Goal: Task Accomplishment & Management: Manage account settings

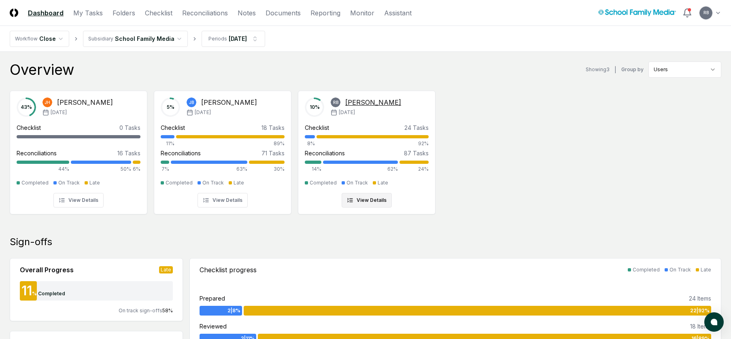
click at [356, 105] on div "[PERSON_NAME]" at bounding box center [373, 103] width 56 height 10
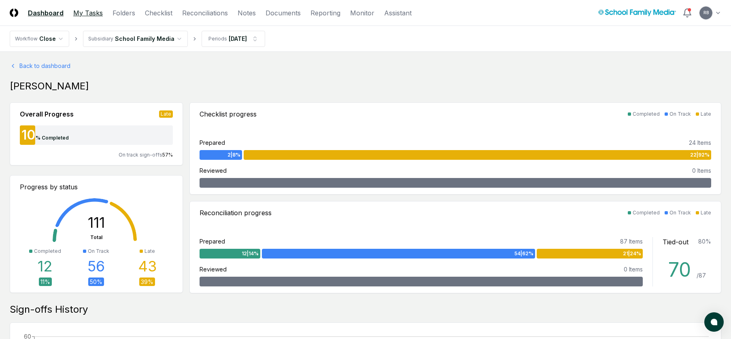
click at [89, 12] on link "My Tasks" at bounding box center [88, 13] width 30 height 10
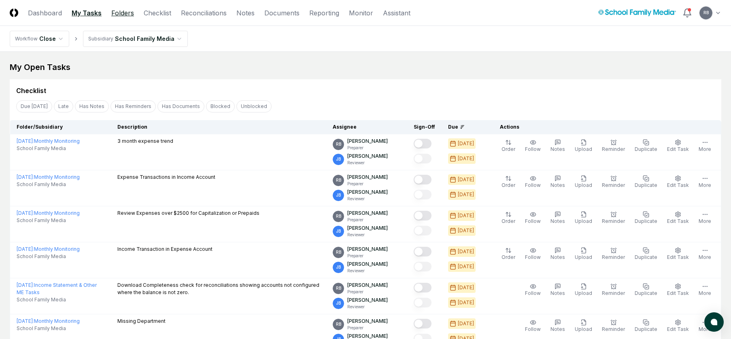
click at [130, 15] on link "Folders" at bounding box center [122, 13] width 23 height 10
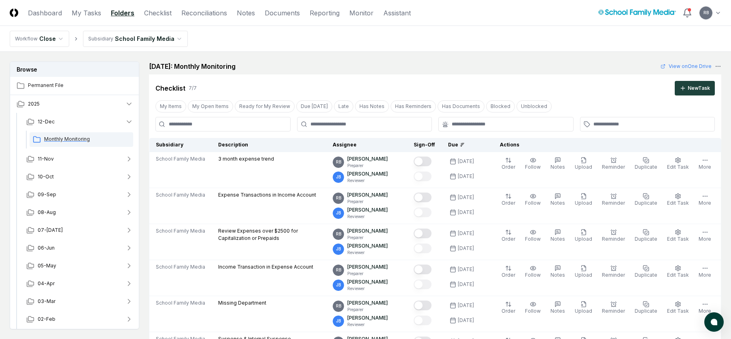
scroll to position [19, 0]
click at [49, 194] on span "08-Aug" at bounding box center [47, 193] width 18 height 7
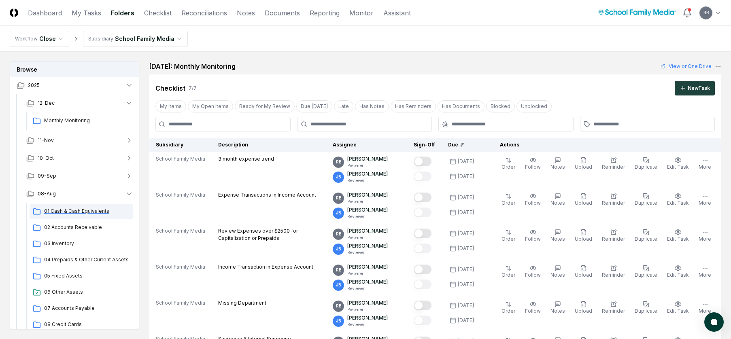
click at [64, 210] on span "01 Cash & Cash Equivalents" at bounding box center [87, 211] width 86 height 7
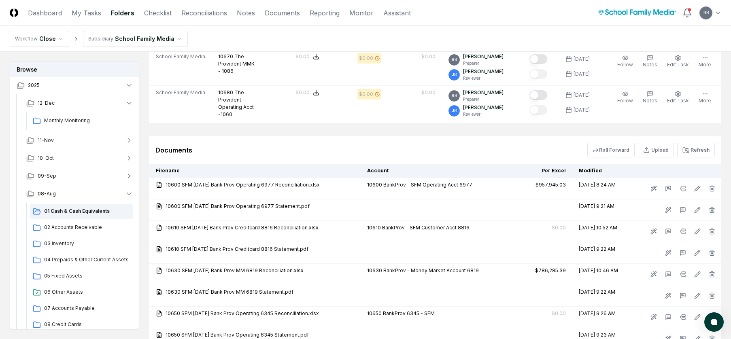
scroll to position [526, 0]
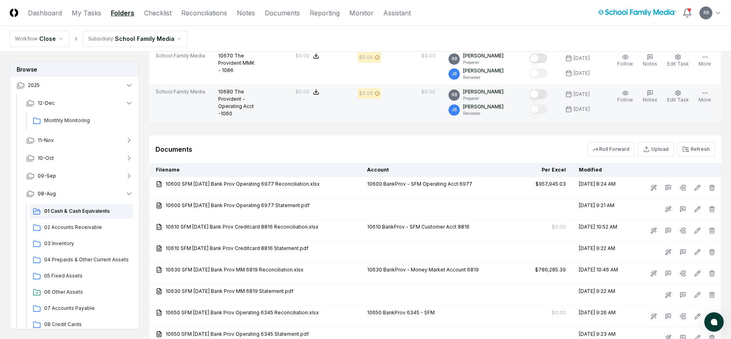
click at [538, 99] on button "Mark complete" at bounding box center [539, 94] width 18 height 10
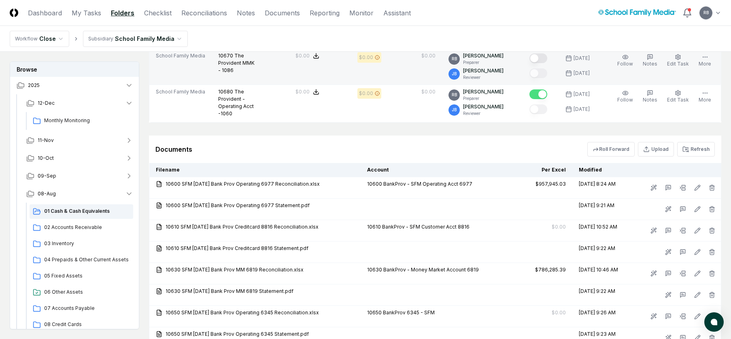
click at [540, 63] on button "Mark complete" at bounding box center [539, 58] width 18 height 10
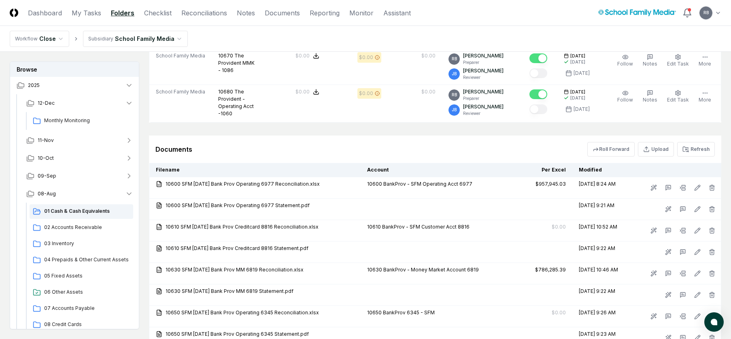
click at [541, 27] on button "Mark complete" at bounding box center [539, 22] width 18 height 10
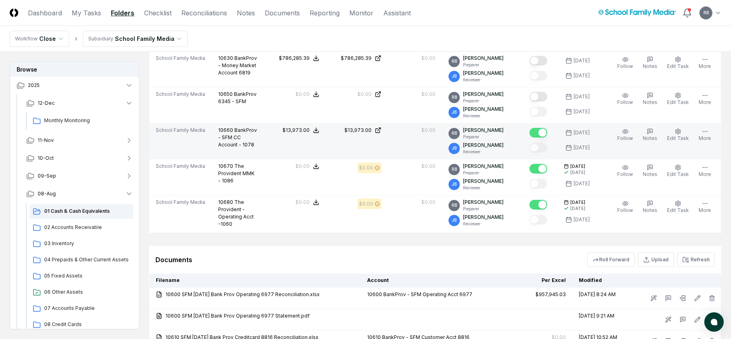
scroll to position [405, 0]
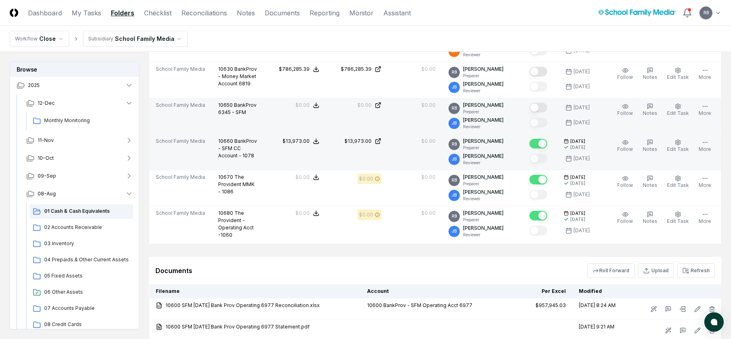
click at [541, 113] on button "Mark complete" at bounding box center [539, 108] width 18 height 10
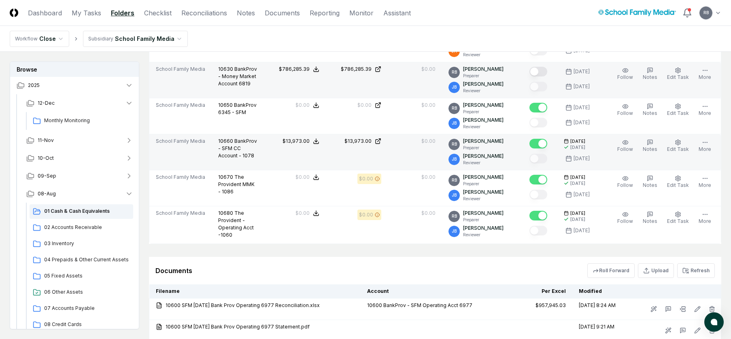
click at [545, 77] on button "Mark complete" at bounding box center [539, 72] width 18 height 10
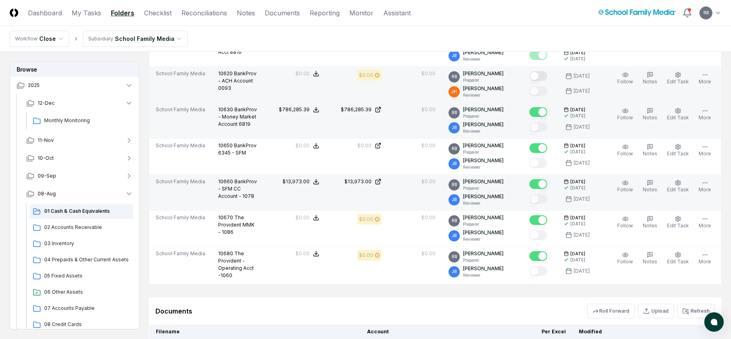
click at [542, 81] on button "Mark complete" at bounding box center [539, 76] width 18 height 10
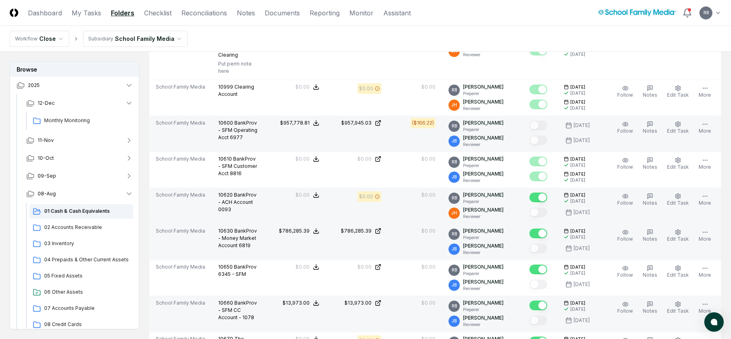
scroll to position [0, 0]
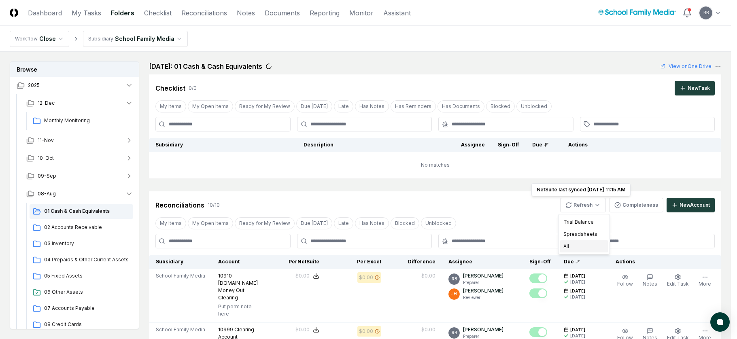
click at [581, 247] on div "All" at bounding box center [584, 246] width 48 height 12
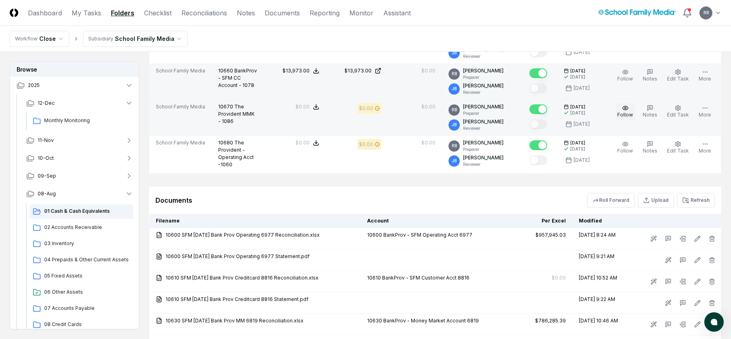
scroll to position [486, 0]
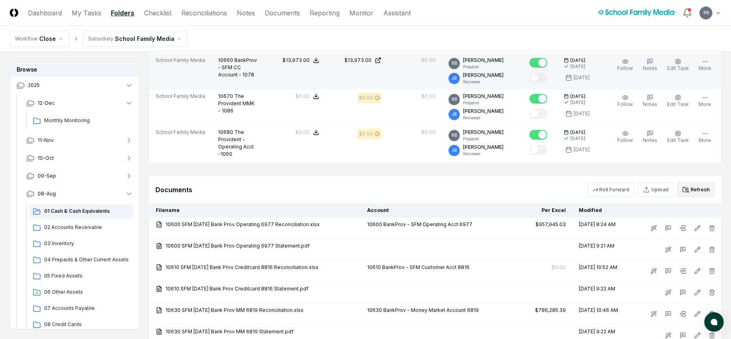
click at [696, 197] on button "Refresh" at bounding box center [696, 190] width 38 height 15
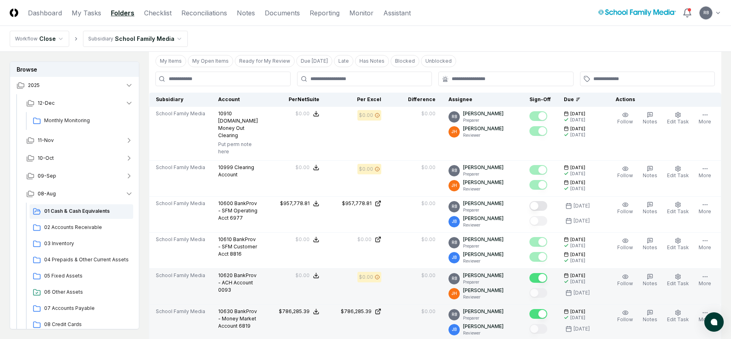
scroll to position [162, 0]
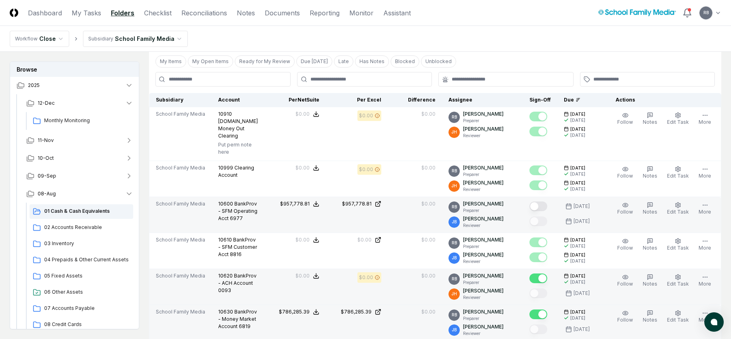
click at [541, 204] on button "Mark complete" at bounding box center [539, 207] width 18 height 10
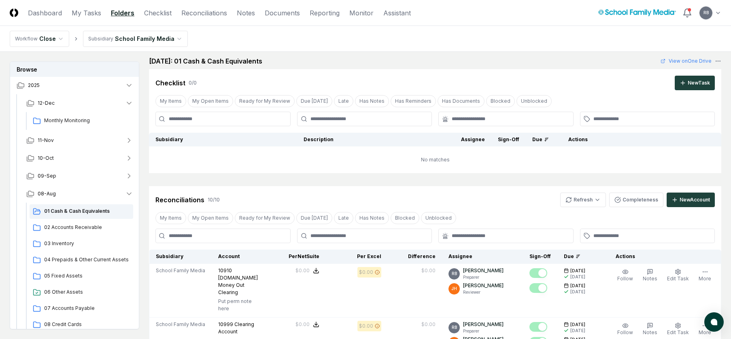
scroll to position [0, 0]
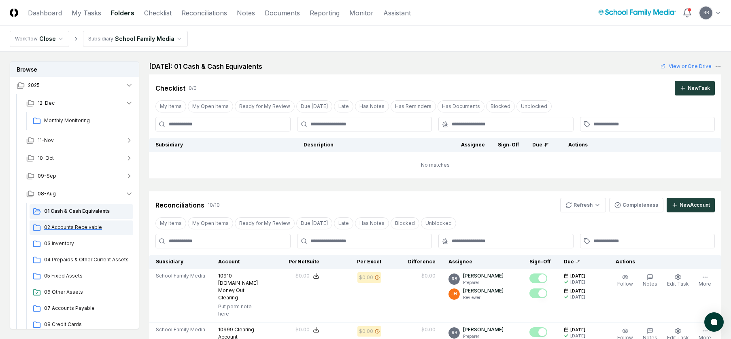
click at [71, 228] on span "02 Accounts Receivable" at bounding box center [87, 227] width 86 height 7
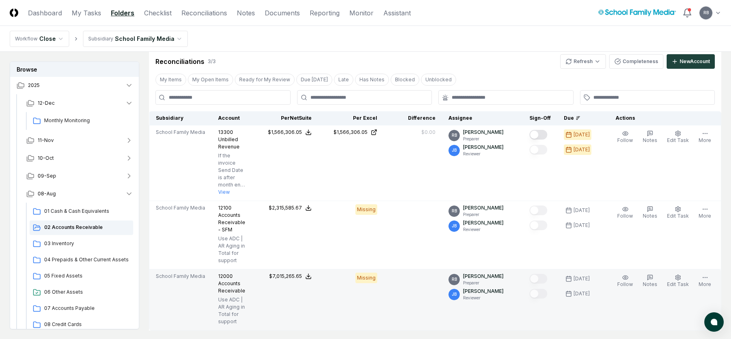
scroll to position [175, 0]
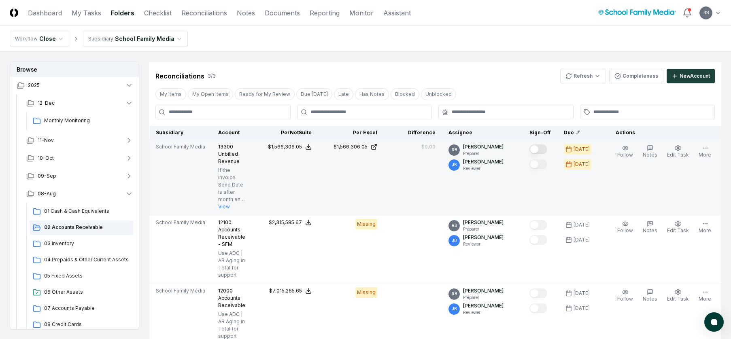
click at [547, 149] on button "Mark complete" at bounding box center [539, 150] width 18 height 10
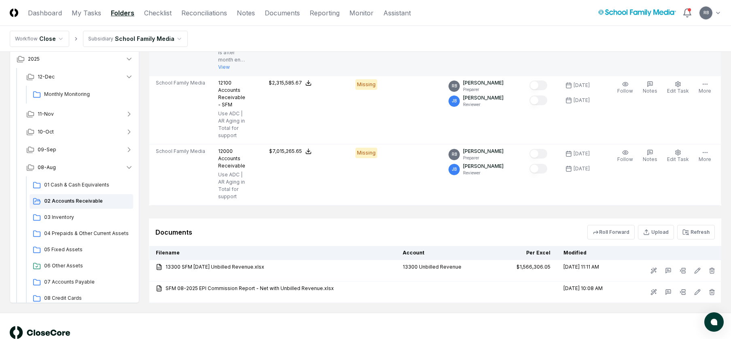
scroll to position [337, 0]
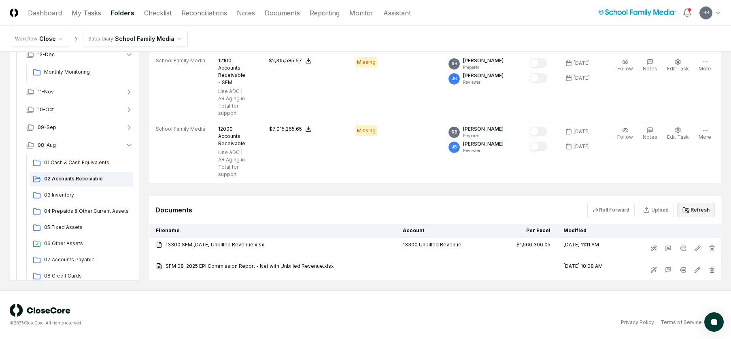
click at [692, 209] on button "Refresh" at bounding box center [696, 210] width 38 height 15
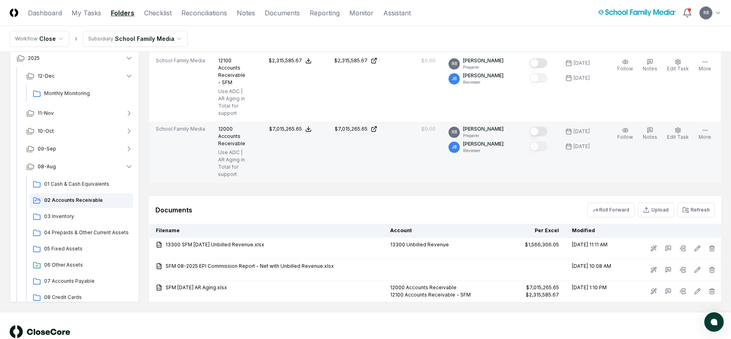
click at [537, 127] on div at bounding box center [539, 132] width 18 height 11
click at [542, 128] on button "Mark complete" at bounding box center [539, 132] width 18 height 10
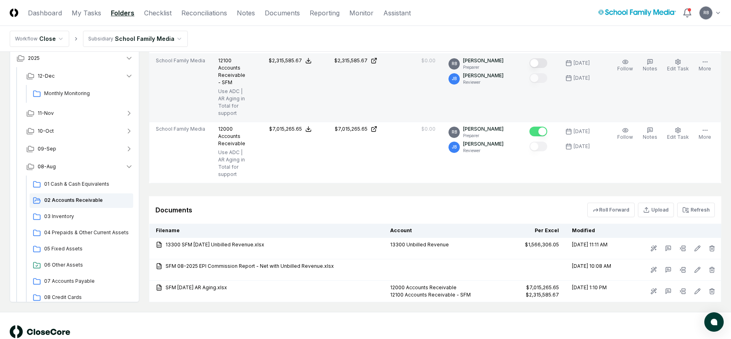
click at [545, 60] on button "Mark complete" at bounding box center [539, 63] width 18 height 10
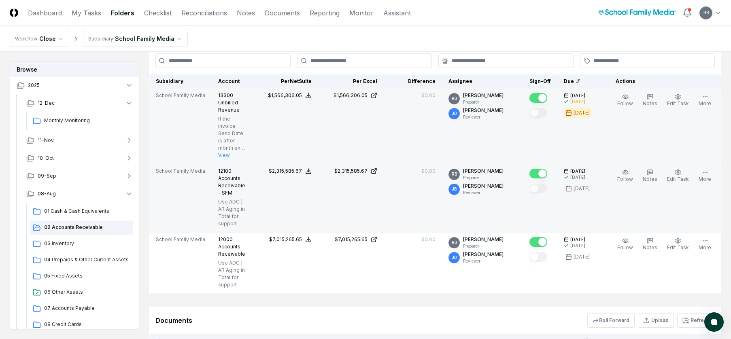
scroll to position [296, 0]
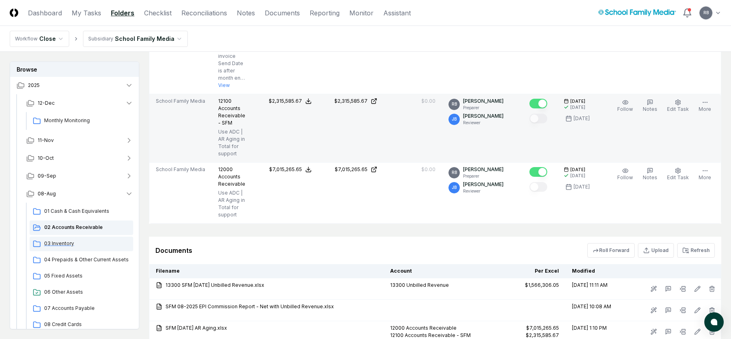
click at [57, 243] on span "03 Inventory" at bounding box center [87, 243] width 86 height 7
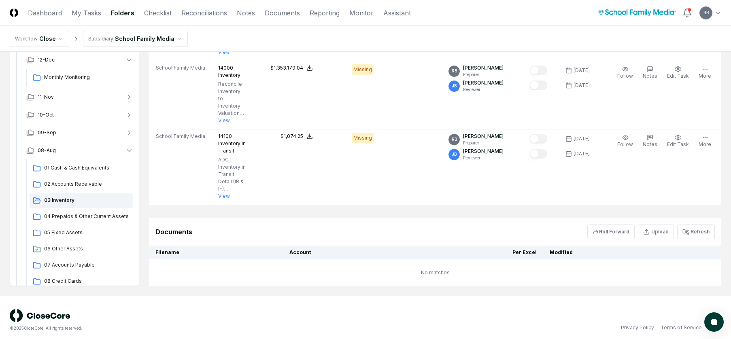
scroll to position [299, 0]
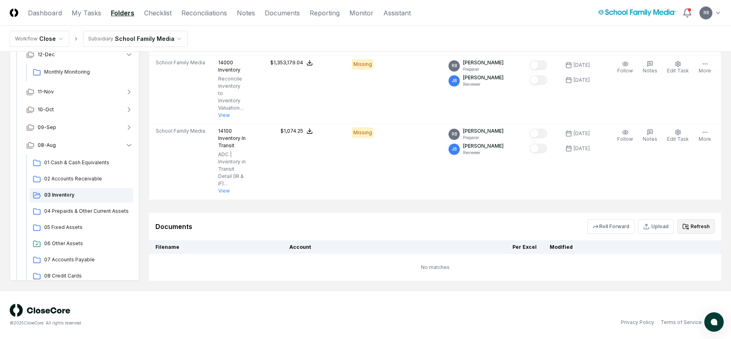
click at [691, 224] on button "Refresh" at bounding box center [696, 226] width 38 height 15
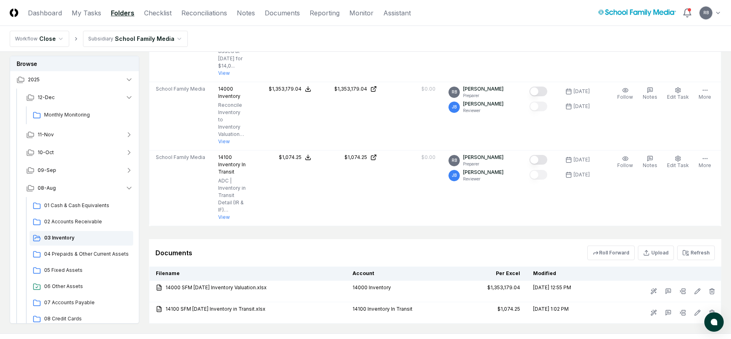
scroll to position [258, 0]
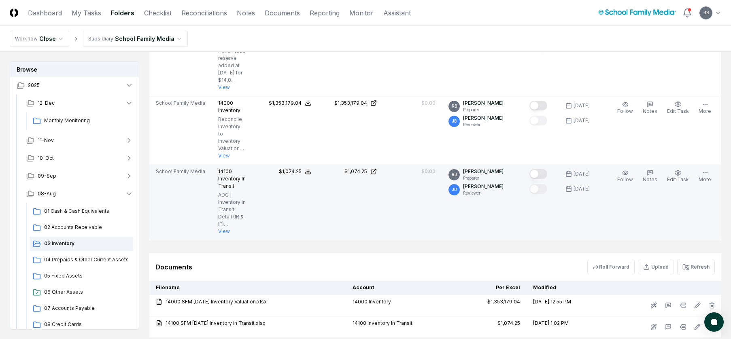
click at [538, 168] on div at bounding box center [540, 174] width 21 height 13
click at [541, 172] on button "Mark complete" at bounding box center [539, 174] width 18 height 10
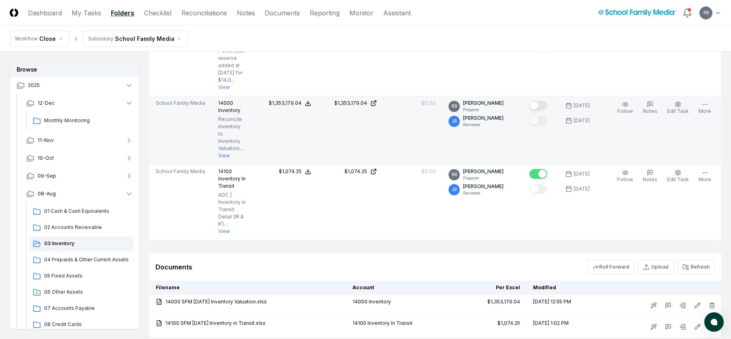
click at [542, 104] on button "Mark complete" at bounding box center [539, 106] width 18 height 10
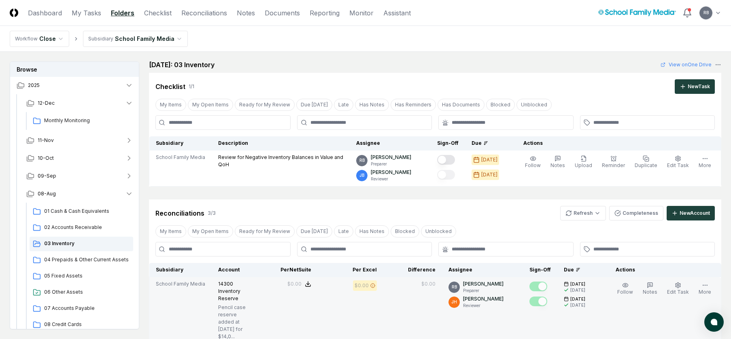
scroll to position [0, 0]
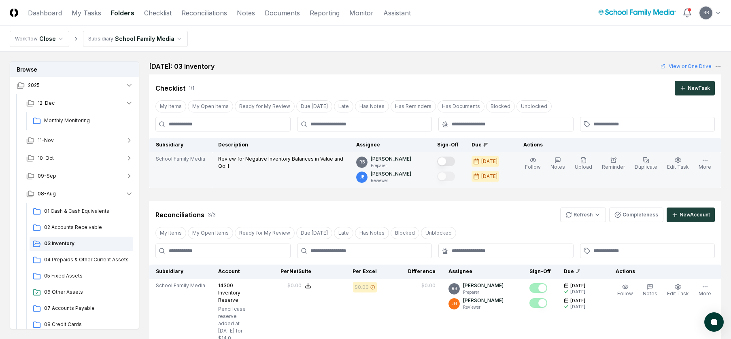
click at [452, 163] on button "Mark complete" at bounding box center [446, 162] width 18 height 10
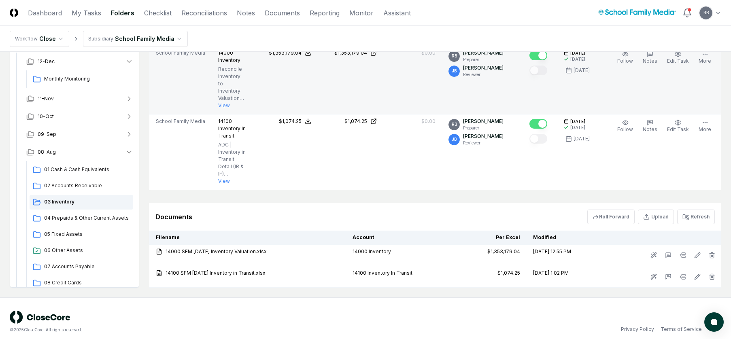
scroll to position [315, 0]
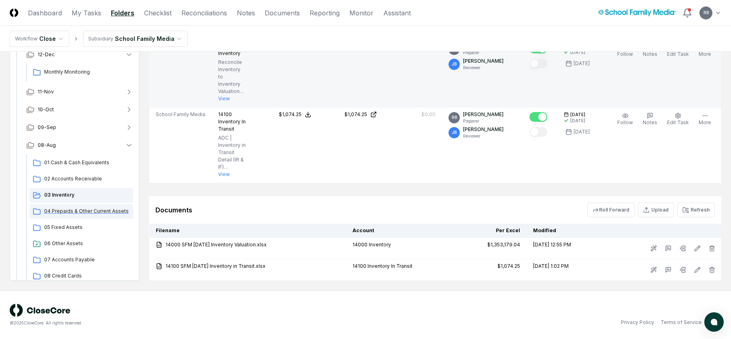
click at [62, 211] on span "04 Prepaids & Other Current Assets" at bounding box center [87, 211] width 86 height 7
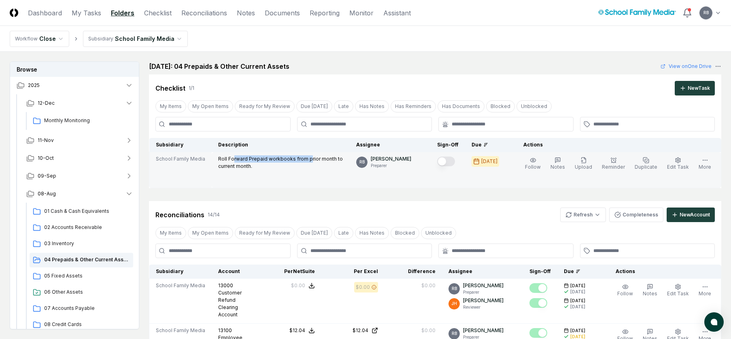
drag, startPoint x: 230, startPoint y: 157, endPoint x: 307, endPoint y: 157, distance: 76.5
click at [307, 157] on p "Roll Forward Prepaid workbooks from prior month to current month." at bounding box center [280, 162] width 125 height 15
click at [455, 160] on button "Mark complete" at bounding box center [446, 162] width 18 height 10
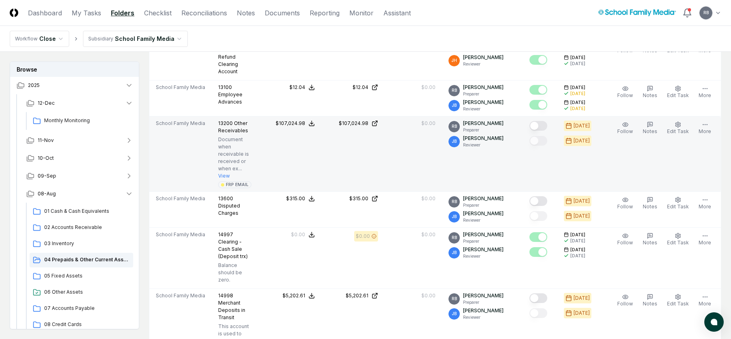
scroll to position [169, 0]
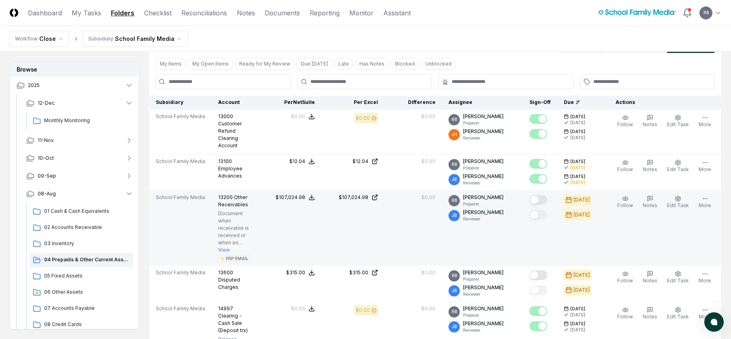
click at [547, 199] on button "Mark complete" at bounding box center [539, 200] width 18 height 10
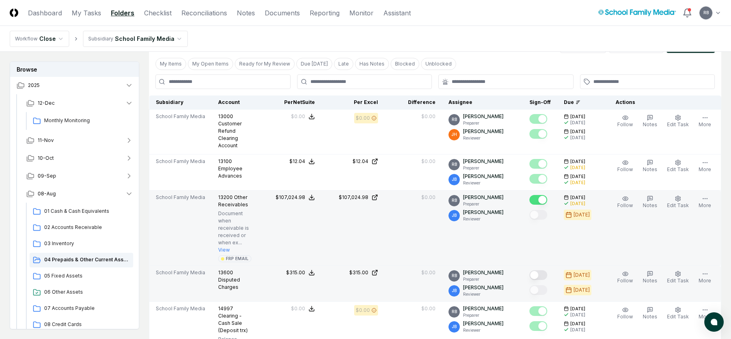
click at [545, 271] on button "Mark complete" at bounding box center [539, 275] width 18 height 10
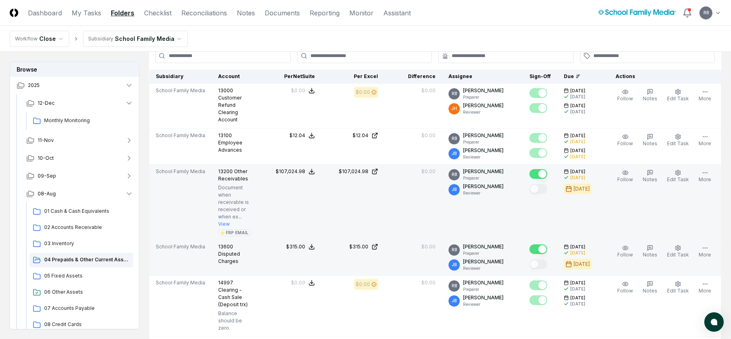
scroll to position [210, 0]
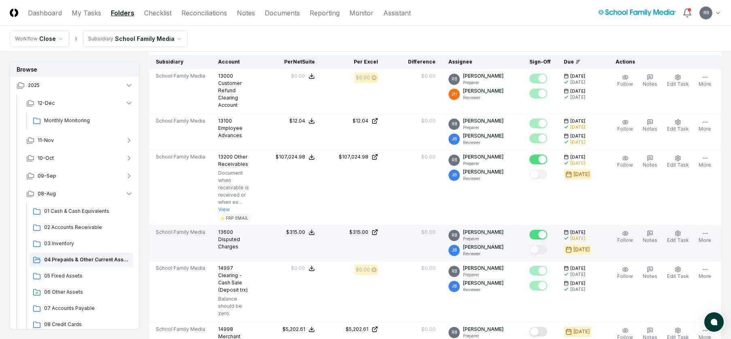
click at [545, 237] on button "Mark complete" at bounding box center [539, 235] width 18 height 10
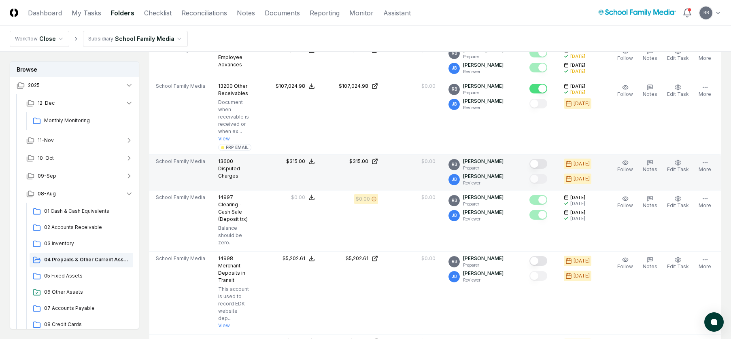
scroll to position [291, 0]
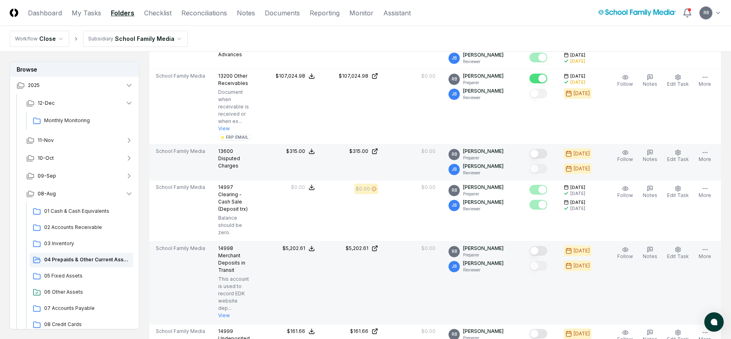
click at [545, 250] on button "Mark complete" at bounding box center [539, 251] width 18 height 10
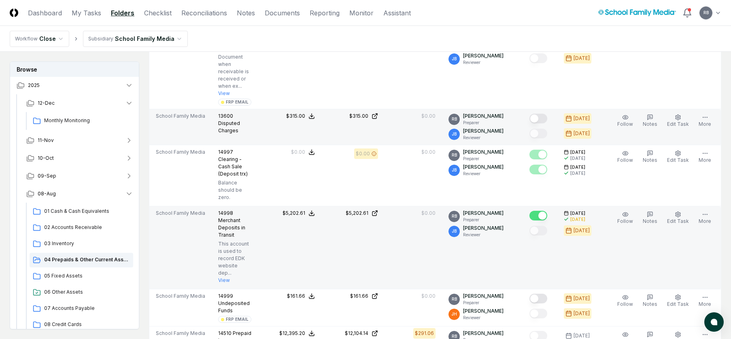
scroll to position [372, 0]
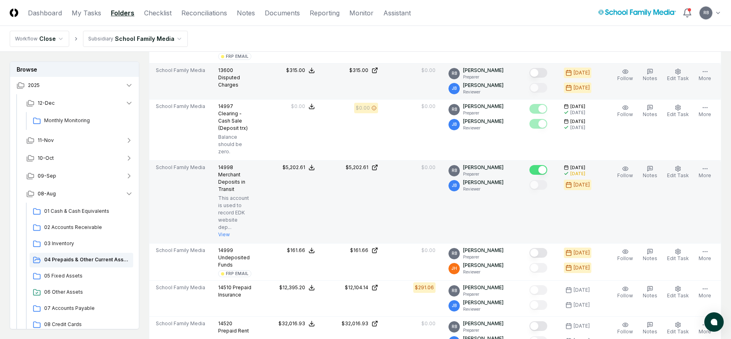
click at [545, 250] on button "Mark complete" at bounding box center [539, 253] width 18 height 10
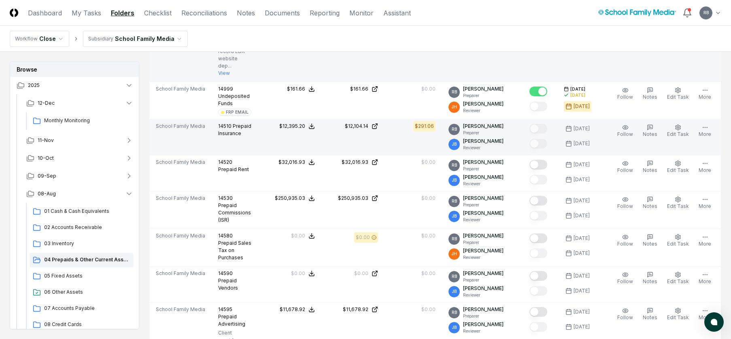
scroll to position [534, 0]
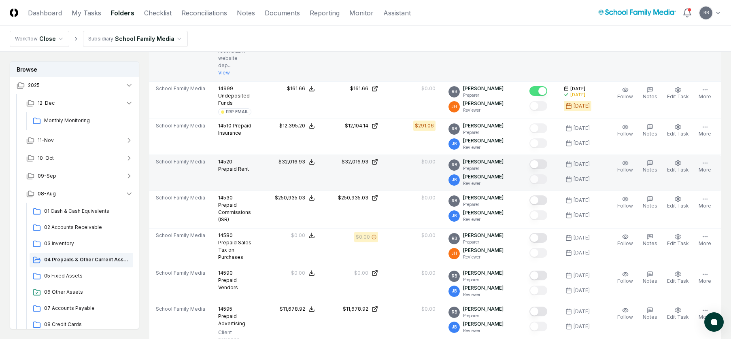
click at [543, 161] on button "Mark complete" at bounding box center [539, 165] width 18 height 10
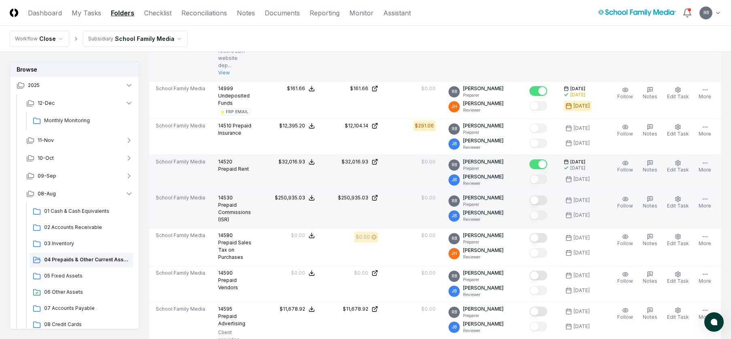
click at [545, 202] on button "Mark complete" at bounding box center [539, 201] width 18 height 10
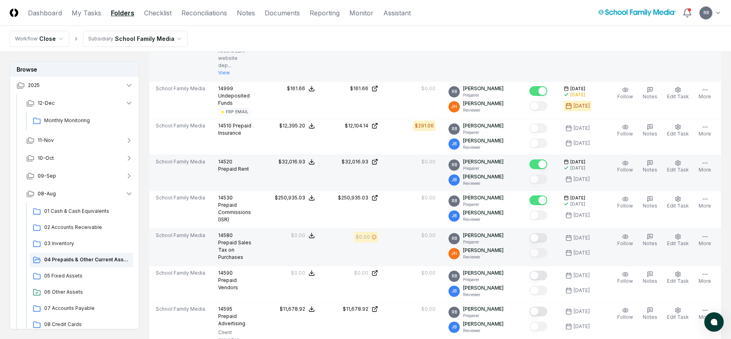
click at [544, 240] on button "Mark complete" at bounding box center [539, 238] width 18 height 10
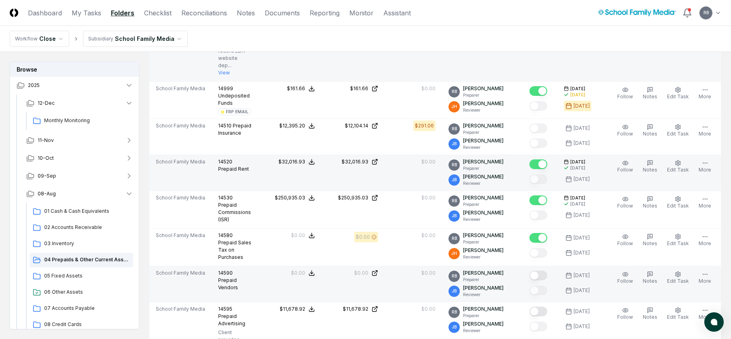
click at [544, 277] on button "Mark complete" at bounding box center [539, 276] width 18 height 10
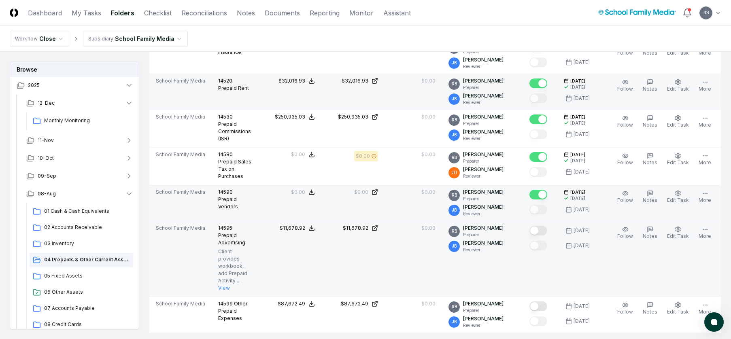
click at [539, 229] on button "Mark complete" at bounding box center [539, 231] width 18 height 10
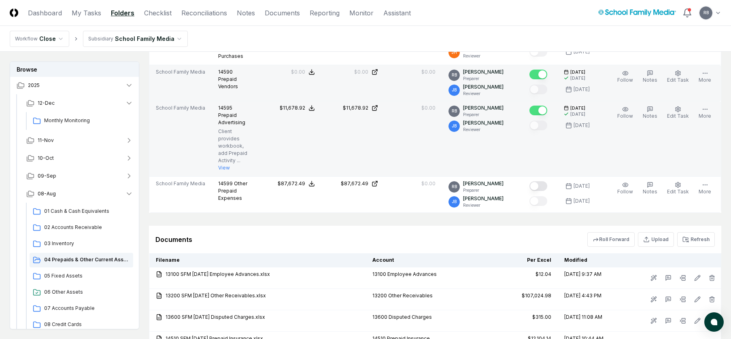
scroll to position [736, 0]
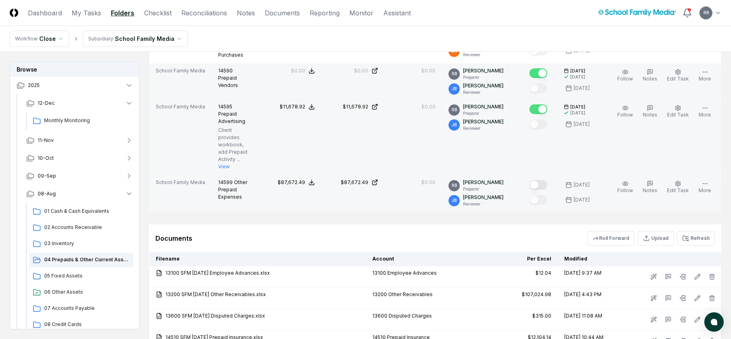
click at [540, 188] on button "Mark complete" at bounding box center [539, 185] width 18 height 10
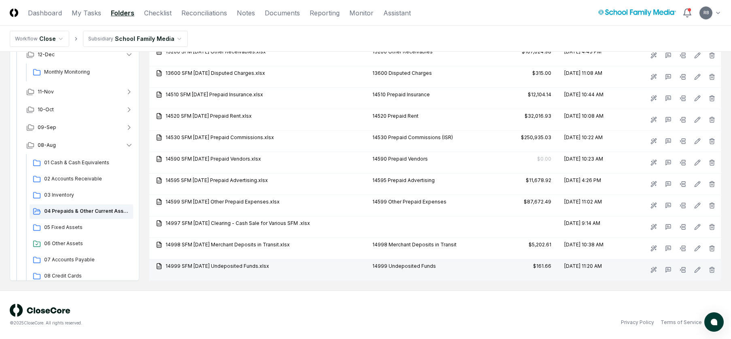
scroll to position [696, 0]
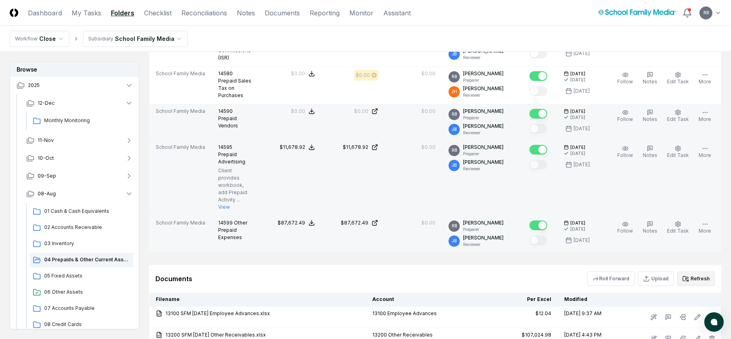
click at [695, 276] on button "Refresh" at bounding box center [696, 279] width 38 height 15
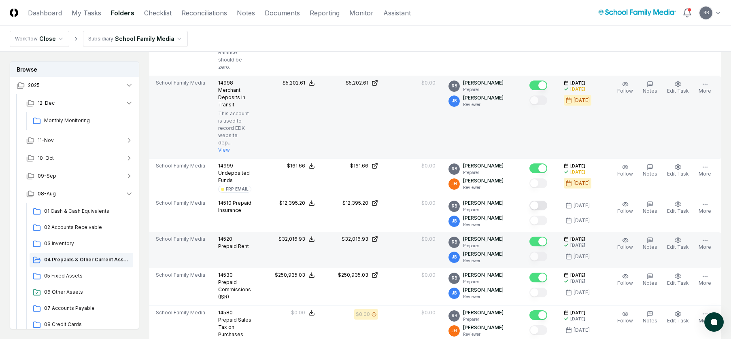
scroll to position [453, 0]
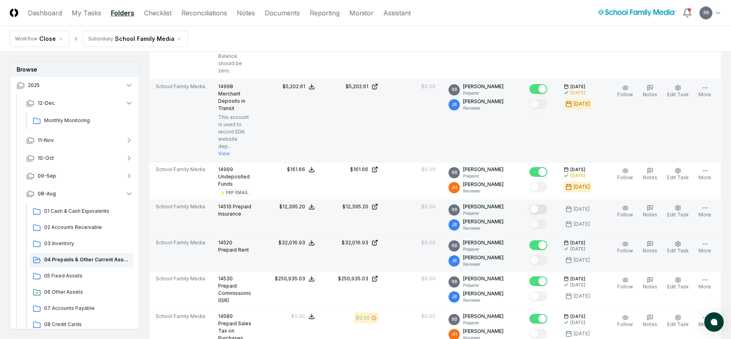
click at [545, 209] on button "Mark complete" at bounding box center [539, 209] width 18 height 10
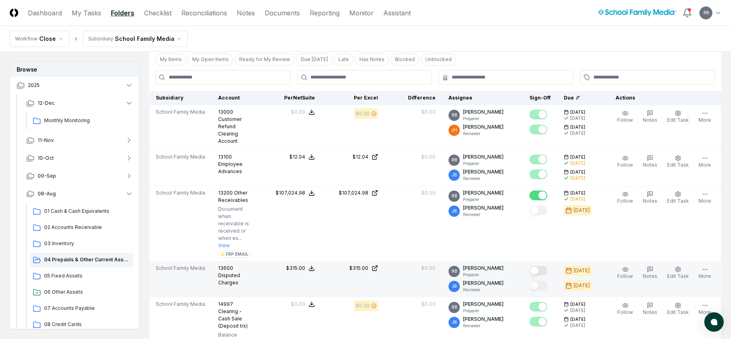
scroll to position [169, 0]
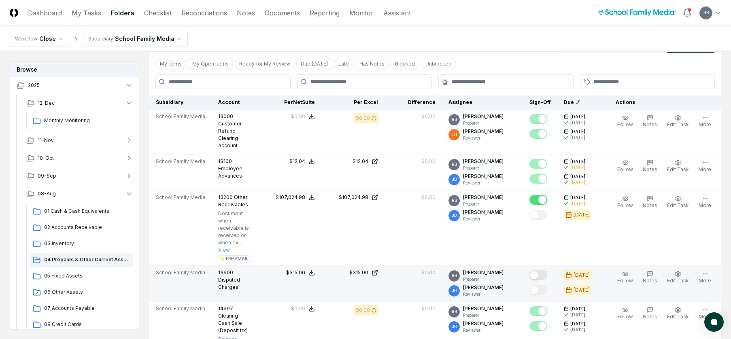
click at [541, 275] on button "Mark complete" at bounding box center [539, 275] width 18 height 10
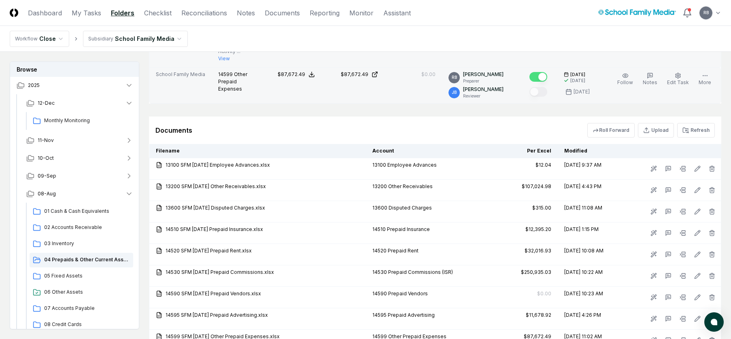
scroll to position [858, 0]
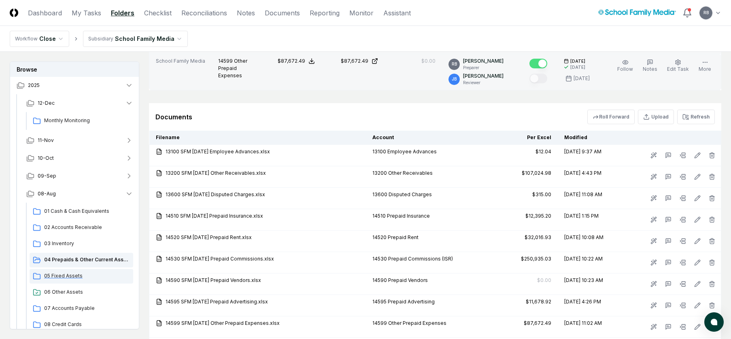
click at [59, 275] on span "05 Fixed Assets" at bounding box center [87, 275] width 86 height 7
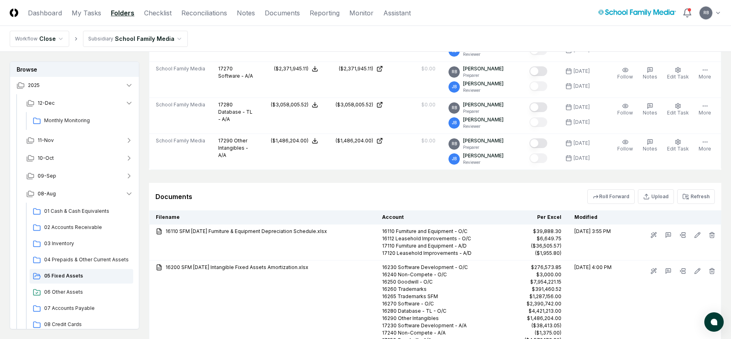
scroll to position [925, 0]
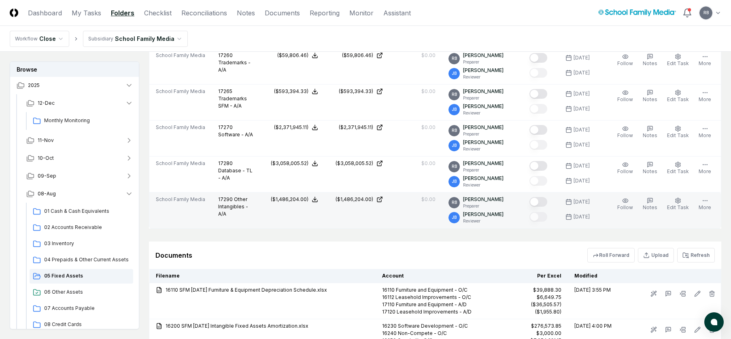
click at [547, 203] on button "Mark complete" at bounding box center [539, 202] width 18 height 10
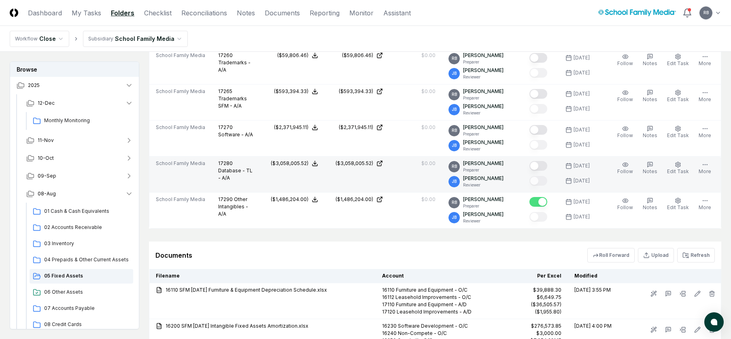
click at [543, 166] on button "Mark complete" at bounding box center [539, 166] width 18 height 10
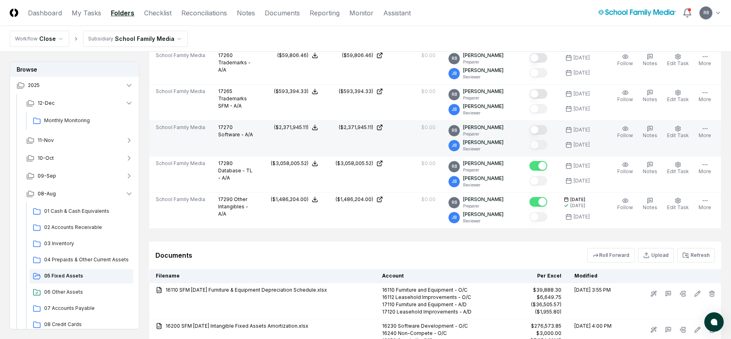
click at [540, 132] on button "Mark complete" at bounding box center [539, 130] width 18 height 10
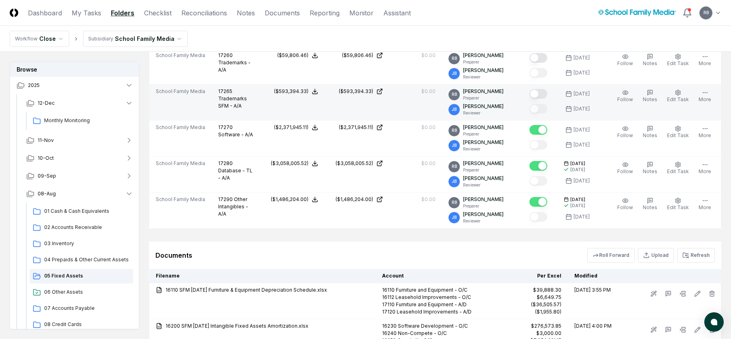
click at [543, 95] on button "Mark complete" at bounding box center [539, 94] width 18 height 10
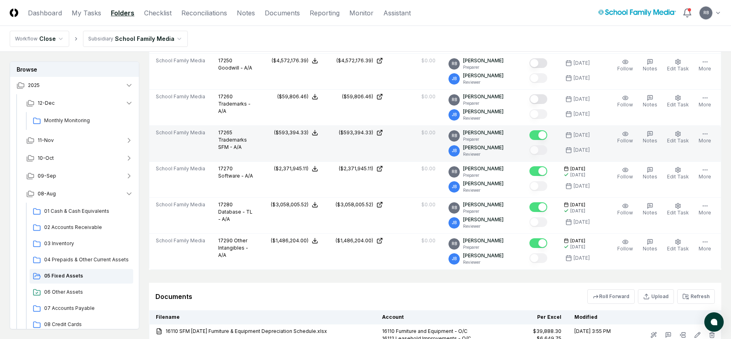
scroll to position [844, 0]
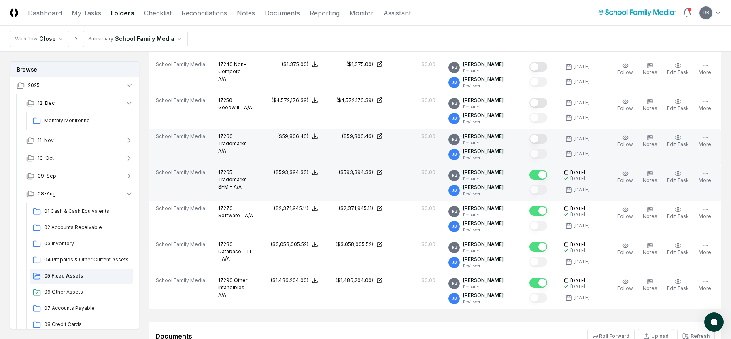
click at [542, 135] on button "Mark complete" at bounding box center [539, 139] width 18 height 10
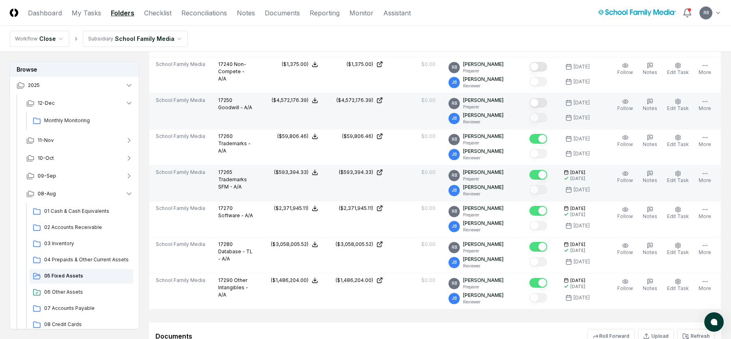
click at [545, 104] on button "Mark complete" at bounding box center [539, 103] width 18 height 10
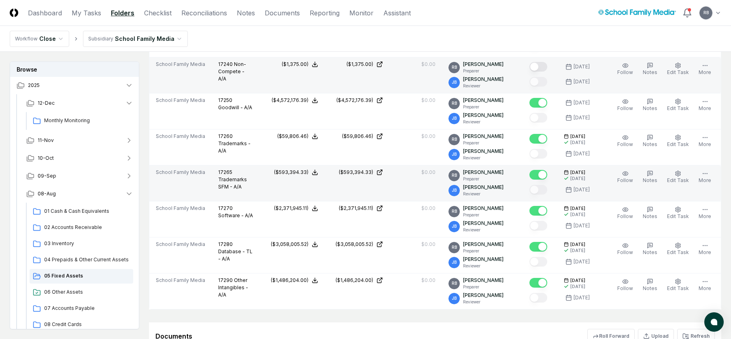
click at [543, 69] on button "Mark complete" at bounding box center [539, 67] width 18 height 10
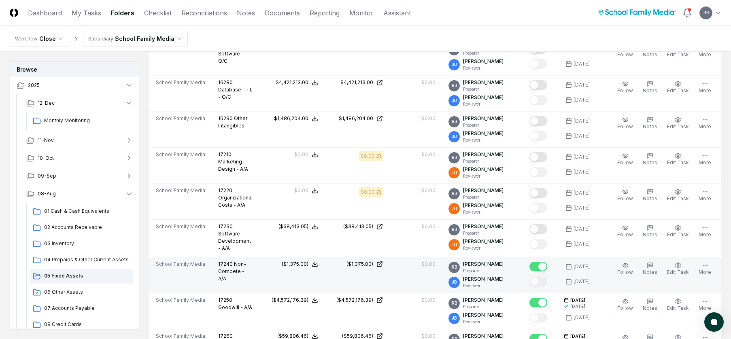
scroll to position [641, 0]
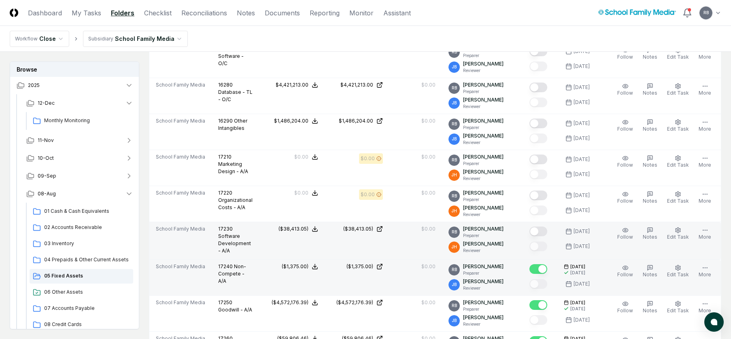
click at [543, 230] on button "Mark complete" at bounding box center [539, 232] width 18 height 10
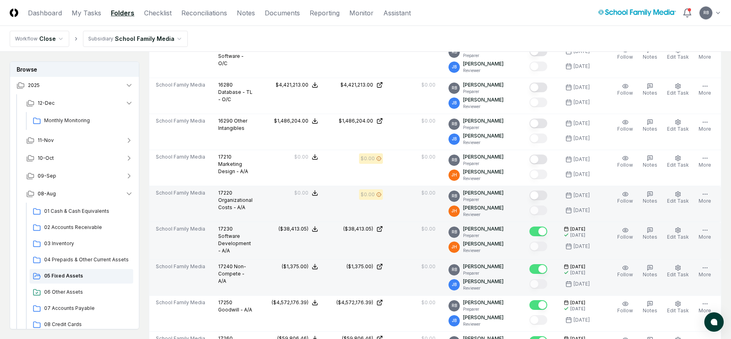
click at [544, 197] on button "Mark complete" at bounding box center [539, 196] width 18 height 10
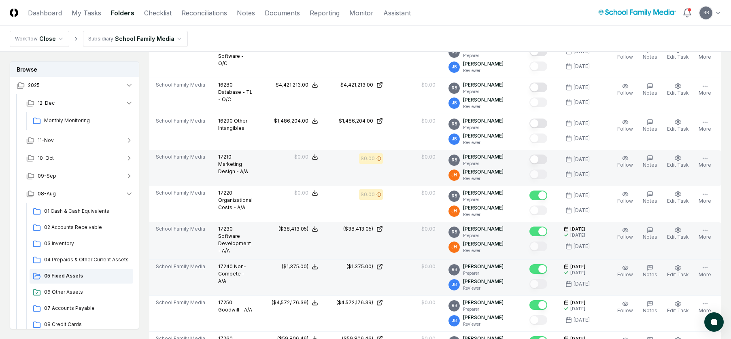
click at [543, 162] on button "Mark complete" at bounding box center [539, 160] width 18 height 10
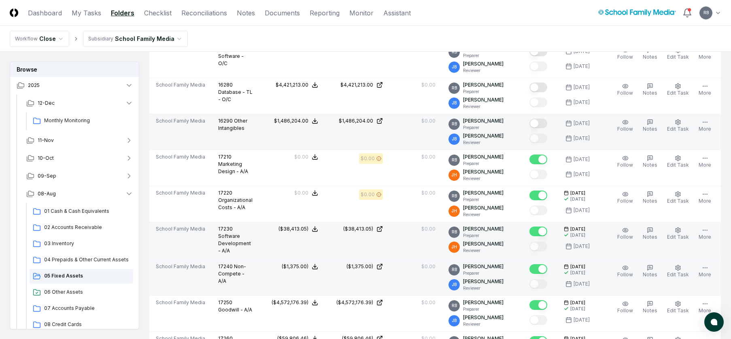
click at [542, 123] on button "Mark complete" at bounding box center [539, 124] width 18 height 10
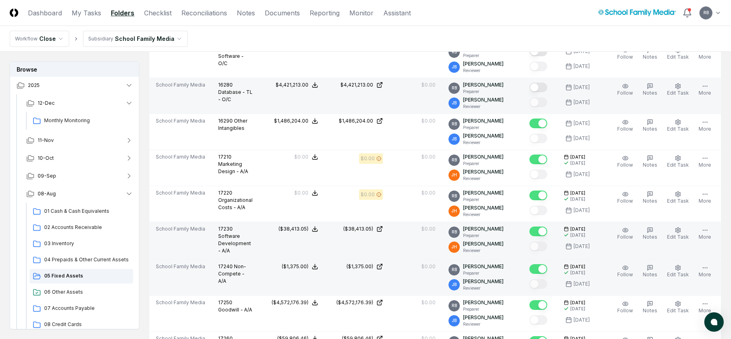
click at [543, 84] on button "Mark complete" at bounding box center [539, 88] width 18 height 10
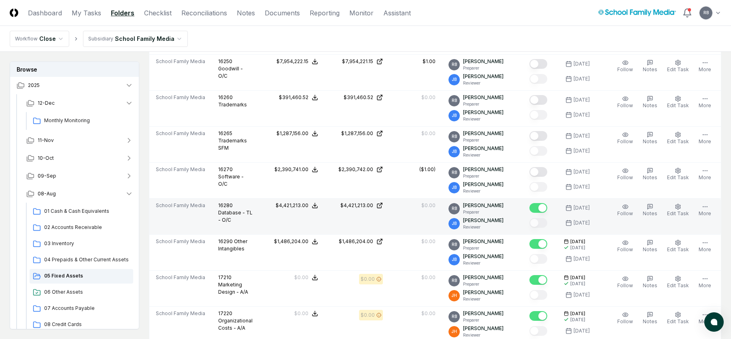
scroll to position [520, 0]
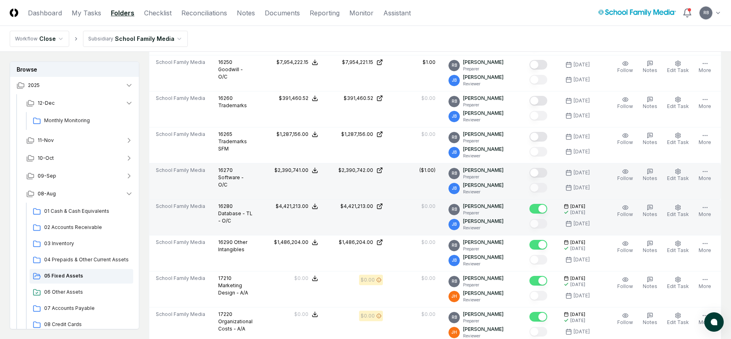
click at [543, 172] on button "Mark complete" at bounding box center [539, 173] width 18 height 10
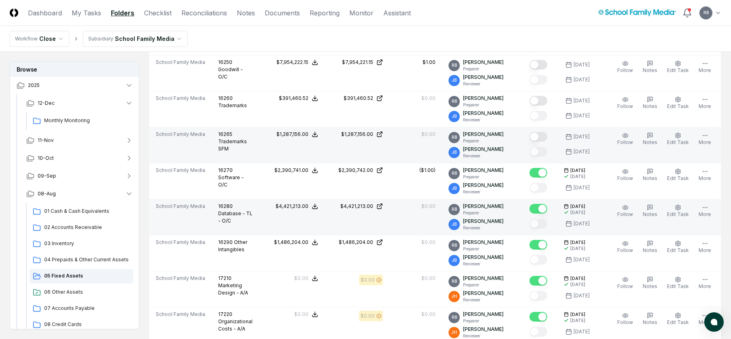
click at [543, 135] on button "Mark complete" at bounding box center [539, 137] width 18 height 10
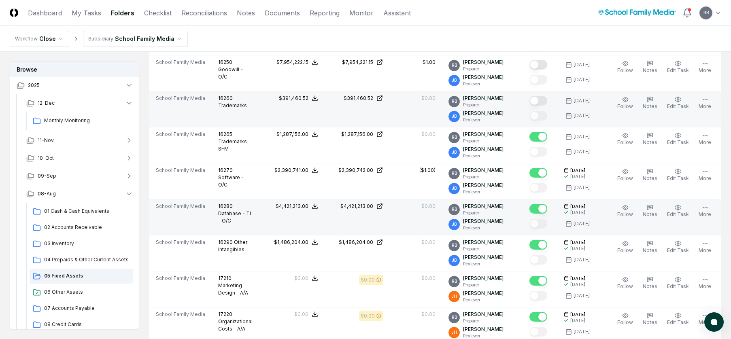
click at [543, 99] on button "Mark complete" at bounding box center [539, 101] width 18 height 10
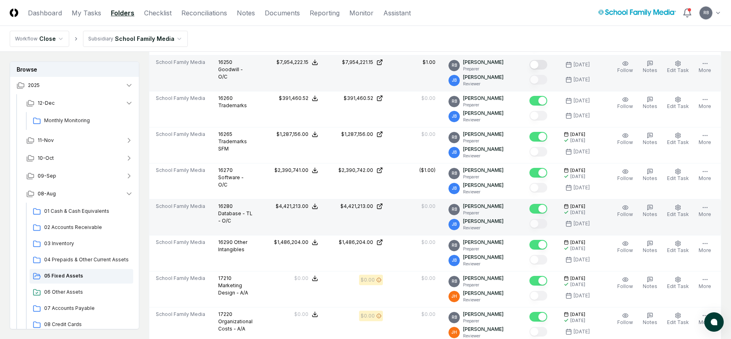
click at [543, 66] on button "Mark complete" at bounding box center [539, 65] width 18 height 10
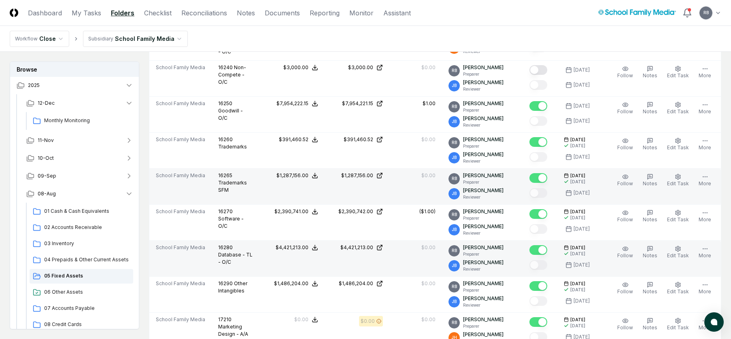
scroll to position [439, 0]
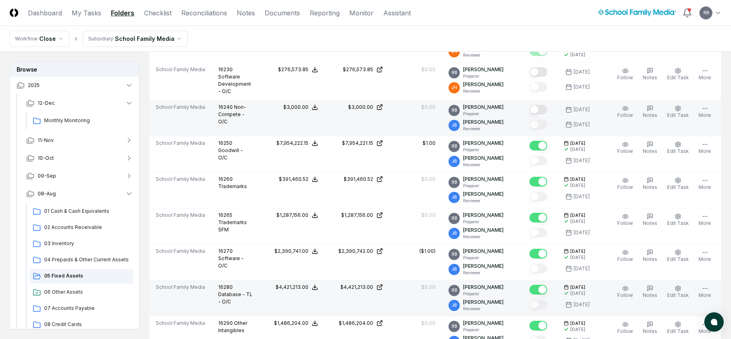
click at [543, 110] on button "Mark complete" at bounding box center [539, 110] width 18 height 10
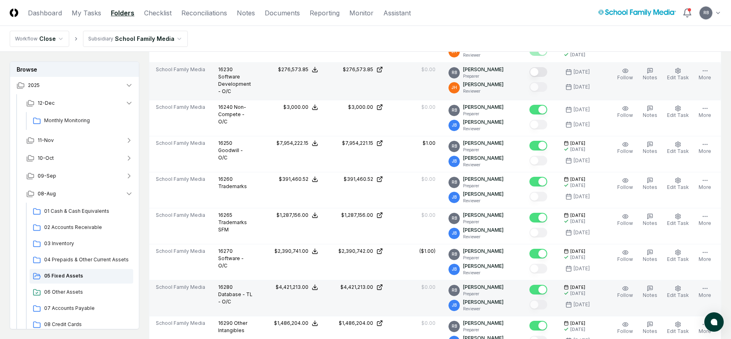
click at [543, 73] on button "Mark complete" at bounding box center [539, 72] width 18 height 10
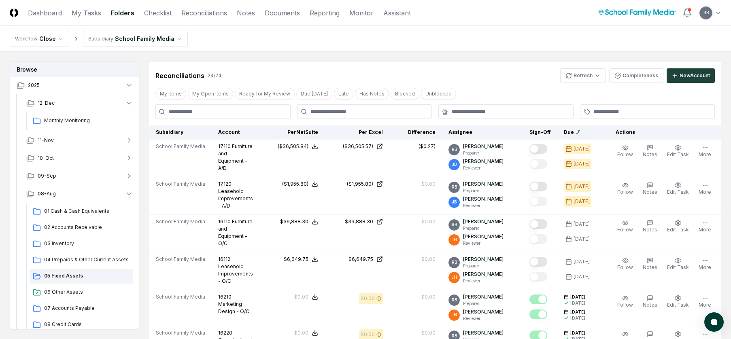
scroll to position [0, 0]
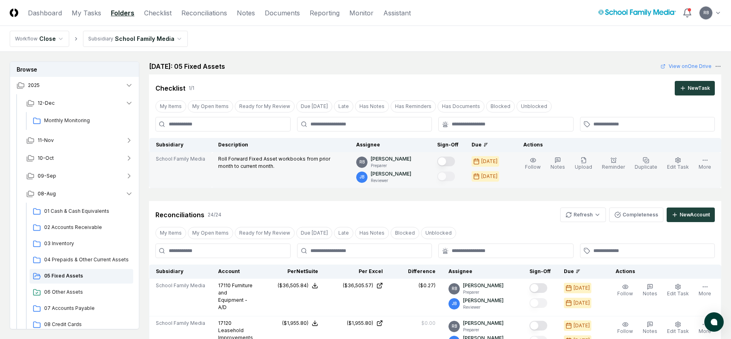
click at [451, 162] on button "Mark complete" at bounding box center [446, 162] width 18 height 10
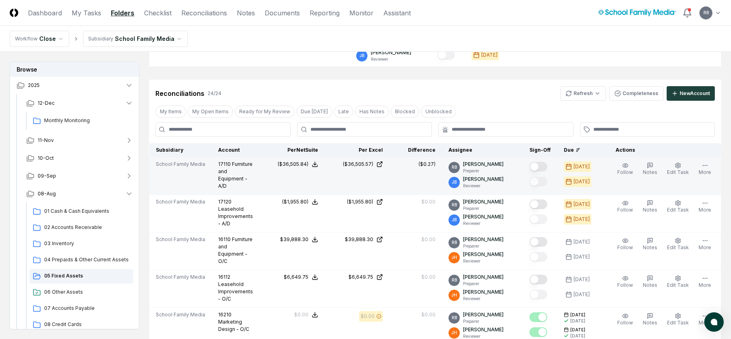
click at [545, 166] on button "Mark complete" at bounding box center [539, 167] width 18 height 10
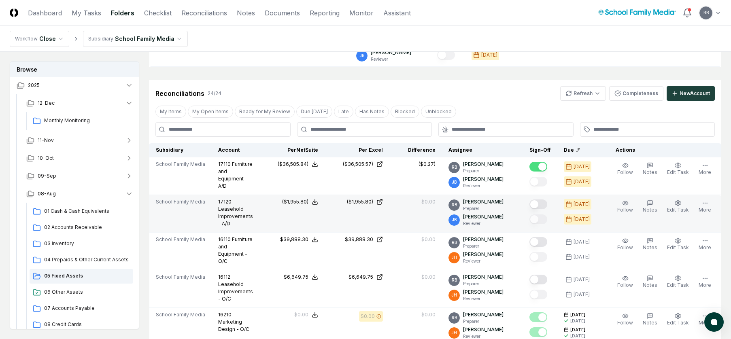
click at [543, 205] on button "Mark complete" at bounding box center [539, 205] width 18 height 10
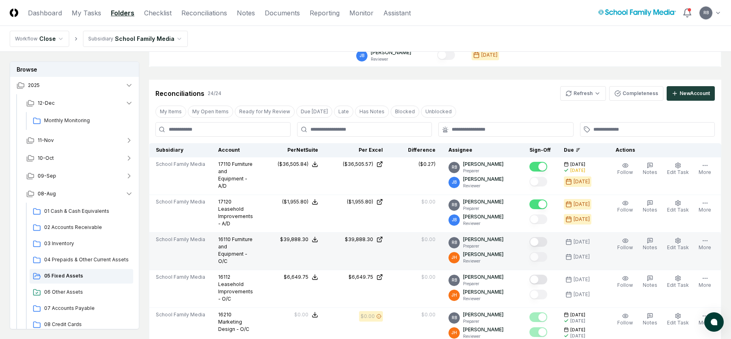
click at [545, 241] on button "Mark complete" at bounding box center [539, 242] width 18 height 10
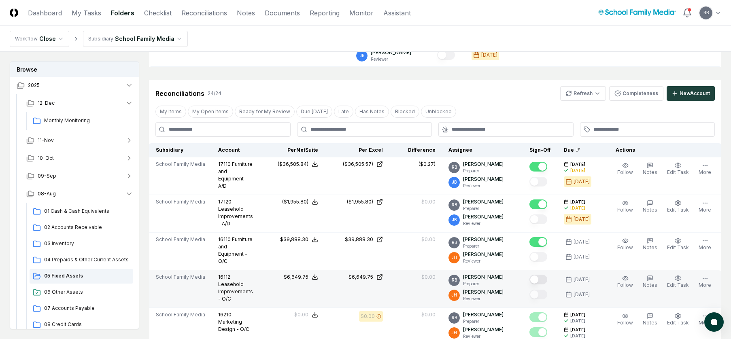
click at [545, 277] on button "Mark complete" at bounding box center [539, 280] width 18 height 10
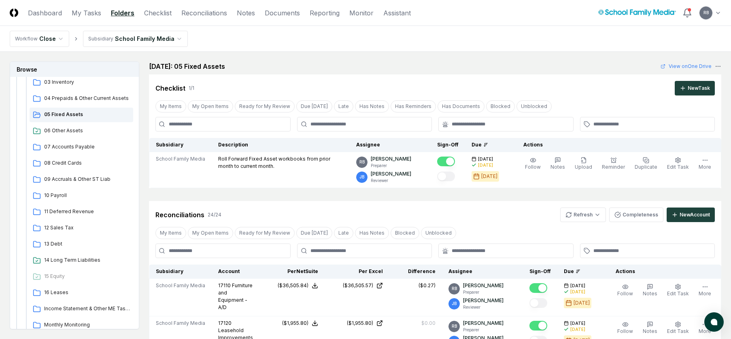
scroll to position [181, 0]
click at [49, 128] on span "06 Other Assets" at bounding box center [87, 130] width 86 height 7
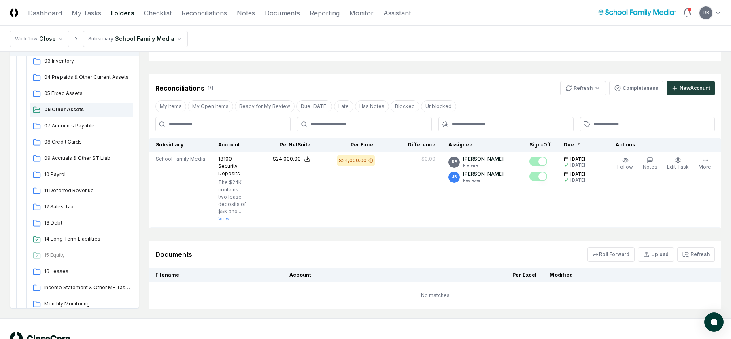
scroll to position [162, 0]
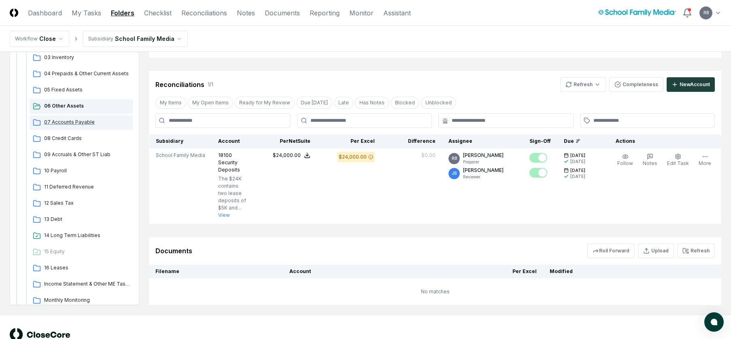
click at [67, 121] on span "07 Accounts Payable" at bounding box center [87, 122] width 86 height 7
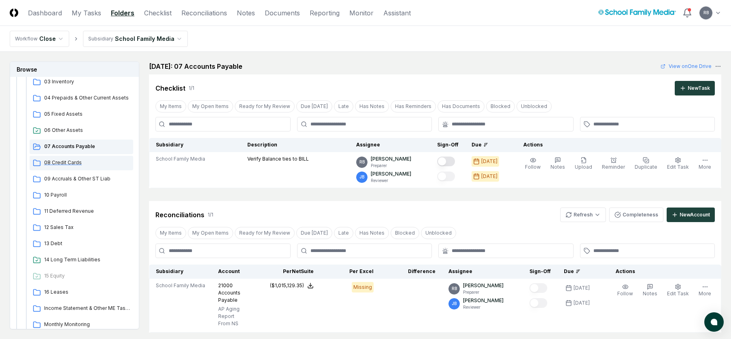
click at [70, 163] on span "08 Credit Cards" at bounding box center [87, 162] width 86 height 7
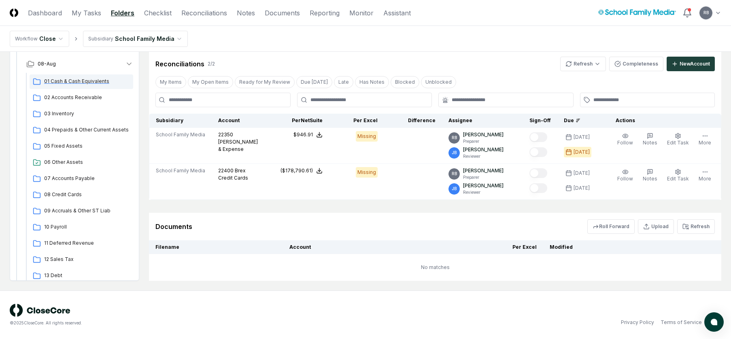
scroll to position [81, 0]
click at [74, 210] on span "09 Accruals & Other ST Liab" at bounding box center [87, 210] width 86 height 7
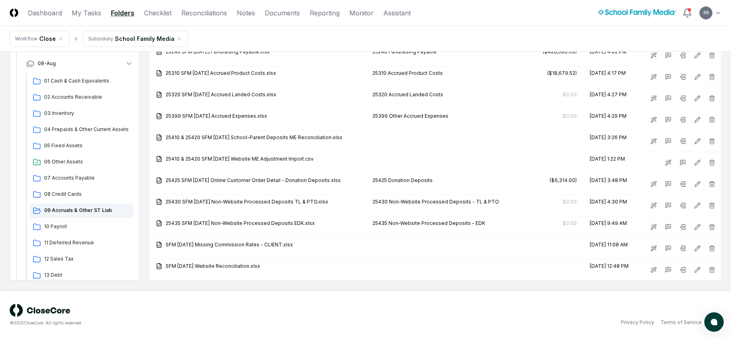
scroll to position [875, 0]
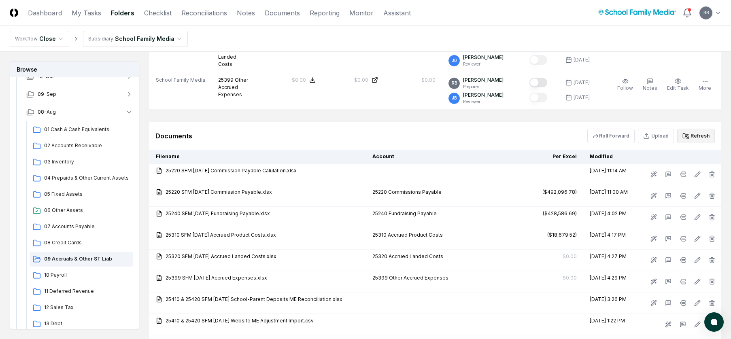
click at [694, 131] on button "Refresh" at bounding box center [696, 136] width 38 height 15
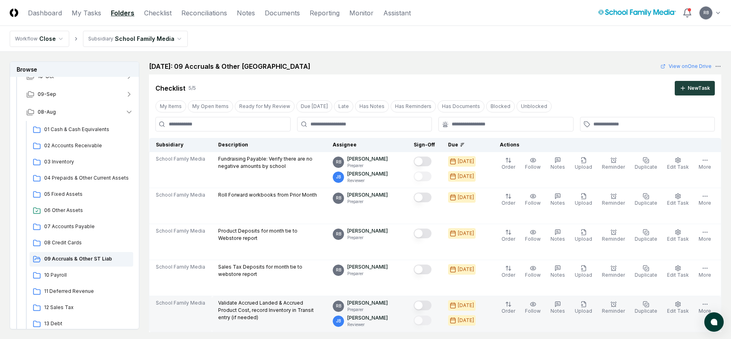
scroll to position [202, 0]
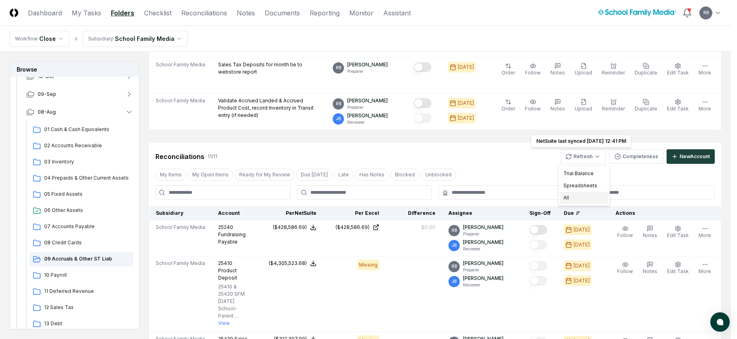
click at [570, 198] on div "All" at bounding box center [584, 198] width 48 height 12
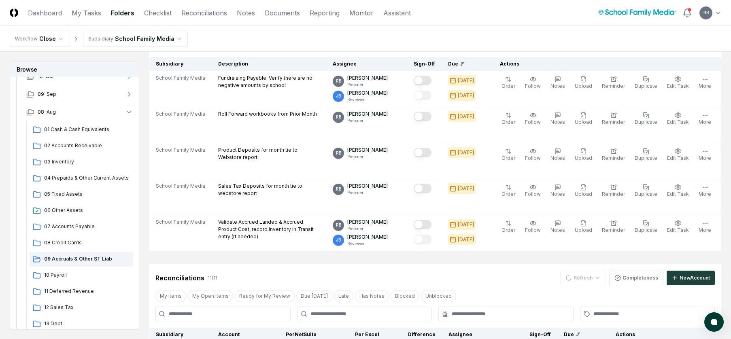
scroll to position [0, 0]
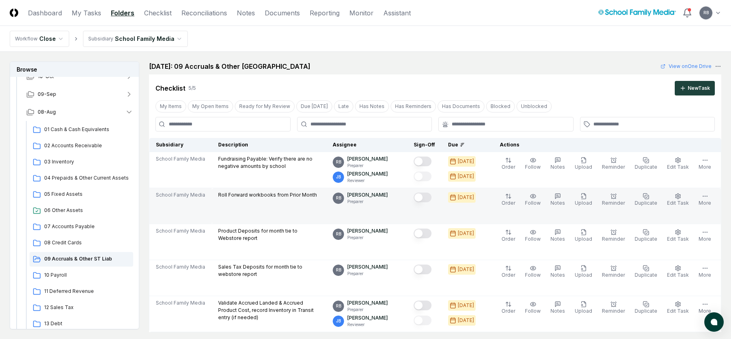
click at [432, 200] on button "Mark complete" at bounding box center [423, 198] width 18 height 10
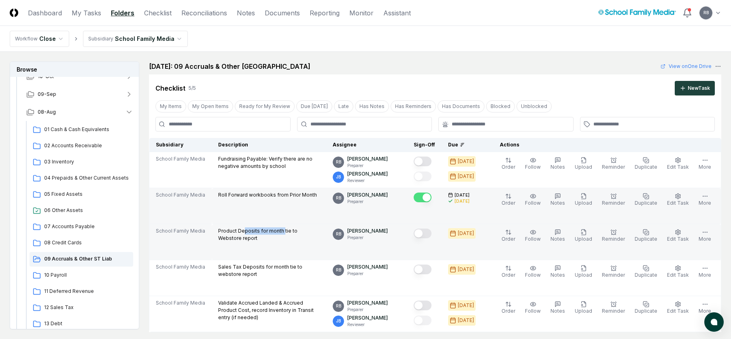
drag, startPoint x: 243, startPoint y: 231, endPoint x: 281, endPoint y: 230, distance: 37.3
click at [281, 230] on p "Product Deposits for month tie to Webstore report" at bounding box center [269, 235] width 102 height 15
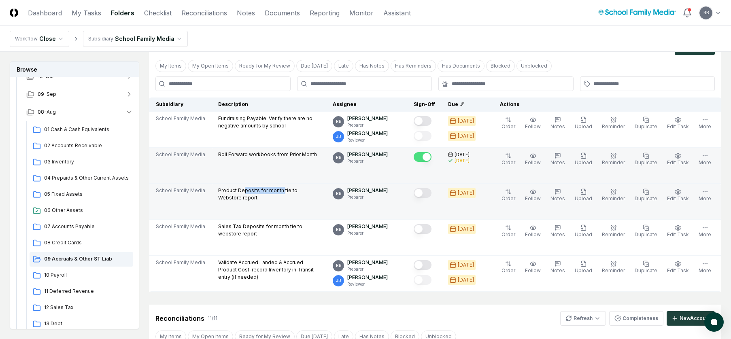
click at [432, 194] on button "Mark complete" at bounding box center [423, 193] width 18 height 10
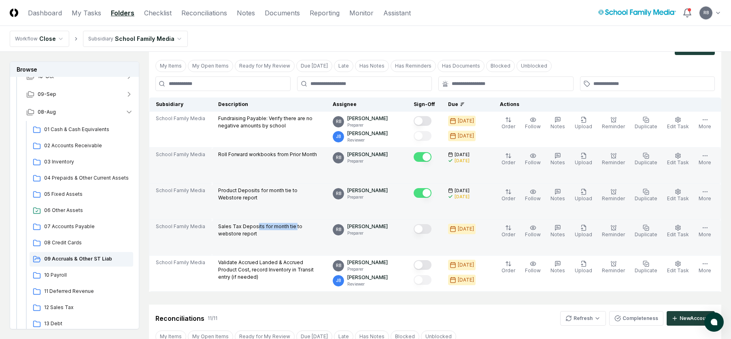
drag, startPoint x: 255, startPoint y: 224, endPoint x: 292, endPoint y: 224, distance: 36.8
click at [292, 224] on p "Sales Tax Deposits for month tie to webstore report" at bounding box center [269, 230] width 102 height 15
click at [431, 228] on button "Mark complete" at bounding box center [423, 229] width 18 height 10
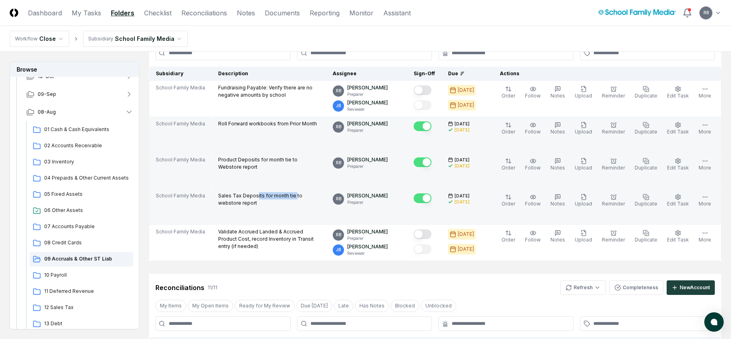
scroll to position [121, 0]
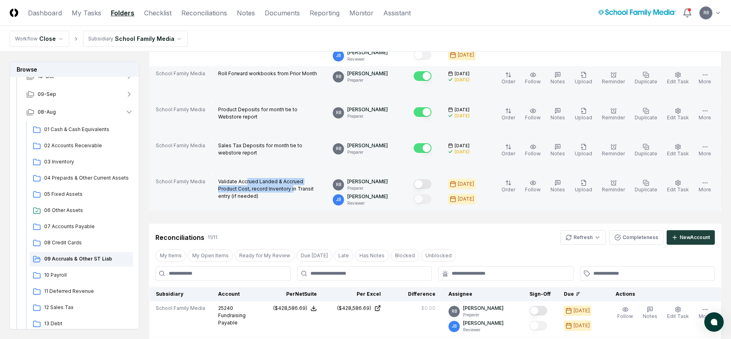
drag, startPoint x: 245, startPoint y: 181, endPoint x: 270, endPoint y: 188, distance: 25.4
click at [270, 188] on p "Validate Accrued Landed & Accrued Product Cost, record Inventory in Transit ent…" at bounding box center [269, 189] width 102 height 22
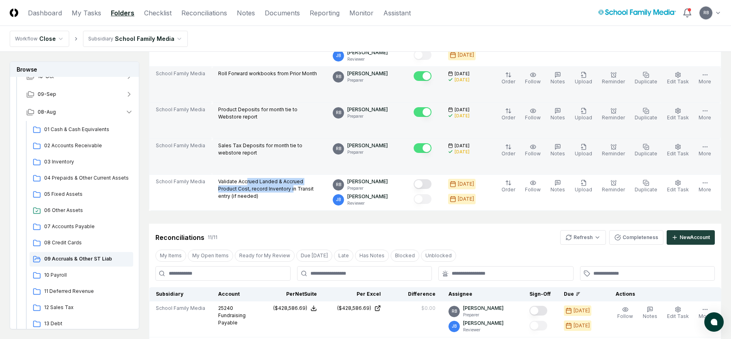
click at [431, 145] on button "Mark complete" at bounding box center [423, 148] width 18 height 10
click at [432, 110] on button "Mark complete" at bounding box center [423, 112] width 18 height 10
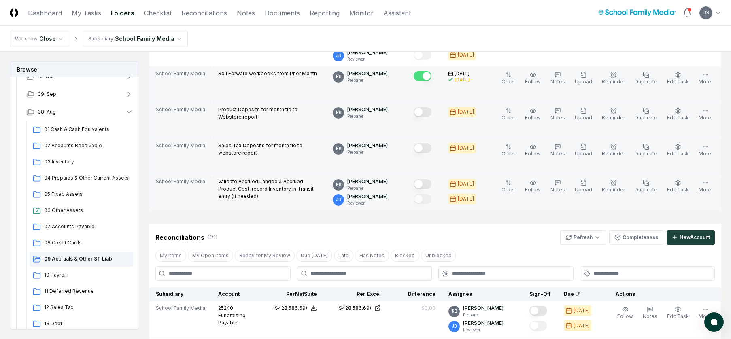
click at [229, 180] on p "Validate Accrued Landed & Accrued Product Cost, record Inventory in Transit ent…" at bounding box center [269, 189] width 102 height 22
drag, startPoint x: 250, startPoint y: 188, endPoint x: 276, endPoint y: 186, distance: 26.4
click at [276, 186] on p "Validate Accrued Landed & Accrued Product Cost, record Inventory in Transit ent…" at bounding box center [269, 189] width 102 height 22
click at [432, 182] on button "Mark complete" at bounding box center [423, 184] width 18 height 10
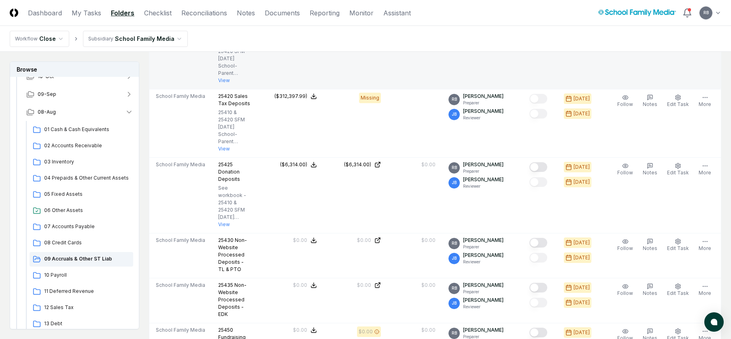
scroll to position [567, 0]
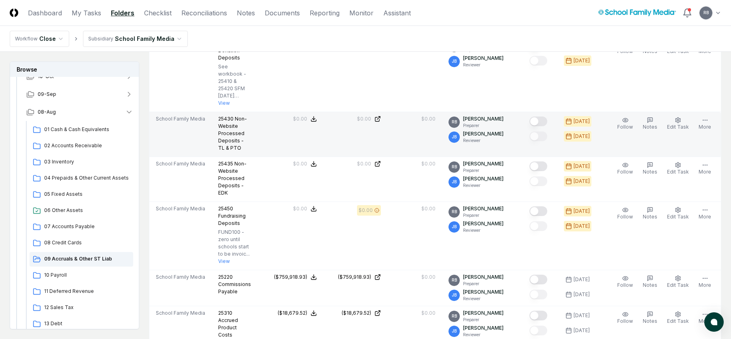
click at [543, 121] on button "Mark complete" at bounding box center [539, 122] width 18 height 10
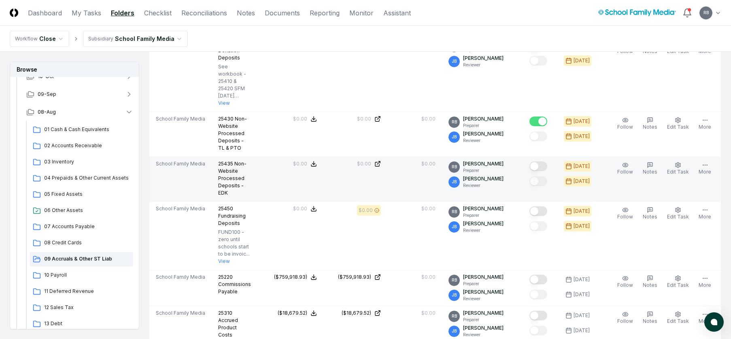
click at [544, 163] on button "Mark complete" at bounding box center [539, 167] width 18 height 10
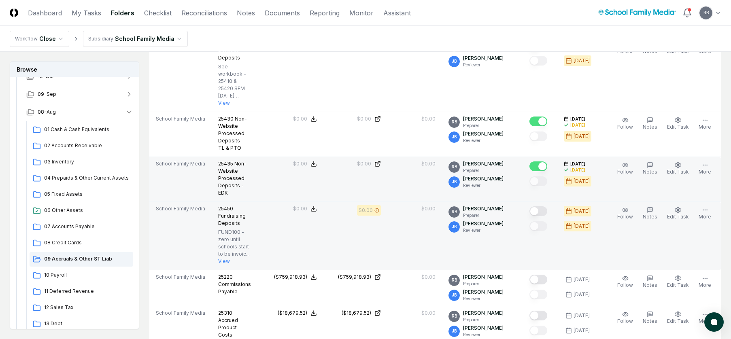
click at [544, 209] on button "Mark complete" at bounding box center [539, 211] width 18 height 10
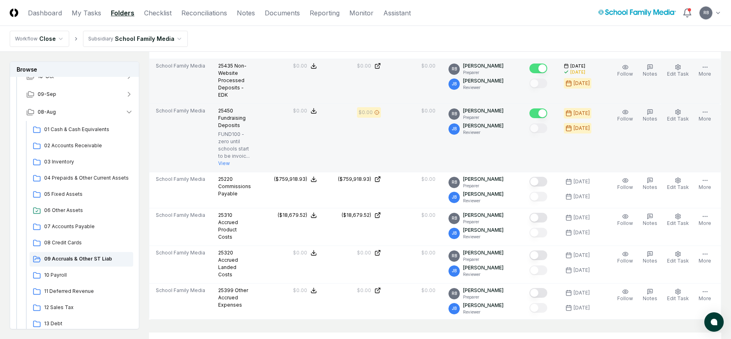
scroll to position [688, 0]
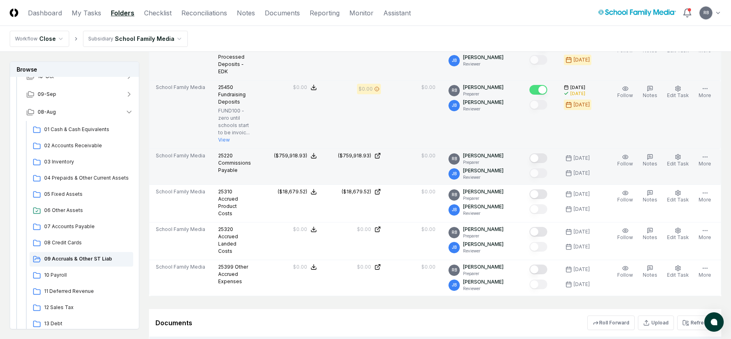
click at [543, 162] on button "Mark complete" at bounding box center [539, 158] width 18 height 10
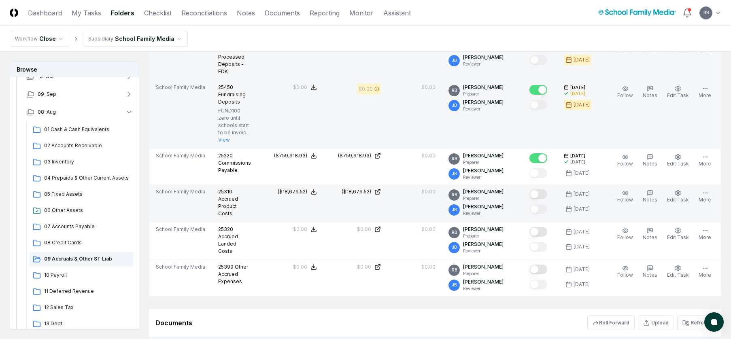
click at [543, 193] on button "Mark complete" at bounding box center [539, 194] width 18 height 10
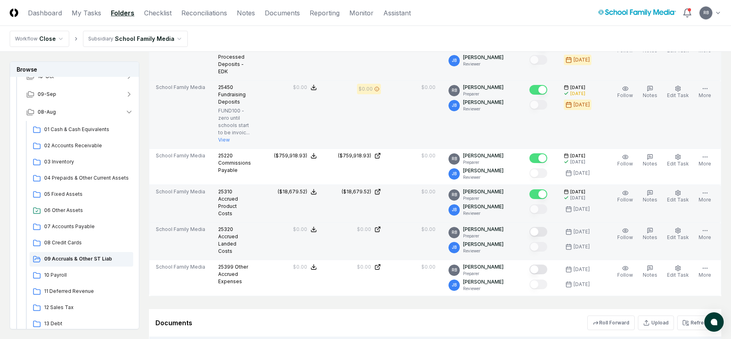
click at [544, 231] on button "Mark complete" at bounding box center [539, 232] width 18 height 10
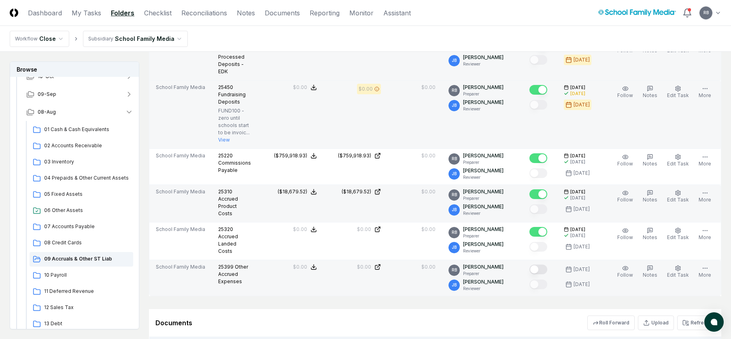
click at [545, 271] on button "Mark complete" at bounding box center [539, 270] width 18 height 10
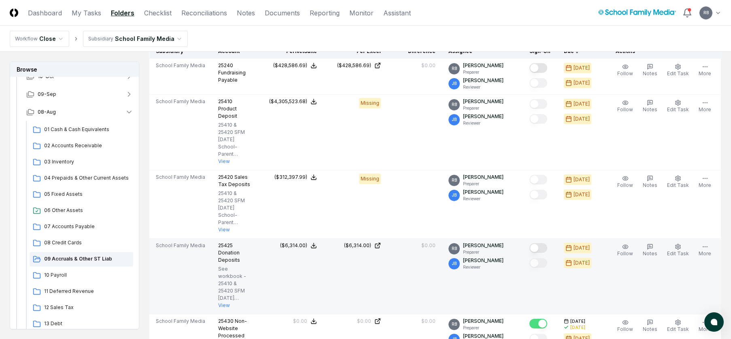
scroll to position [445, 0]
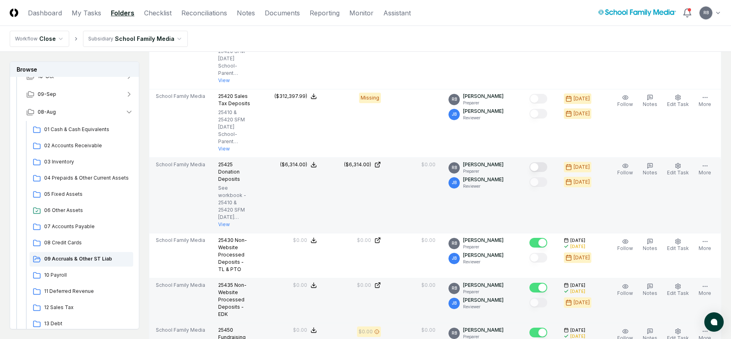
click at [545, 166] on button "Mark complete" at bounding box center [539, 167] width 18 height 10
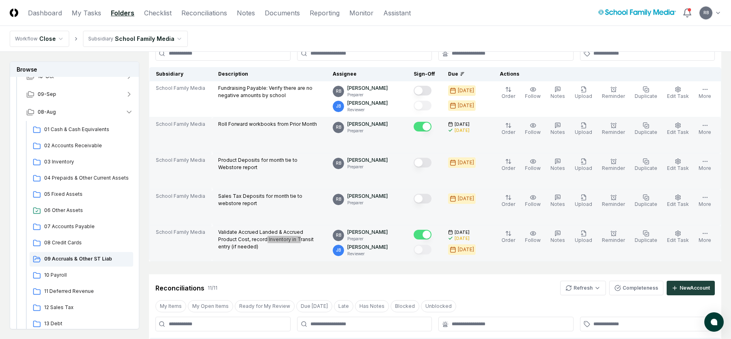
scroll to position [202, 0]
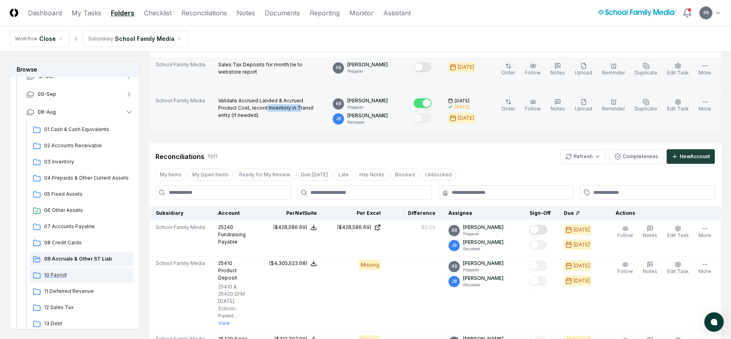
click at [55, 275] on span "10 Payroll" at bounding box center [87, 275] width 86 height 7
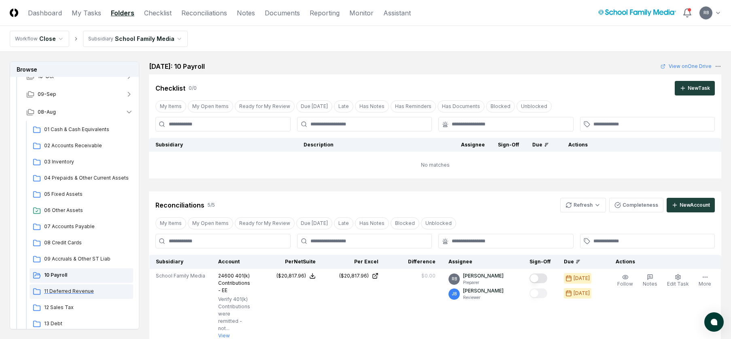
click at [61, 290] on span "11 Deferred Revenue" at bounding box center [87, 291] width 86 height 7
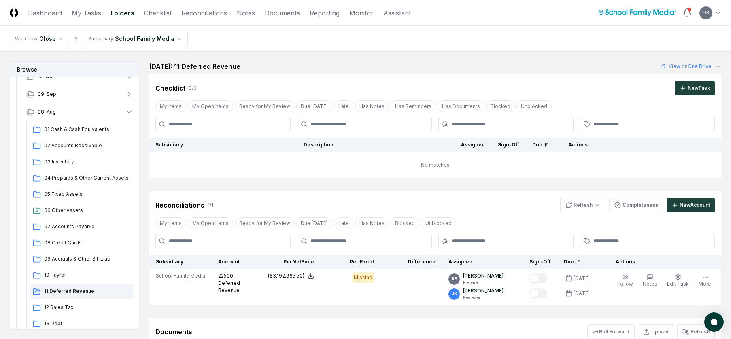
scroll to position [100, 0]
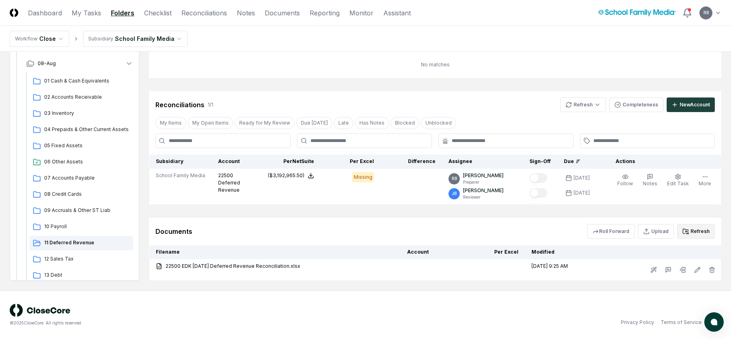
click at [704, 231] on button "Refresh" at bounding box center [696, 231] width 38 height 15
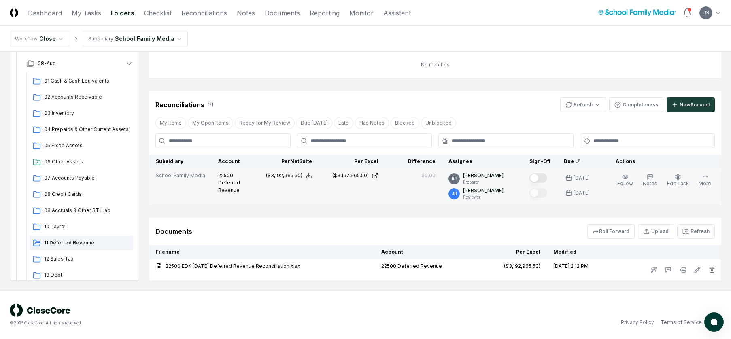
click at [546, 177] on button "Mark complete" at bounding box center [539, 178] width 18 height 10
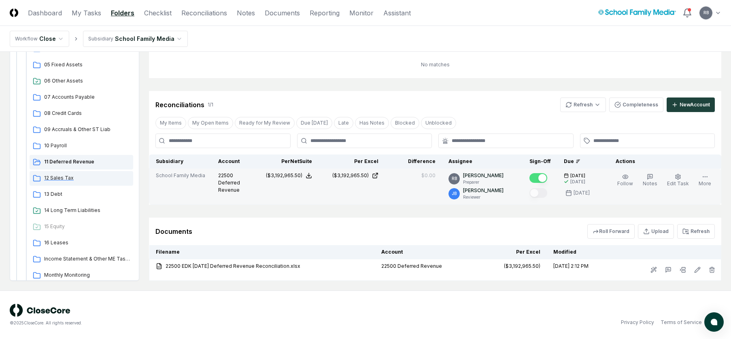
click at [64, 177] on span "12 Sales Tax" at bounding box center [87, 177] width 86 height 7
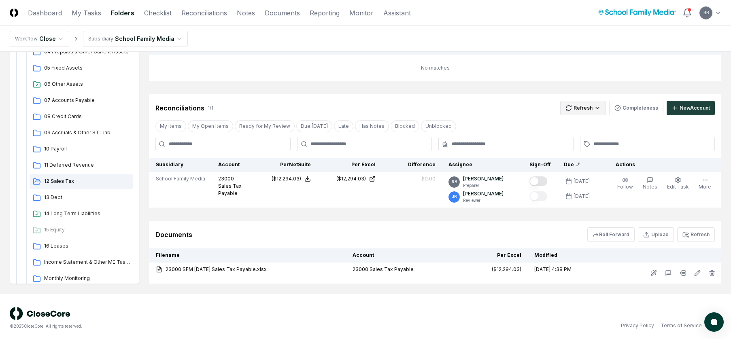
scroll to position [100, 0]
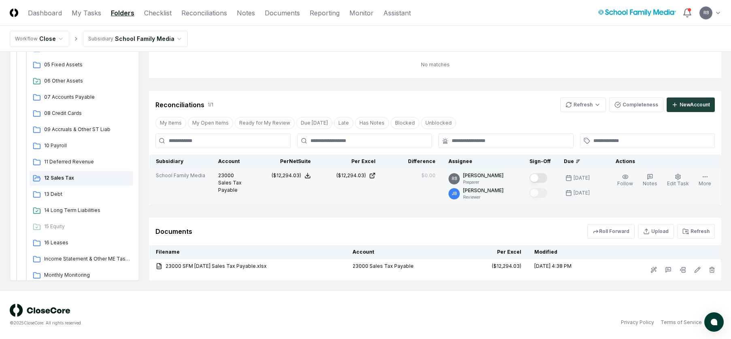
click at [546, 177] on button "Mark complete" at bounding box center [539, 178] width 18 height 10
click at [48, 196] on span "13 Debt" at bounding box center [87, 194] width 86 height 7
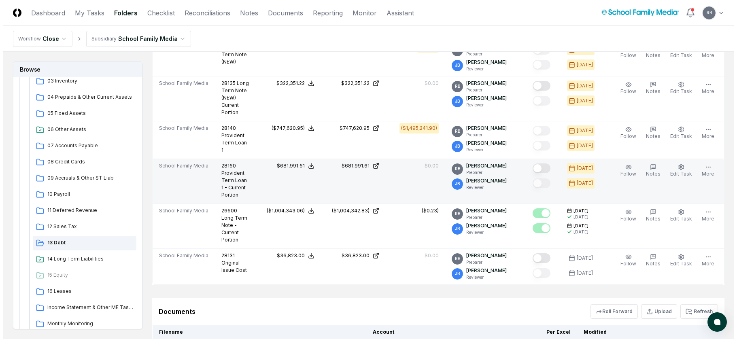
scroll to position [248, 0]
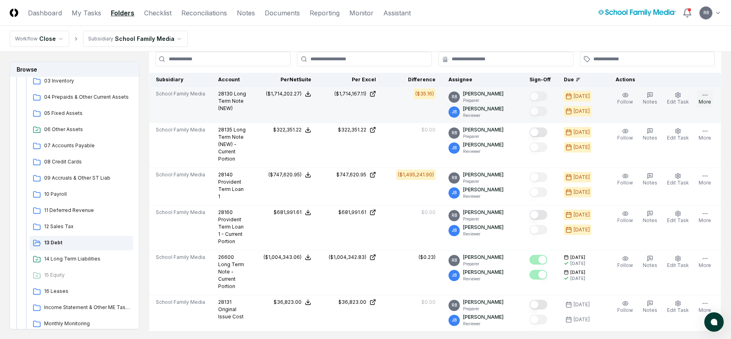
click at [703, 96] on icon "button" at bounding box center [705, 95] width 6 height 6
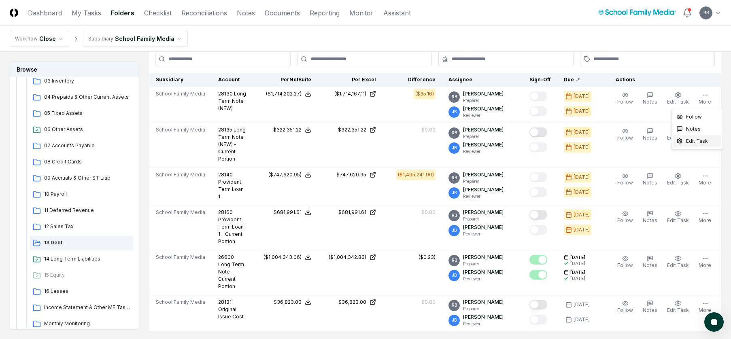
click at [703, 141] on span "Edit Task" at bounding box center [697, 141] width 22 height 7
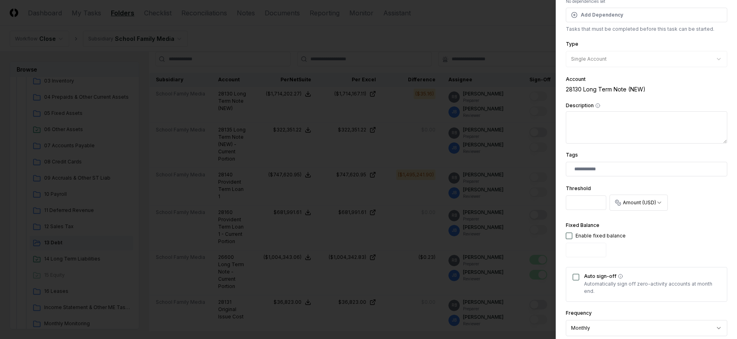
scroll to position [81, 0]
drag, startPoint x: 583, startPoint y: 202, endPoint x: 562, endPoint y: 201, distance: 21.5
click at [562, 201] on div "**********" at bounding box center [646, 169] width 181 height 339
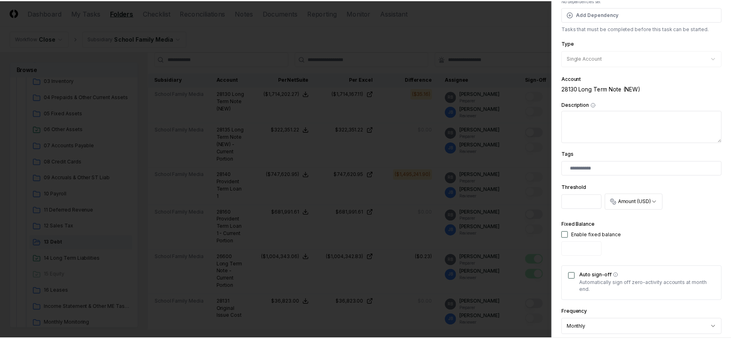
scroll to position [234, 0]
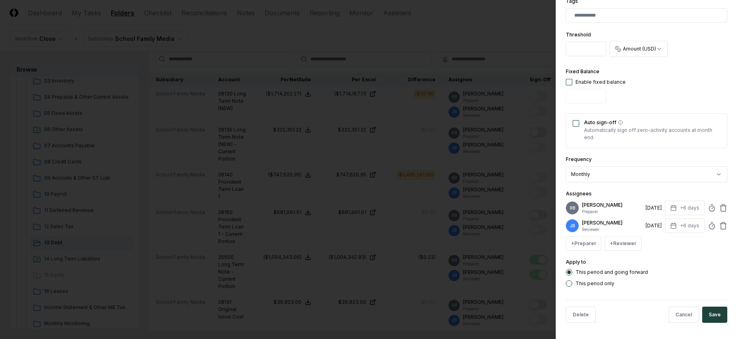
type input "**"
click at [711, 306] on div "Delete Cancel Save" at bounding box center [647, 315] width 162 height 30
click at [712, 309] on button "Save" at bounding box center [714, 315] width 25 height 16
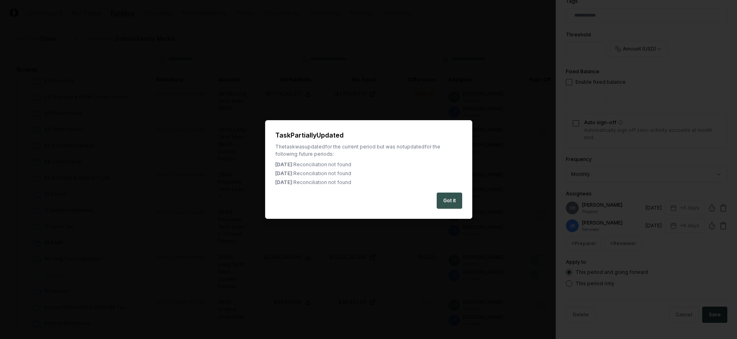
click at [447, 196] on button "Got it" at bounding box center [450, 201] width 26 height 16
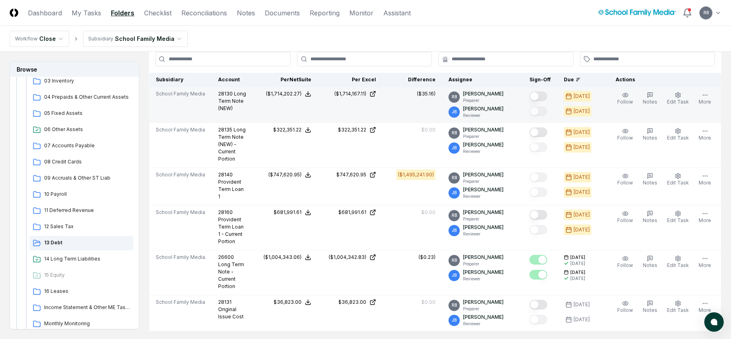
click at [545, 96] on button "Mark complete" at bounding box center [539, 97] width 18 height 10
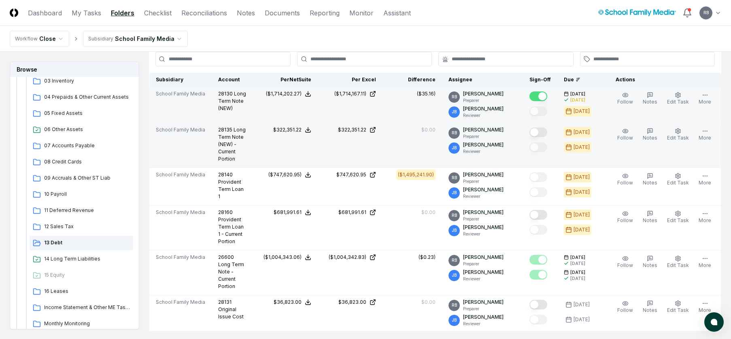
click at [543, 133] on button "Mark complete" at bounding box center [539, 133] width 18 height 10
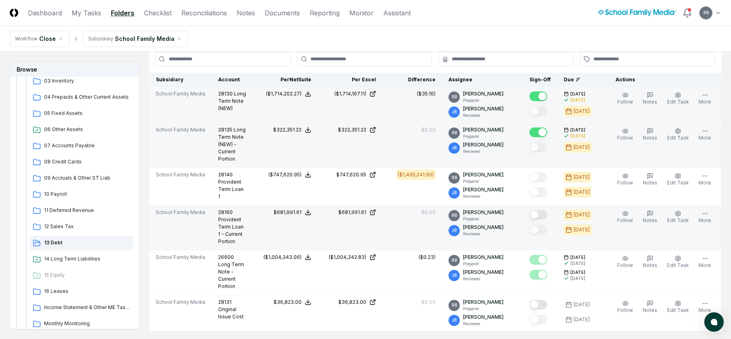
scroll to position [491, 0]
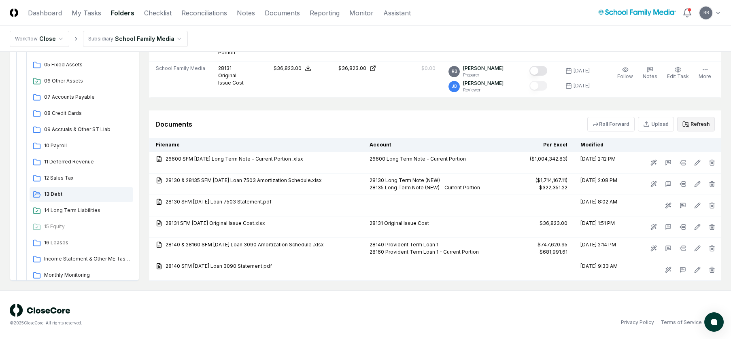
click at [692, 121] on button "Refresh" at bounding box center [696, 124] width 38 height 15
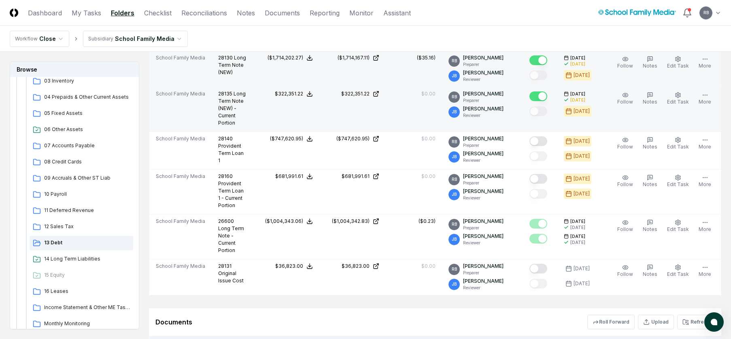
scroll to position [208, 0]
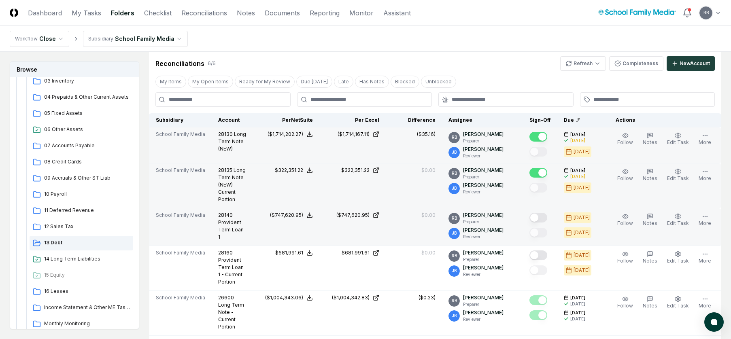
click at [539, 223] on button "Mark complete" at bounding box center [539, 218] width 18 height 10
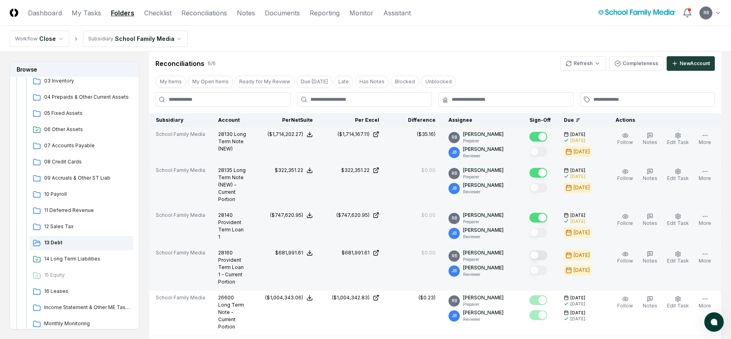
click at [545, 260] on button "Mark complete" at bounding box center [539, 256] width 18 height 10
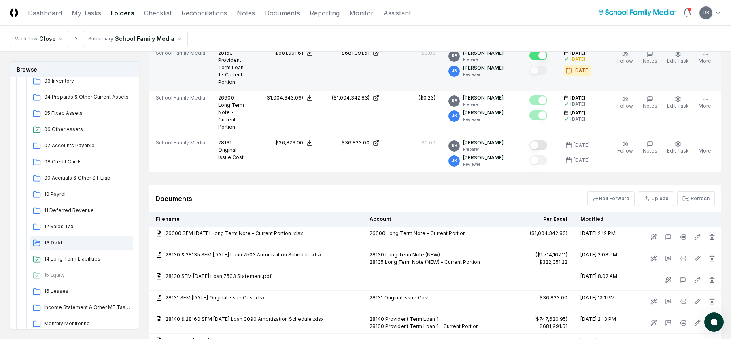
scroll to position [451, 0]
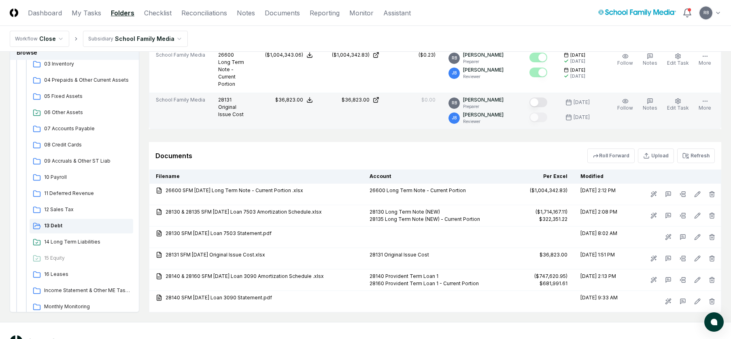
click at [546, 107] on button "Mark complete" at bounding box center [539, 103] width 18 height 10
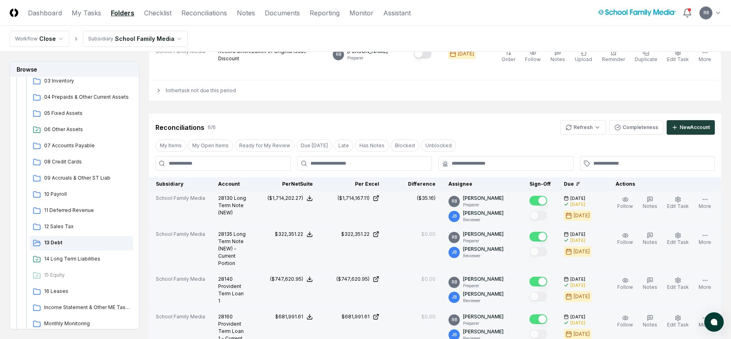
scroll to position [370, 0]
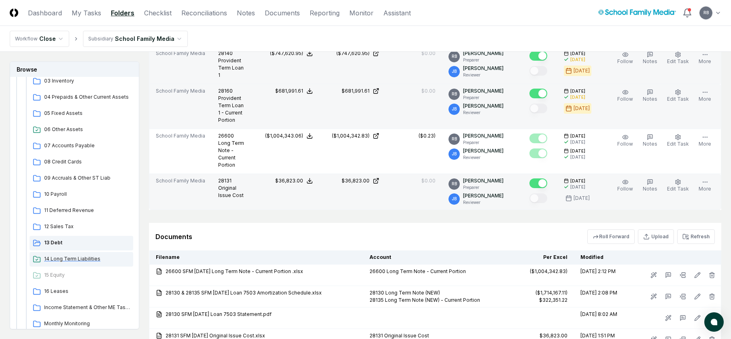
click at [68, 258] on span "14 Long Term Liabilities" at bounding box center [87, 258] width 86 height 7
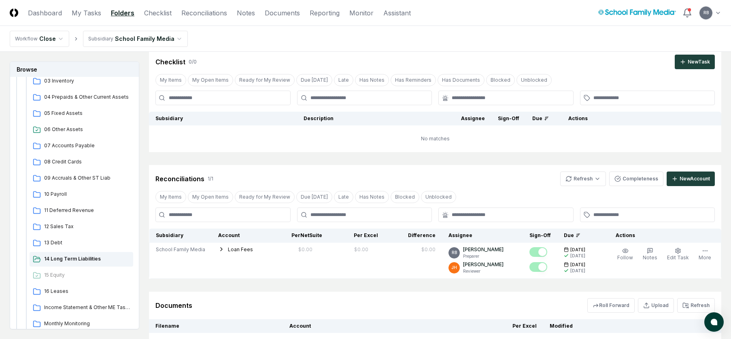
scroll to position [147, 0]
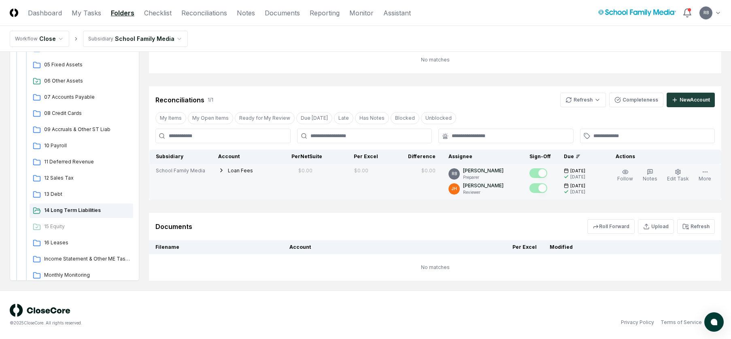
click at [218, 169] on icon "button" at bounding box center [221, 170] width 6 height 6
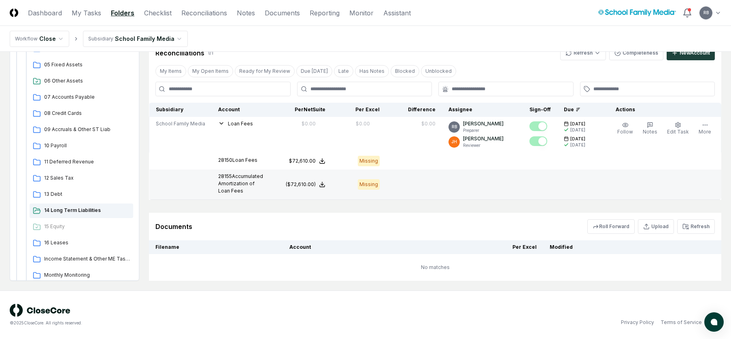
scroll to position [206, 0]
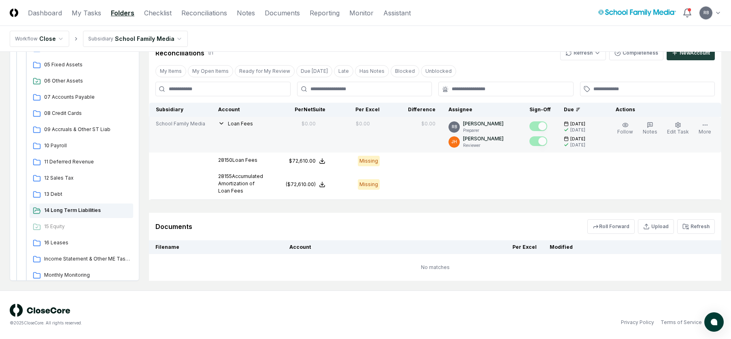
click at [219, 120] on icon "button" at bounding box center [221, 123] width 6 height 6
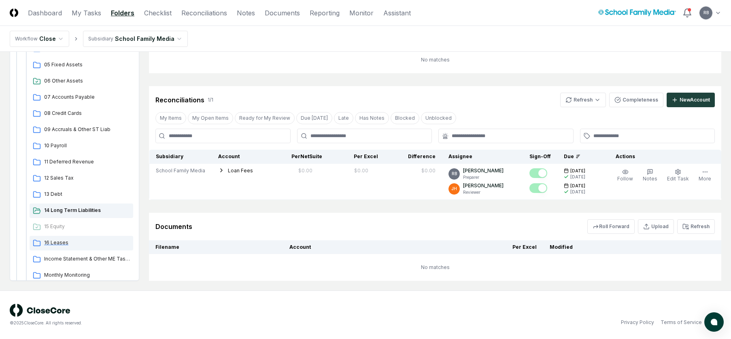
click at [53, 241] on span "16 Leases" at bounding box center [87, 242] width 86 height 7
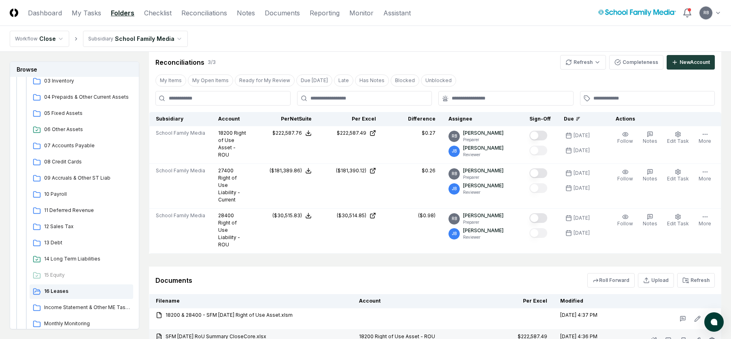
scroll to position [140, 0]
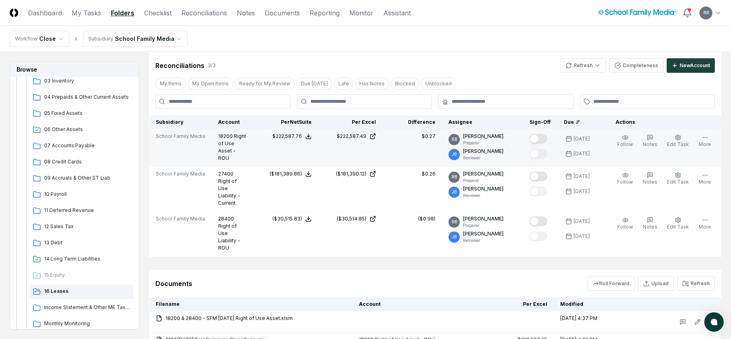
click at [542, 138] on button "Mark complete" at bounding box center [539, 139] width 18 height 10
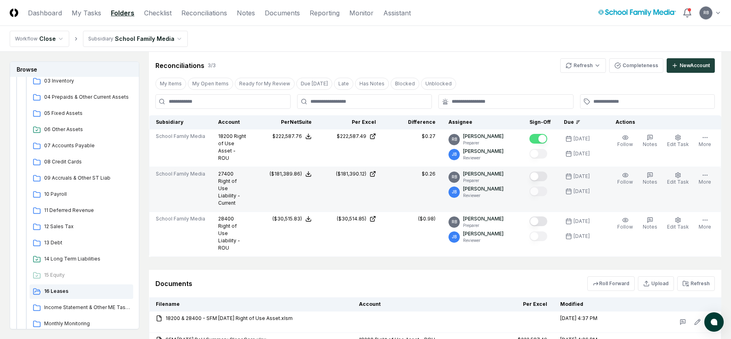
click at [541, 176] on button "Mark complete" at bounding box center [539, 177] width 18 height 10
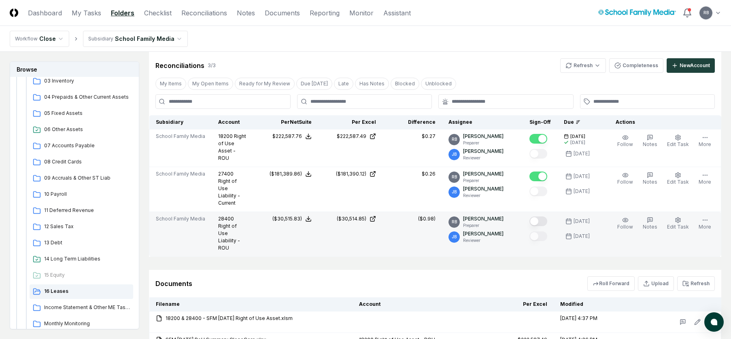
click at [543, 219] on button "Mark complete" at bounding box center [539, 222] width 18 height 10
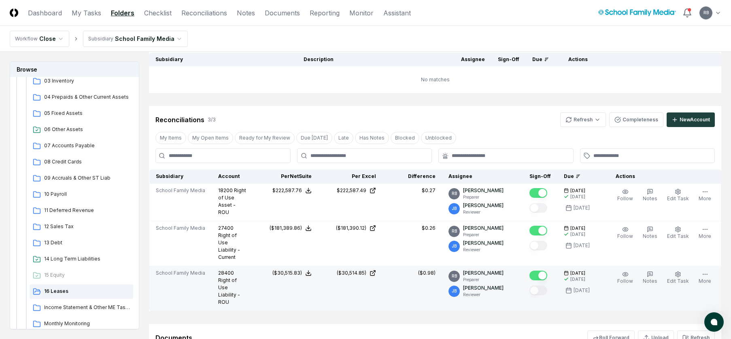
scroll to position [0, 0]
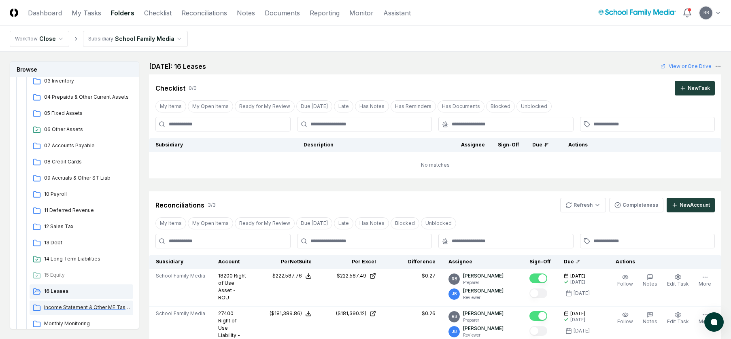
click at [65, 305] on span "Income Statement & Other ME Tasks" at bounding box center [87, 307] width 86 height 7
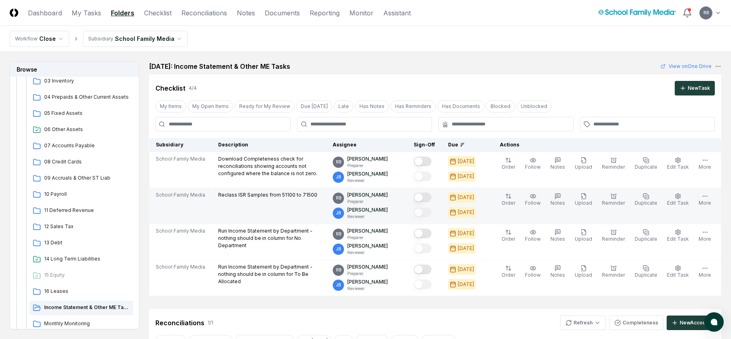
click at [430, 196] on button "Mark complete" at bounding box center [423, 198] width 18 height 10
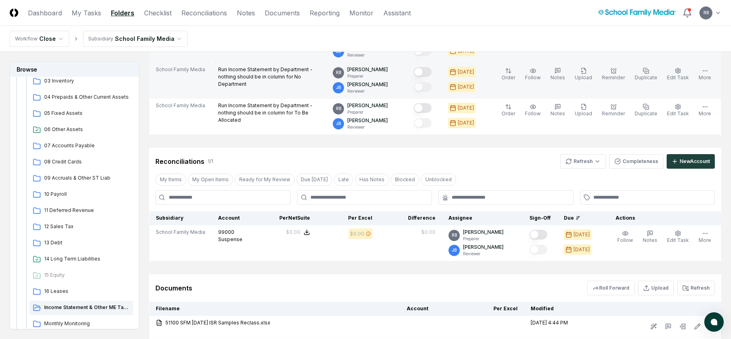
scroll to position [162, 0]
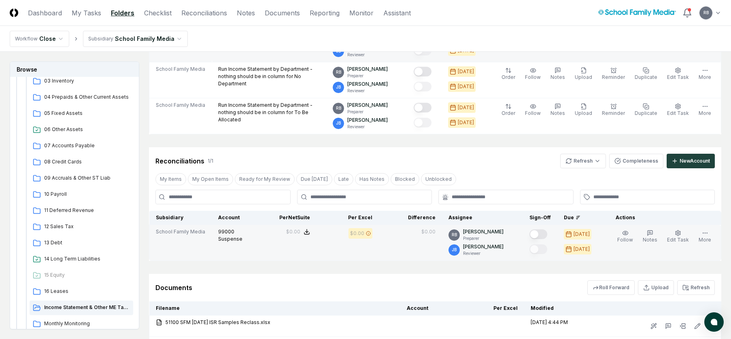
click at [544, 236] on button "Mark complete" at bounding box center [539, 235] width 18 height 10
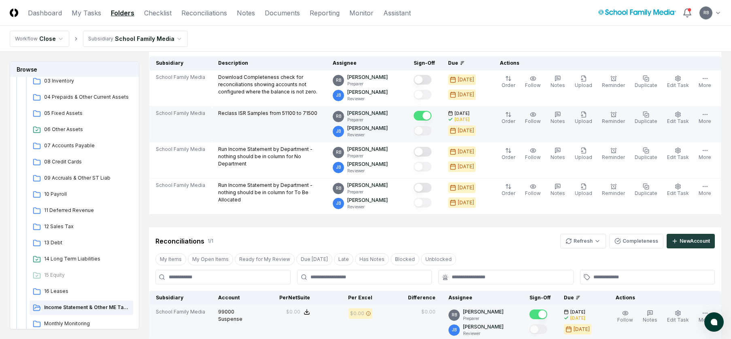
scroll to position [81, 0]
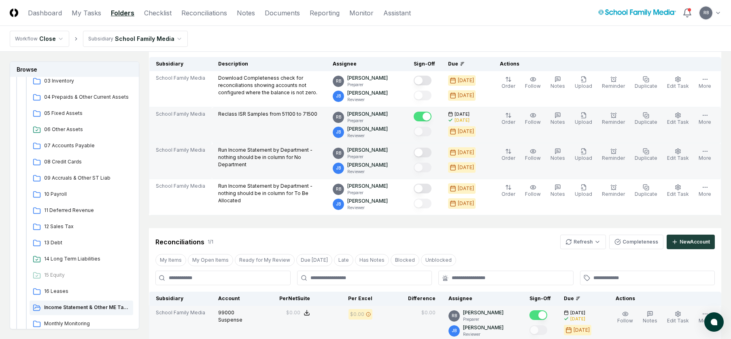
click at [428, 153] on button "Mark complete" at bounding box center [423, 153] width 18 height 10
drag, startPoint x: 237, startPoint y: 157, endPoint x: 294, endPoint y: 157, distance: 56.7
click at [294, 157] on p "Run Income Statement by Department - nothing should be in column for No Departm…" at bounding box center [269, 158] width 102 height 22
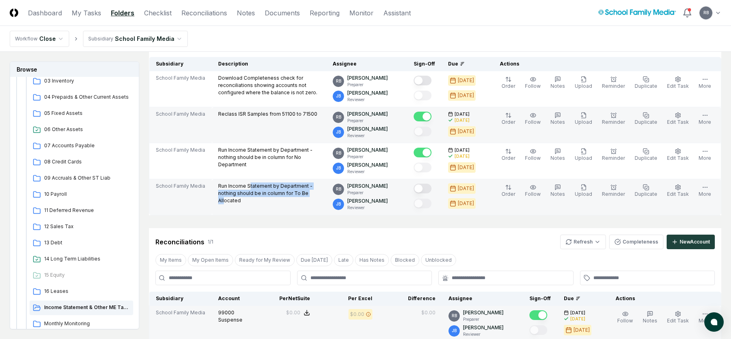
drag, startPoint x: 248, startPoint y: 189, endPoint x: 290, endPoint y: 200, distance: 43.8
click at [290, 200] on td "Run Income Statement by Department - nothing should be in column for To Be Allo…" at bounding box center [269, 197] width 115 height 36
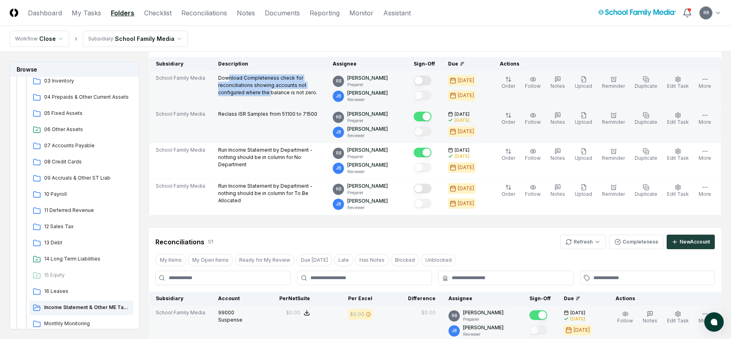
drag, startPoint x: 227, startPoint y: 79, endPoint x: 241, endPoint y: 91, distance: 18.9
click at [241, 91] on p "Download Completeness check for reconciliations showing accounts not configured…" at bounding box center [269, 85] width 102 height 22
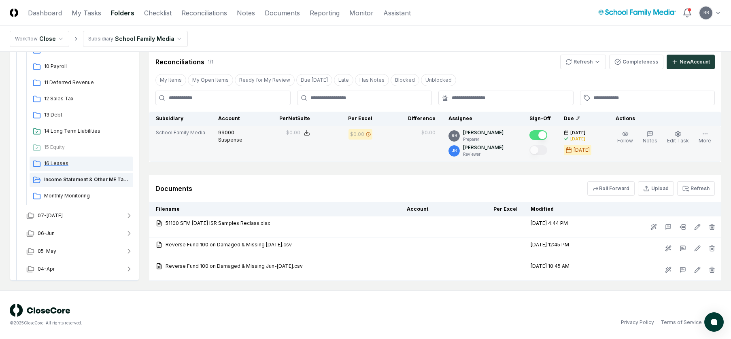
scroll to position [243, 0]
click at [60, 194] on span "Monthly Monitoring" at bounding box center [87, 194] width 86 height 7
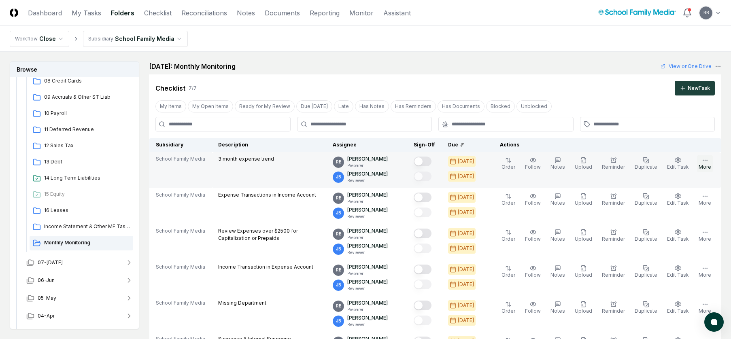
click at [708, 162] on icon "button" at bounding box center [705, 160] width 6 height 6
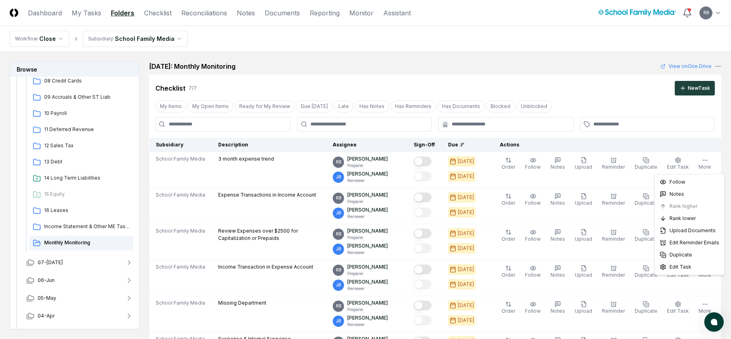
click at [601, 63] on div "August 2025: Monthly Monitoring View on One Drive" at bounding box center [435, 67] width 572 height 10
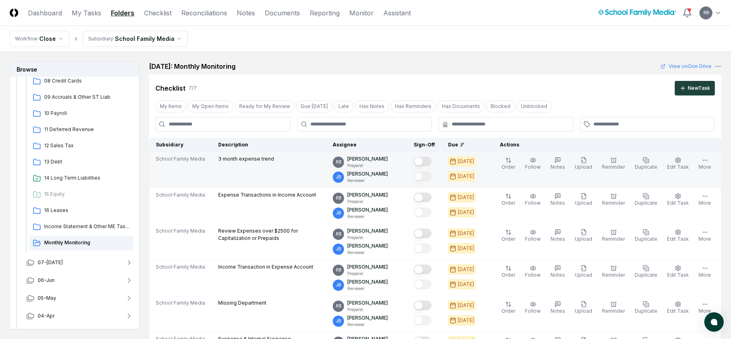
click at [257, 157] on p "3 month expense trend" at bounding box center [246, 158] width 56 height 7
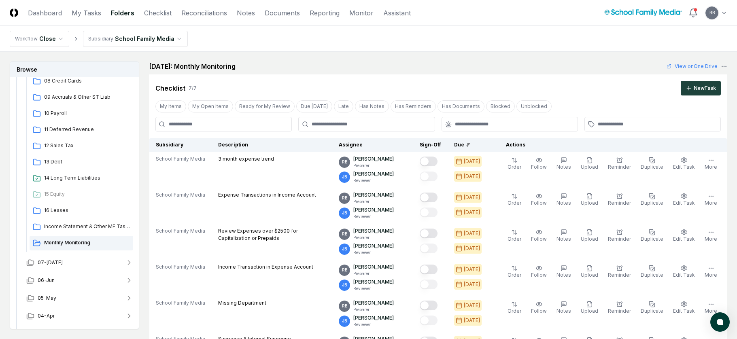
click at [171, 37] on html "CloseCore Dashboard My Tasks Folders Checklist Reconciliations Notes Documents …" at bounding box center [368, 330] width 737 height 661
click at [58, 38] on html "CloseCore Dashboard My Tasks Folders Checklist Reconciliations Notes Documents …" at bounding box center [368, 330] width 737 height 661
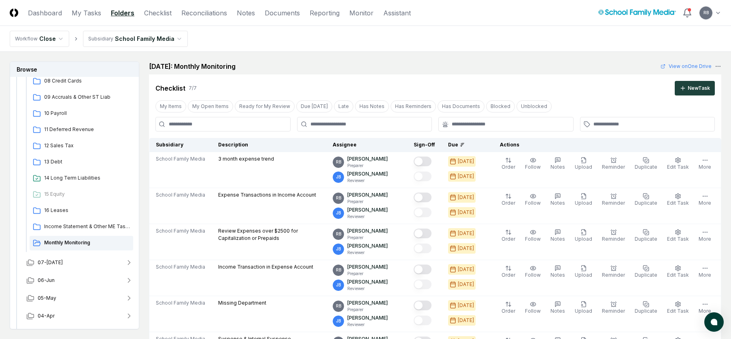
click at [58, 38] on html "CloseCore Dashboard My Tasks Folders Checklist Reconciliations Notes Documents …" at bounding box center [365, 330] width 731 height 661
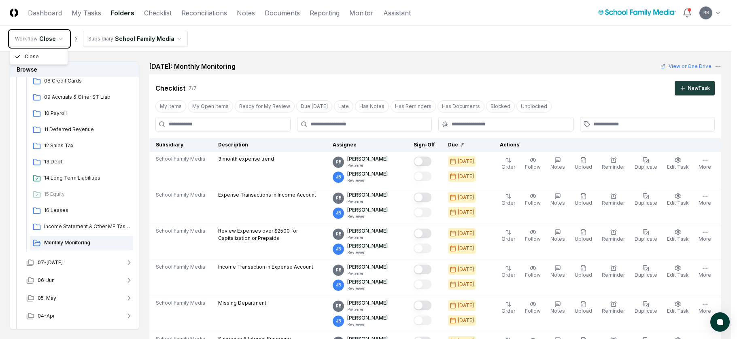
click at [208, 43] on html "CloseCore Dashboard My Tasks Folders Checklist Reconciliations Notes Documents …" at bounding box center [368, 330] width 737 height 661
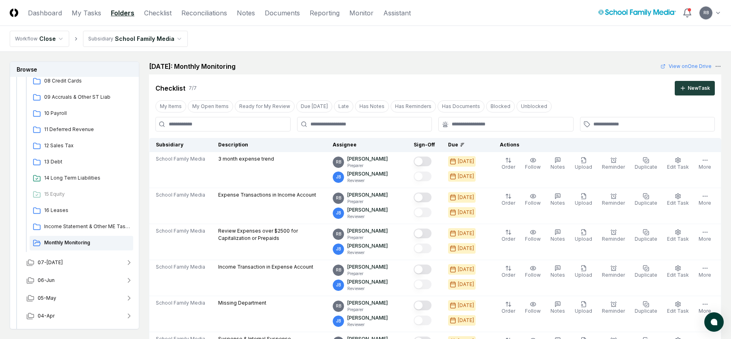
click at [121, 10] on link "Folders" at bounding box center [122, 13] width 23 height 10
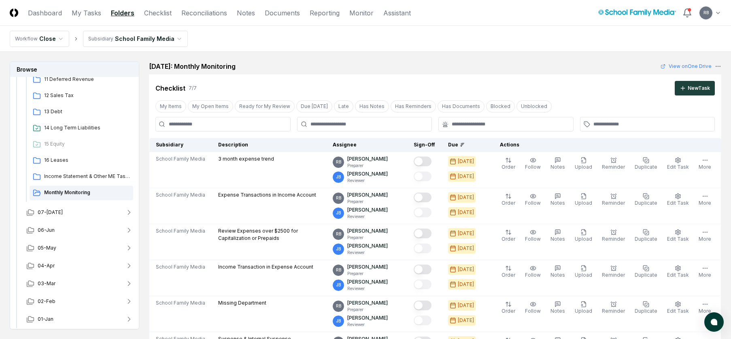
scroll to position [294, 0]
click at [47, 213] on span "07-Jul" at bounding box center [50, 211] width 25 height 7
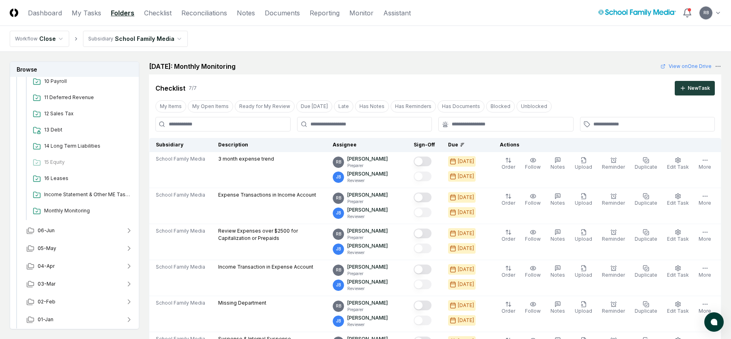
scroll to position [589, 0]
click at [49, 212] on span "Monthly Monitoring" at bounding box center [87, 209] width 86 height 7
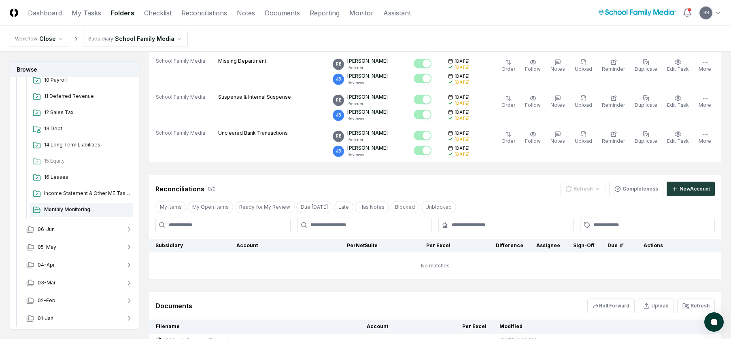
scroll to position [487, 0]
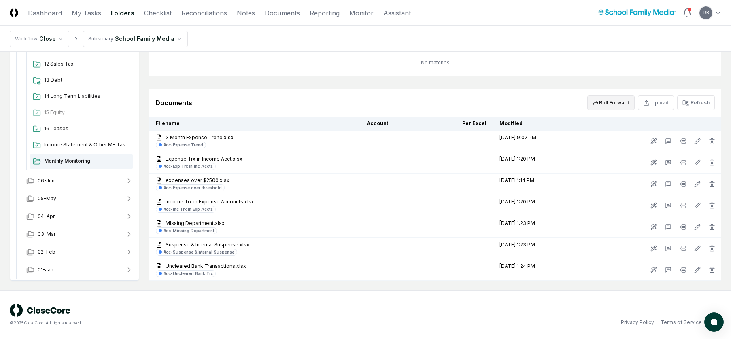
click at [599, 102] on icon "button" at bounding box center [596, 103] width 6 height 6
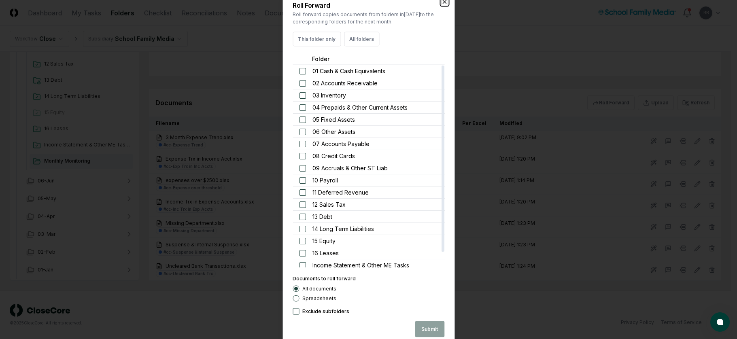
click at [445, 2] on icon "button" at bounding box center [444, 1] width 3 height 3
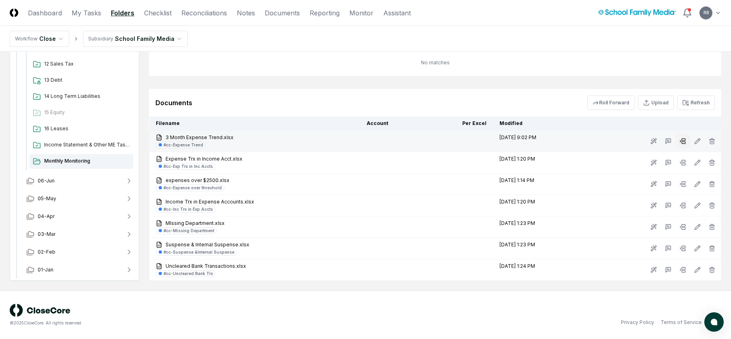
click at [685, 141] on rect at bounding box center [684, 140] width 4 height 2
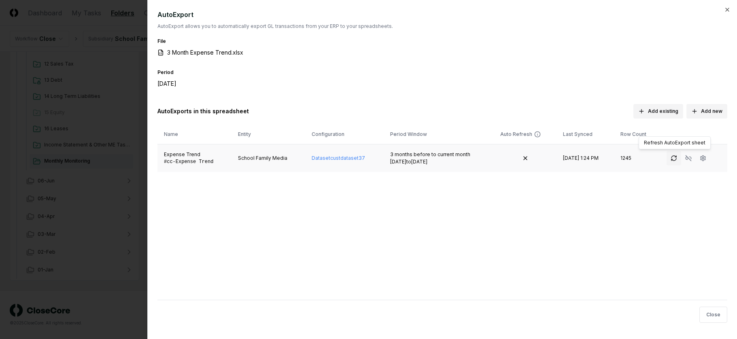
click at [672, 155] on icon "button" at bounding box center [674, 158] width 6 height 6
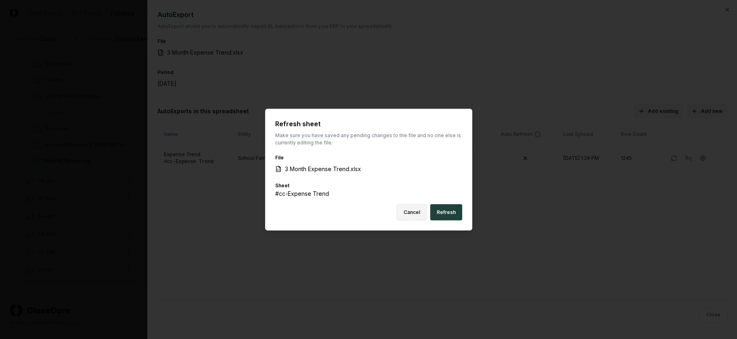
click at [410, 213] on button "Cancel" at bounding box center [412, 212] width 30 height 16
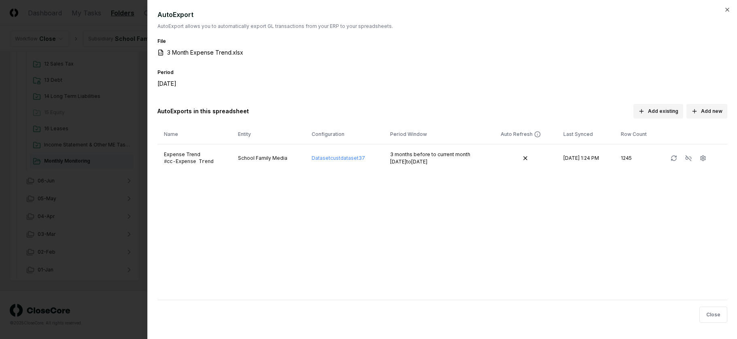
click at [728, 6] on div "AutoExport AutoExport allows you to automatically export GL transactions from y…" at bounding box center [442, 169] width 590 height 339
click at [730, 10] on icon "button" at bounding box center [727, 9] width 6 height 6
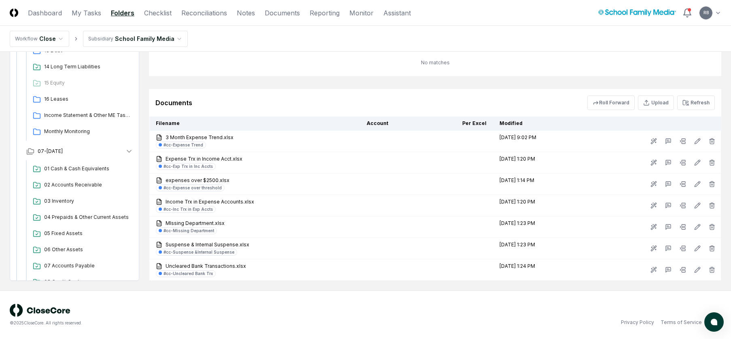
scroll to position [305, 0]
click at [70, 132] on span "Monthly Monitoring" at bounding box center [87, 131] width 86 height 7
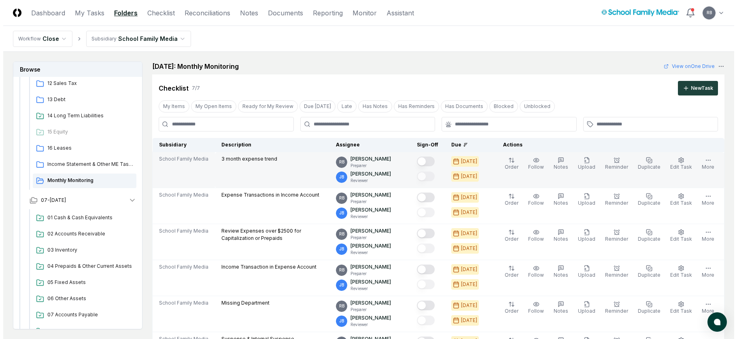
scroll to position [321, 0]
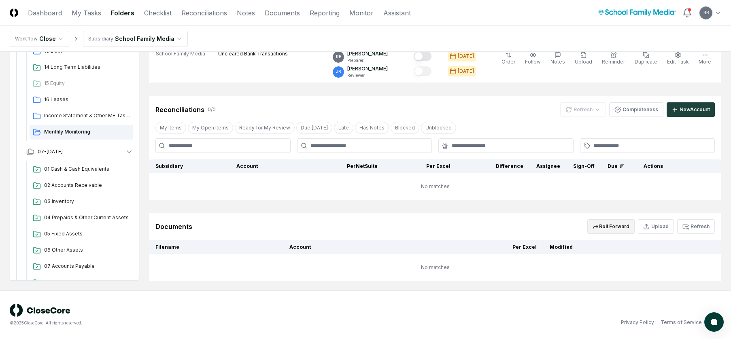
click at [616, 228] on button "Roll Forward" at bounding box center [610, 226] width 47 height 15
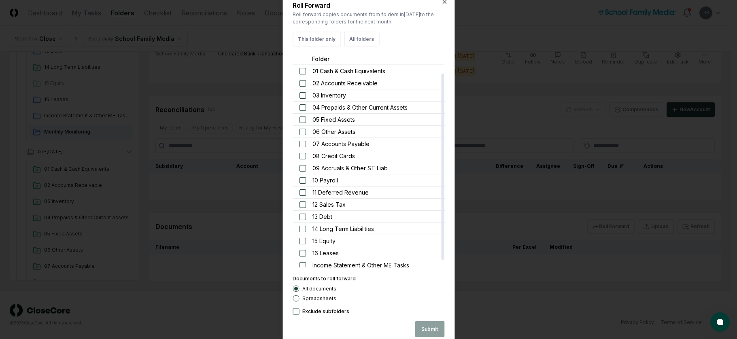
scroll to position [16, 0]
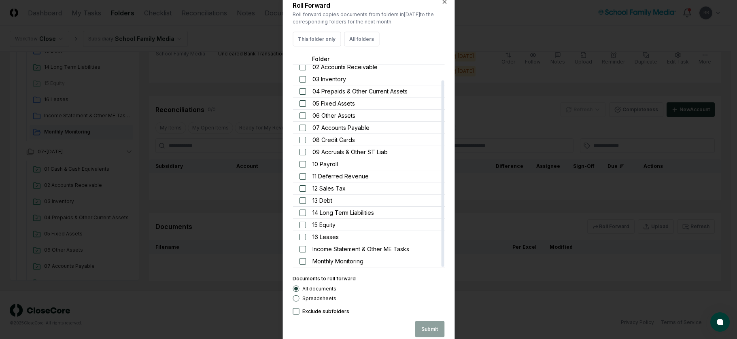
click at [304, 260] on button "button" at bounding box center [302, 261] width 6 height 6
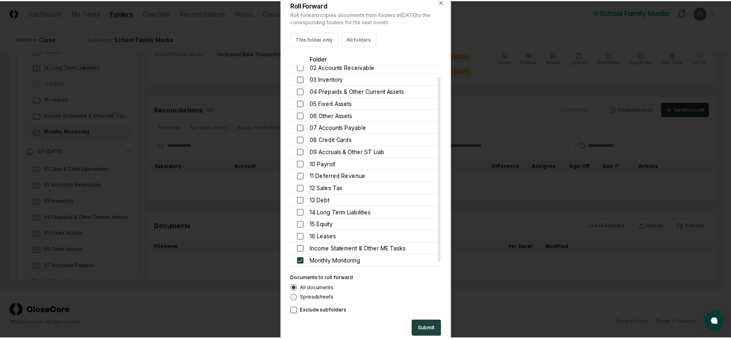
scroll to position [0, 0]
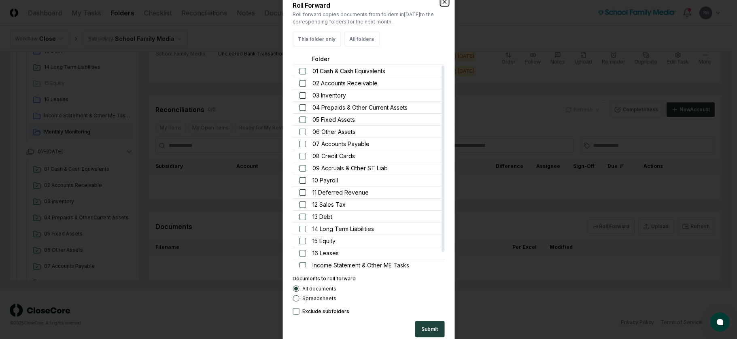
click at [443, 2] on icon "button" at bounding box center [444, 2] width 6 height 6
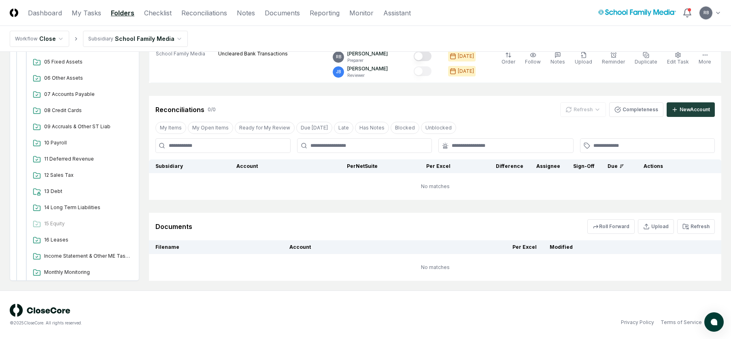
scroll to position [589, 0]
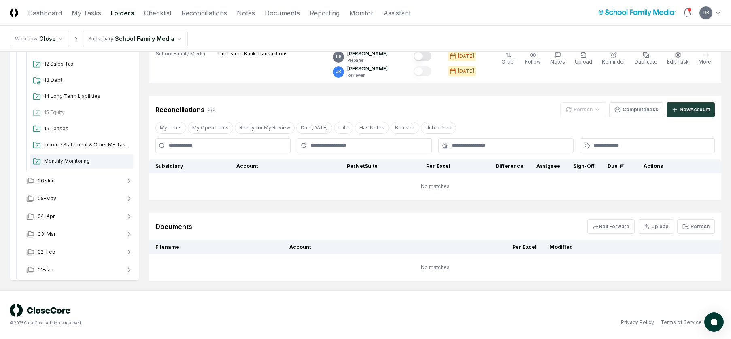
click at [60, 162] on span "Monthly Monitoring" at bounding box center [87, 160] width 86 height 7
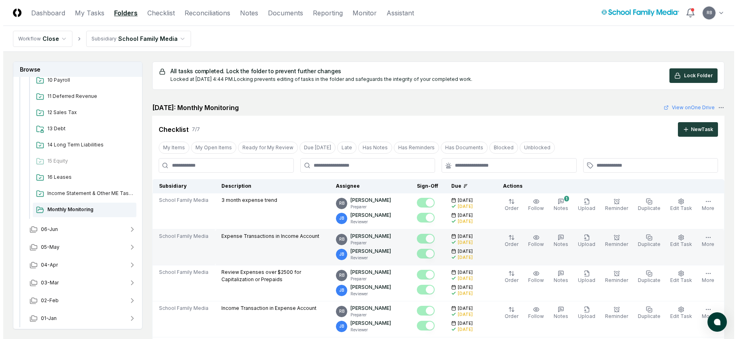
scroll to position [487, 0]
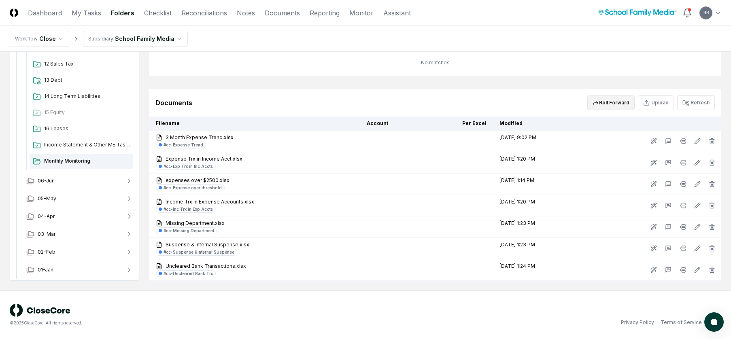
click at [608, 102] on button "Roll Forward" at bounding box center [610, 103] width 47 height 15
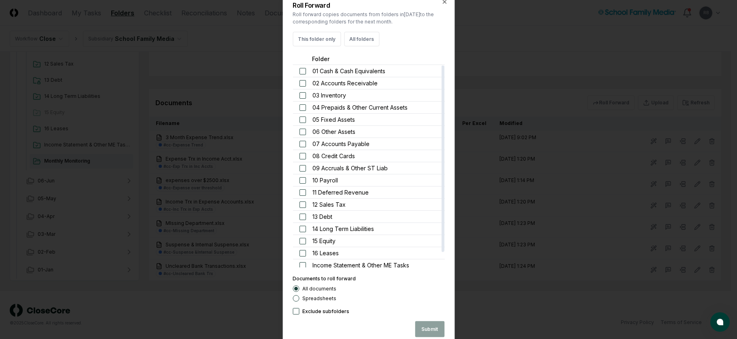
scroll to position [16, 0]
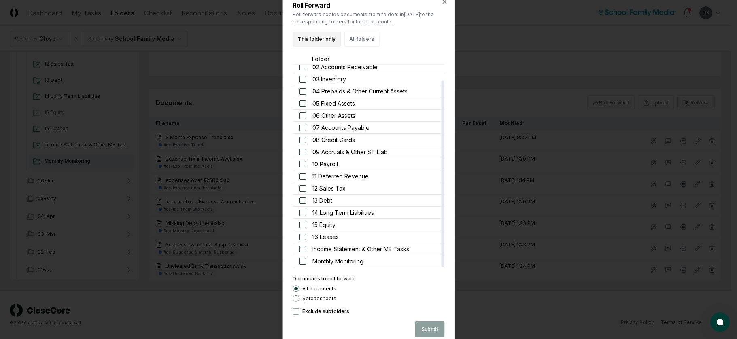
click at [313, 38] on button "This folder only" at bounding box center [317, 39] width 48 height 15
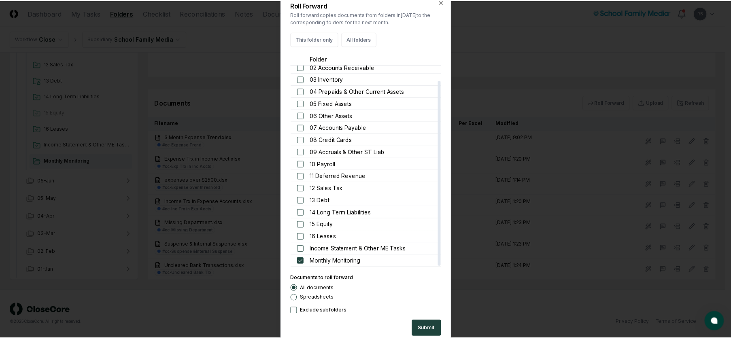
scroll to position [0, 0]
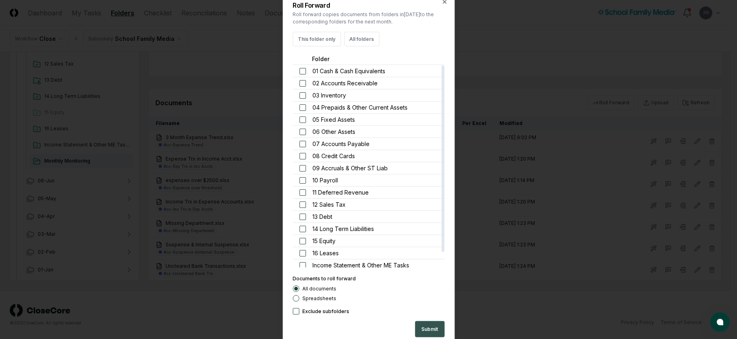
click at [435, 329] on button "Submit" at bounding box center [430, 329] width 30 height 16
click at [435, 329] on button "Close" at bounding box center [430, 329] width 27 height 16
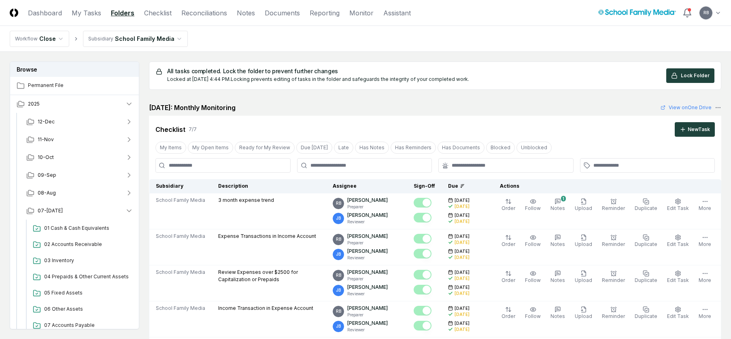
scroll to position [487, 0]
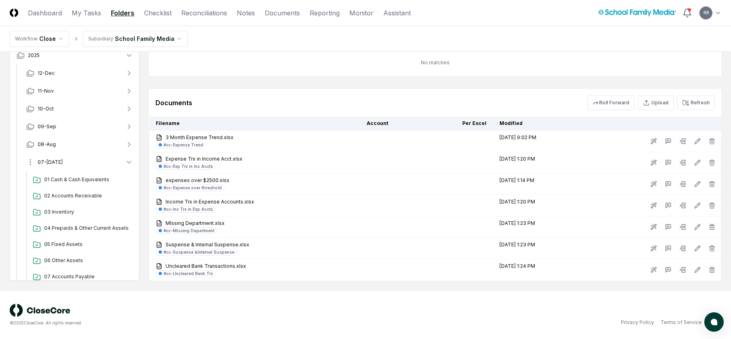
click at [127, 162] on icon "button" at bounding box center [129, 162] width 8 height 8
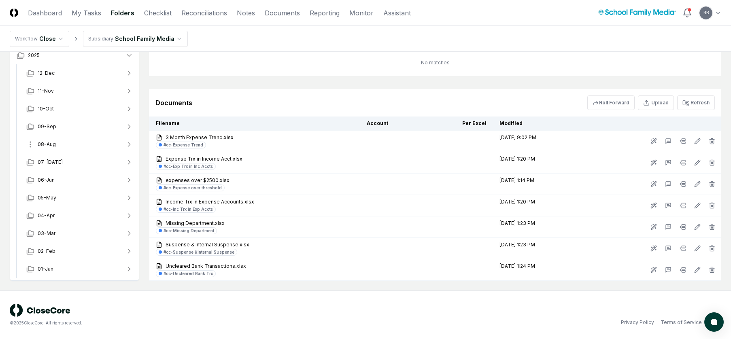
click at [130, 144] on icon "button" at bounding box center [129, 145] width 2 height 4
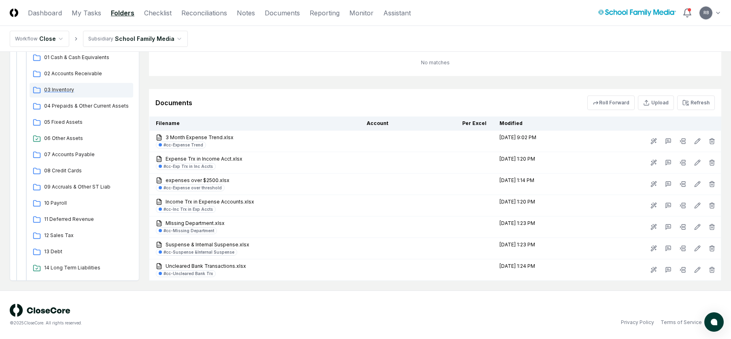
scroll to position [202, 0]
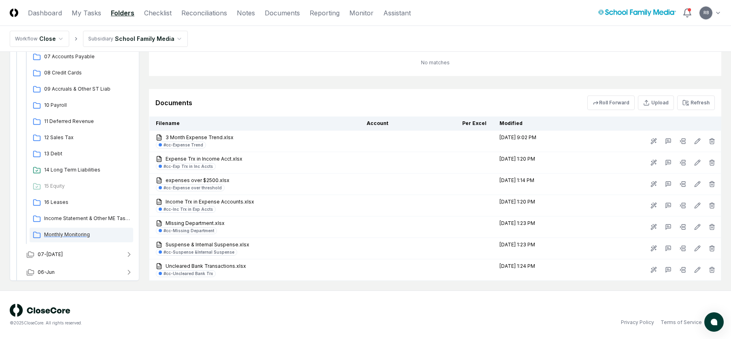
click at [59, 231] on div "Monthly Monitoring" at bounding box center [82, 235] width 104 height 15
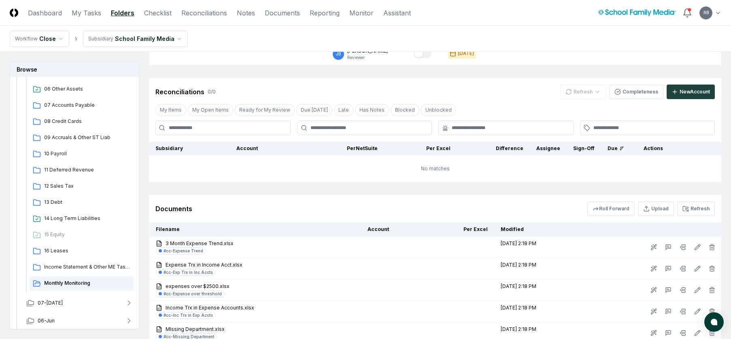
scroll to position [445, 0]
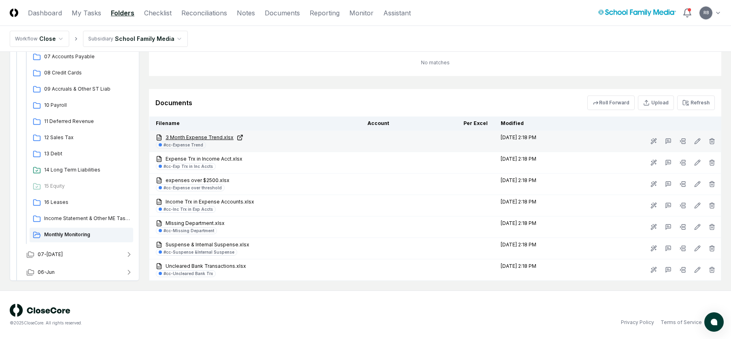
click at [214, 136] on link "3 Month Expense Trend.xlsx" at bounding box center [255, 137] width 199 height 7
click at [681, 140] on icon at bounding box center [683, 141] width 6 height 6
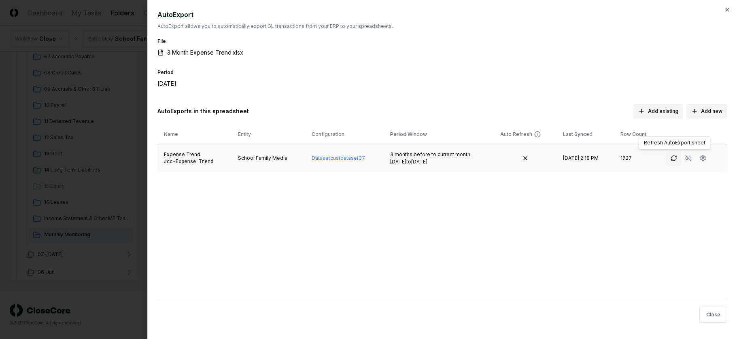
click at [673, 158] on icon "button" at bounding box center [674, 158] width 6 height 6
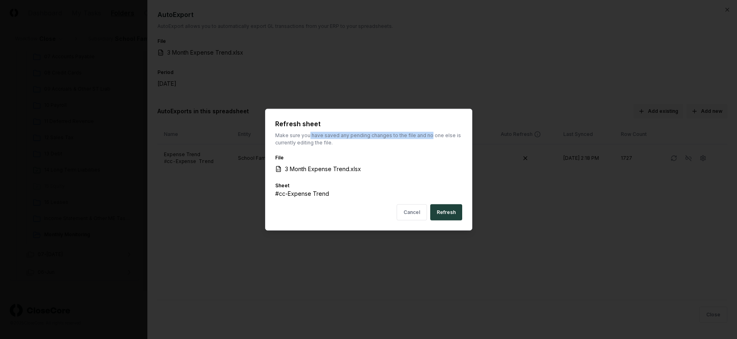
drag, startPoint x: 346, startPoint y: 135, endPoint x: 426, endPoint y: 134, distance: 79.8
click at [426, 134] on p "Make sure you have saved any pending changes to the file and no one else is cur…" at bounding box center [368, 139] width 187 height 15
click at [447, 213] on button "Refresh" at bounding box center [446, 212] width 32 height 16
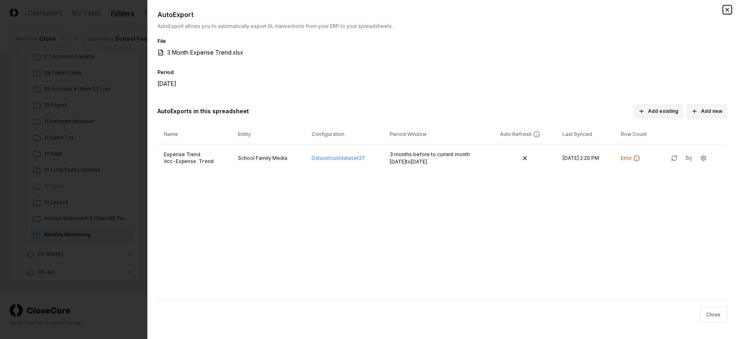
click at [727, 10] on icon "button" at bounding box center [727, 9] width 6 height 6
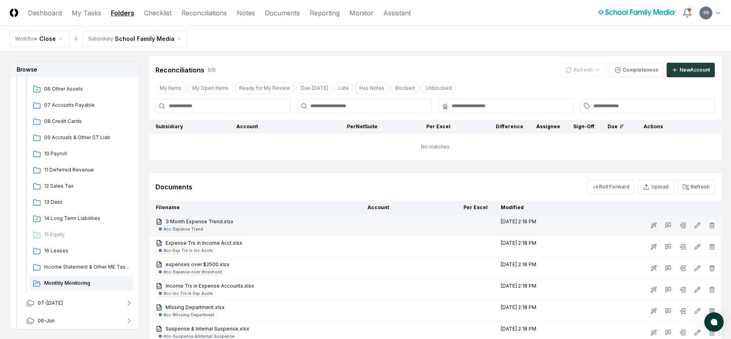
scroll to position [405, 0]
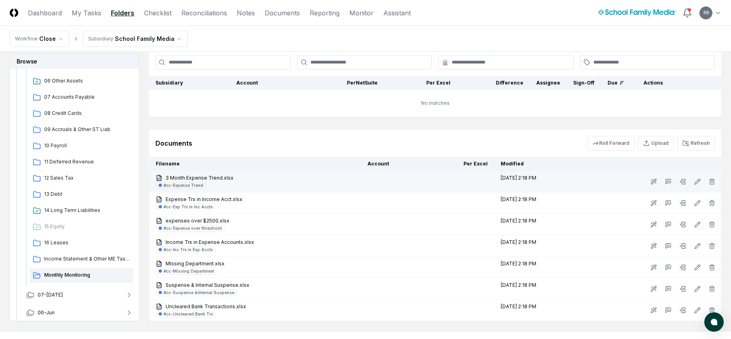
click at [617, 180] on div at bounding box center [653, 181] width 134 height 15
click at [653, 181] on icon at bounding box center [654, 182] width 6 height 6
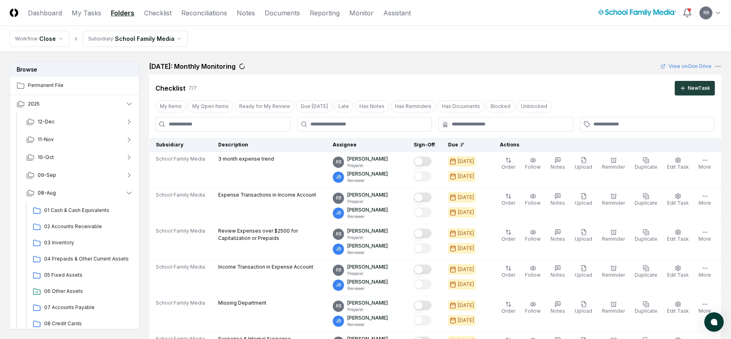
scroll to position [405, 0]
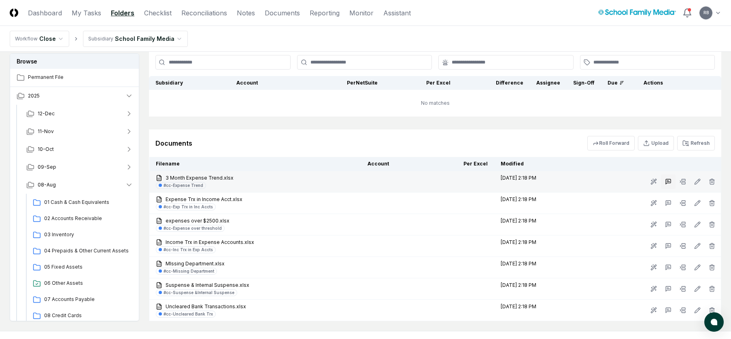
click at [669, 180] on icon at bounding box center [668, 182] width 6 height 6
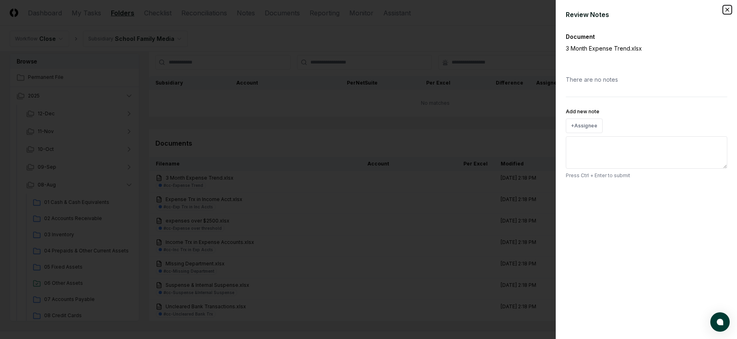
click at [729, 8] on icon "button" at bounding box center [727, 9] width 6 height 6
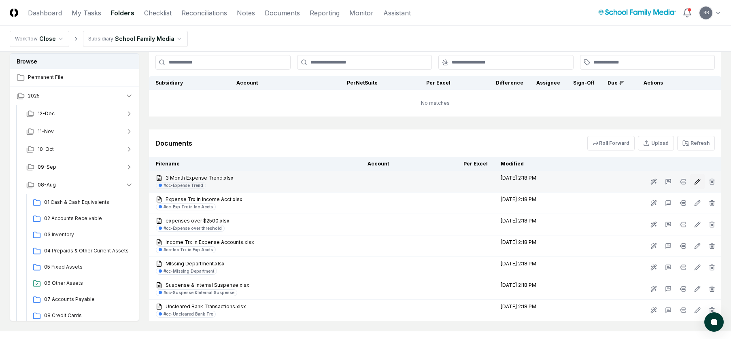
click at [699, 180] on icon at bounding box center [698, 180] width 1 height 1
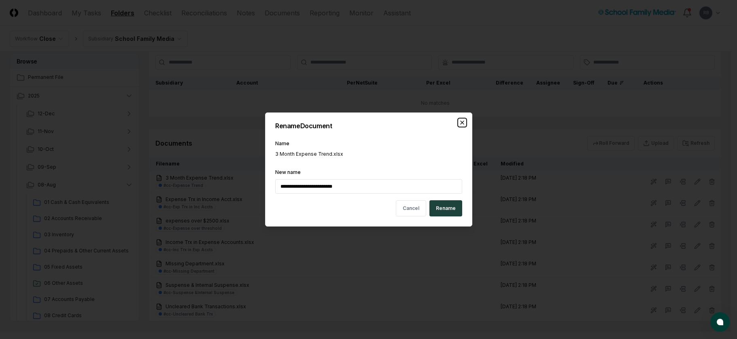
click at [462, 123] on icon "button" at bounding box center [462, 122] width 6 height 6
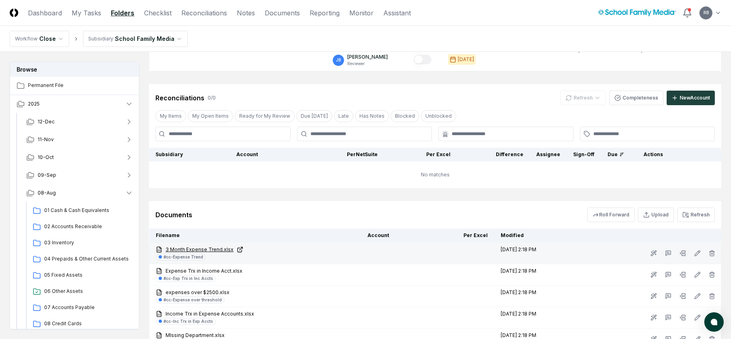
scroll to position [202, 0]
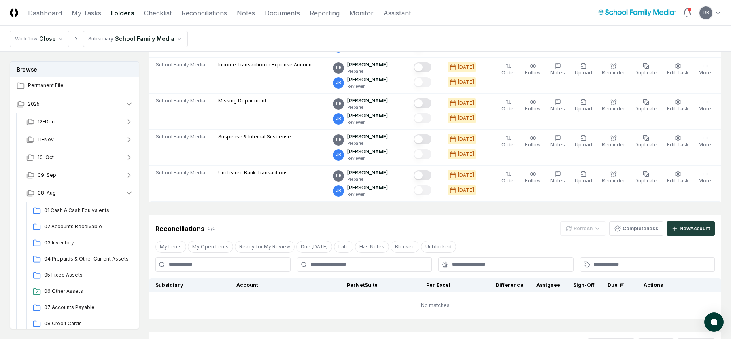
click at [247, 316] on td "No matches" at bounding box center [435, 305] width 572 height 27
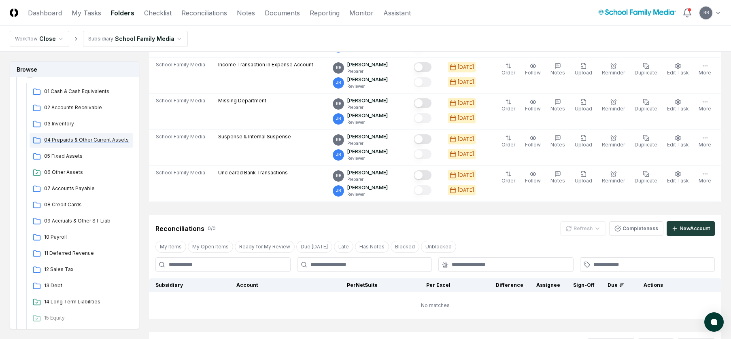
scroll to position [294, 0]
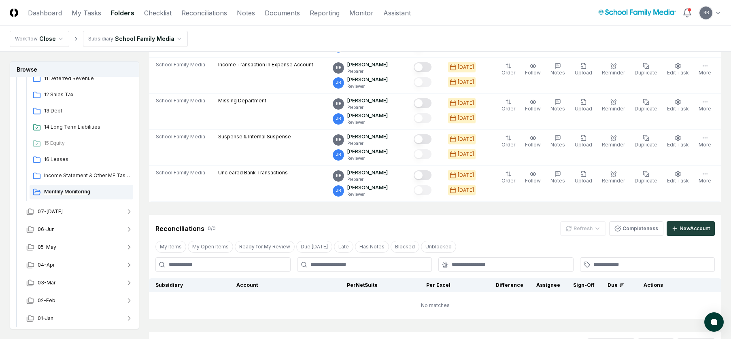
click at [59, 192] on span "Monthly Monitoring" at bounding box center [87, 191] width 86 height 7
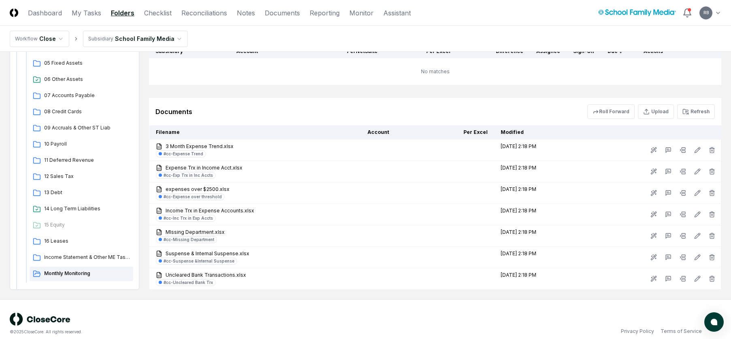
scroll to position [445, 0]
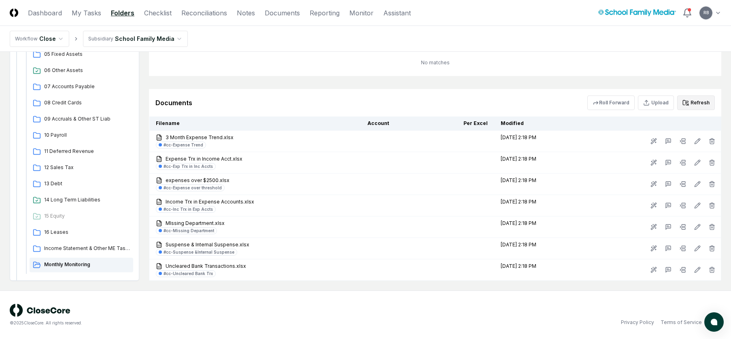
click at [699, 108] on button "Refresh" at bounding box center [696, 103] width 38 height 15
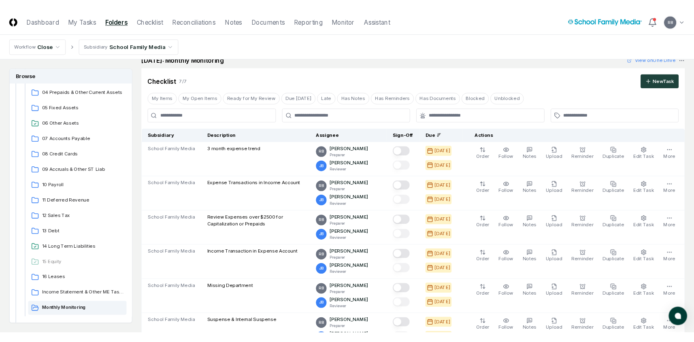
scroll to position [0, 0]
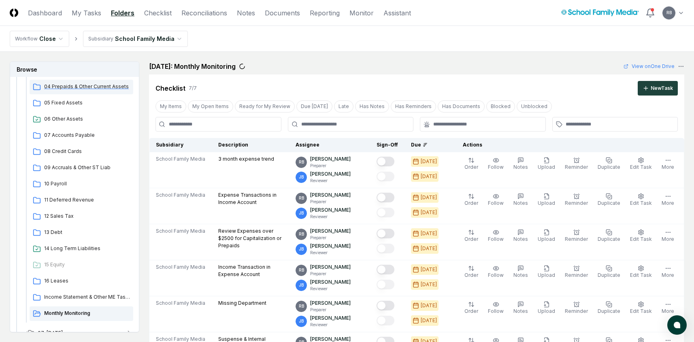
click at [64, 89] on span "04 Prepaids & Other Current Assets" at bounding box center [87, 86] width 86 height 7
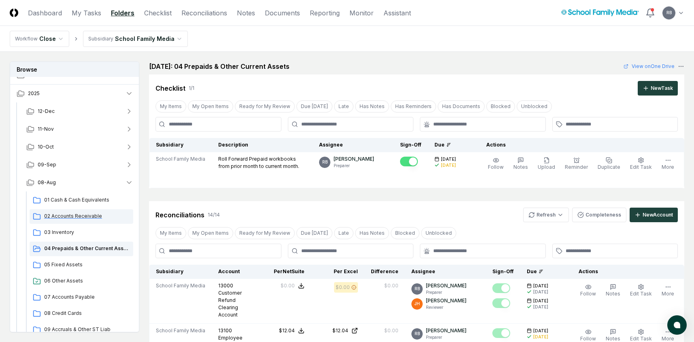
scroll to position [291, 0]
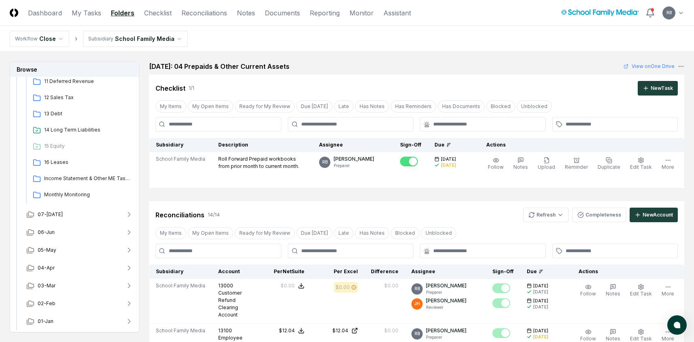
click at [58, 215] on button "07-Jul" at bounding box center [80, 215] width 120 height 18
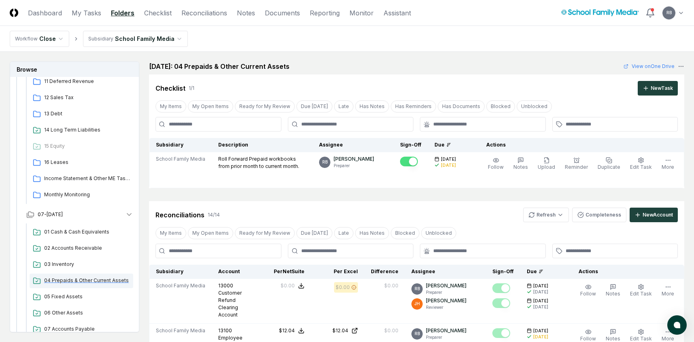
click at [67, 279] on span "04 Prepaids & Other Current Assets" at bounding box center [87, 280] width 86 height 7
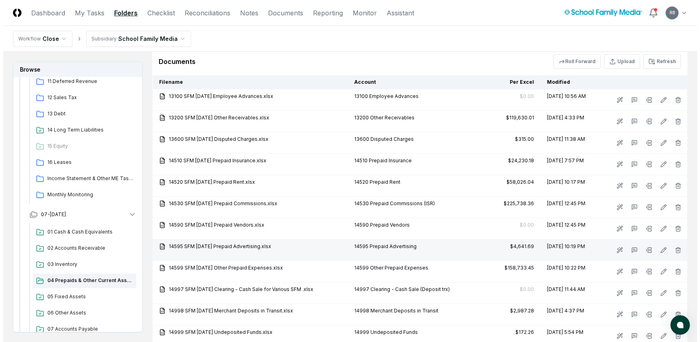
scroll to position [855, 0]
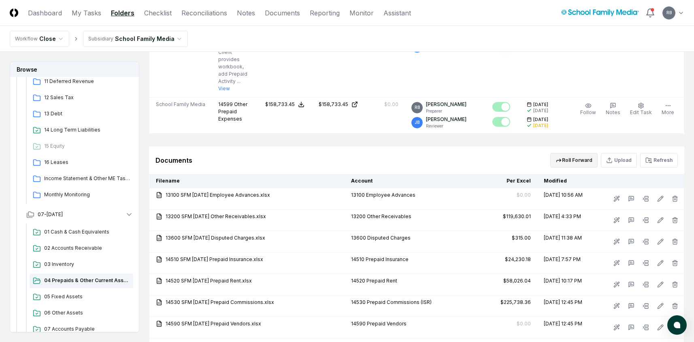
click at [574, 161] on button "Roll Forward" at bounding box center [573, 160] width 47 height 15
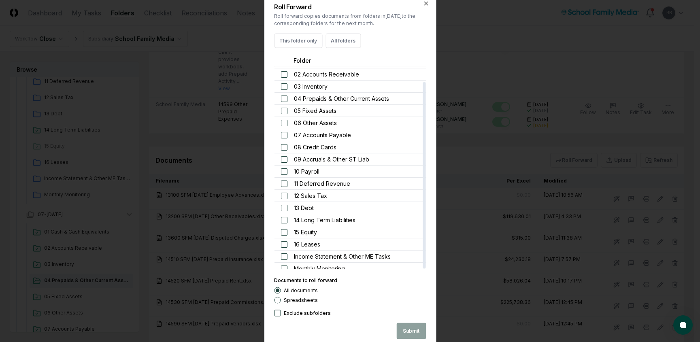
scroll to position [16, 0]
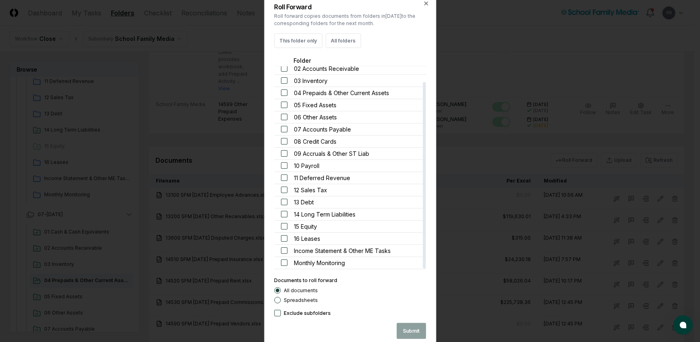
click at [285, 265] on button "button" at bounding box center [284, 263] width 6 height 6
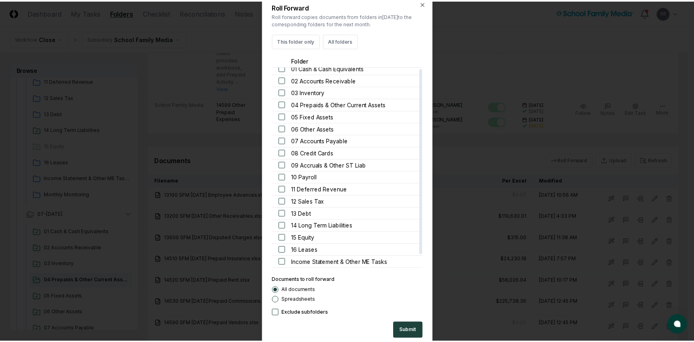
scroll to position [0, 0]
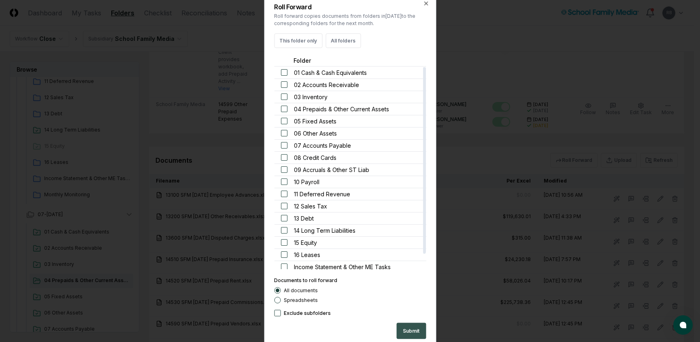
click at [406, 332] on button "Submit" at bounding box center [411, 331] width 30 height 16
click at [426, 4] on icon "button" at bounding box center [425, 3] width 3 height 3
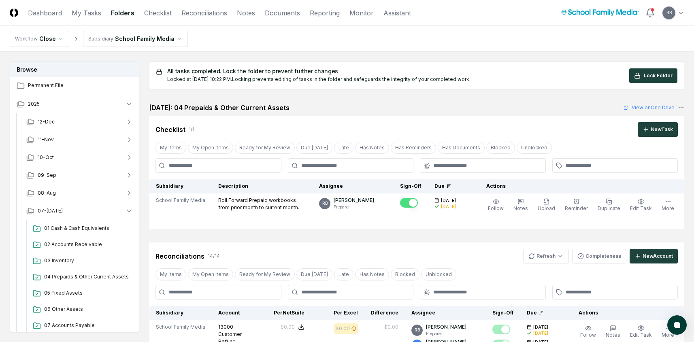
scroll to position [855, 0]
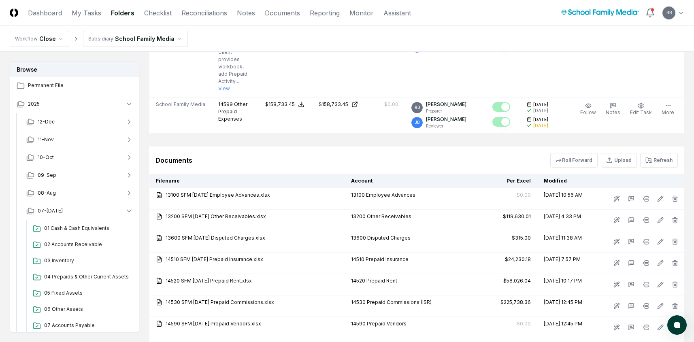
click at [256, 162] on div "Documents Roll Forward Upload Refresh" at bounding box center [416, 160] width 522 height 15
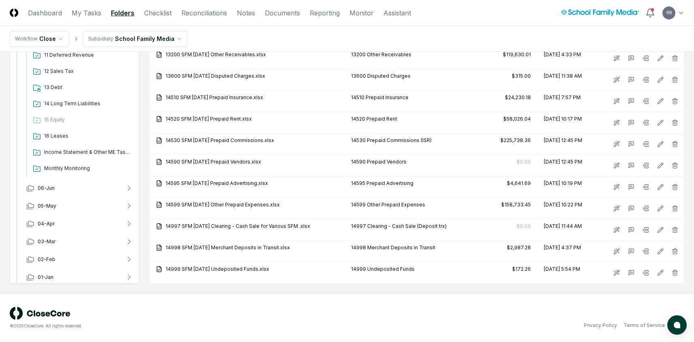
scroll to position [291, 0]
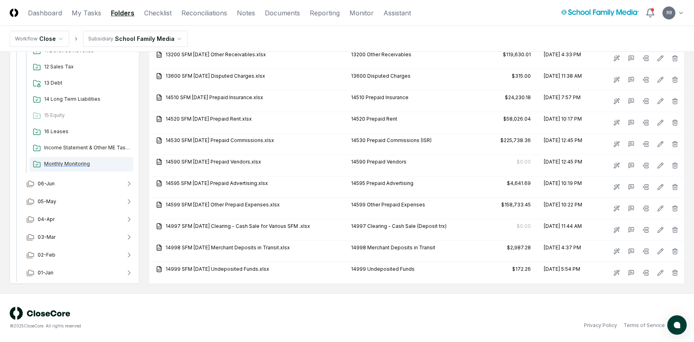
click at [59, 162] on span "Monthly Monitoring" at bounding box center [87, 163] width 86 height 7
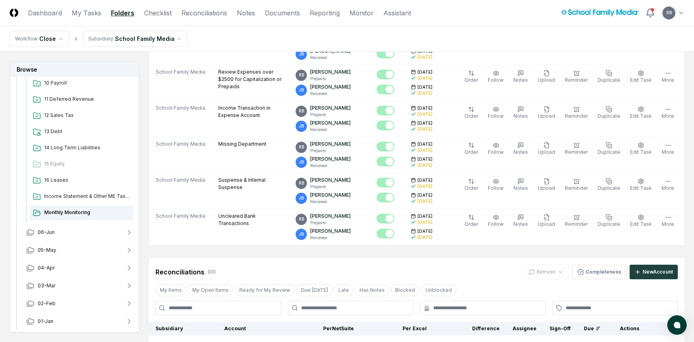
scroll to position [484, 0]
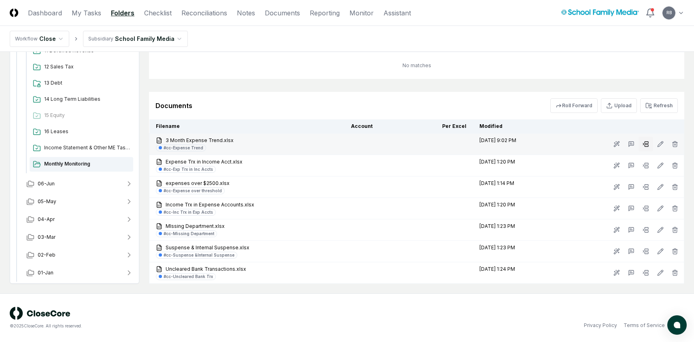
click at [647, 144] on icon at bounding box center [646, 144] width 6 height 6
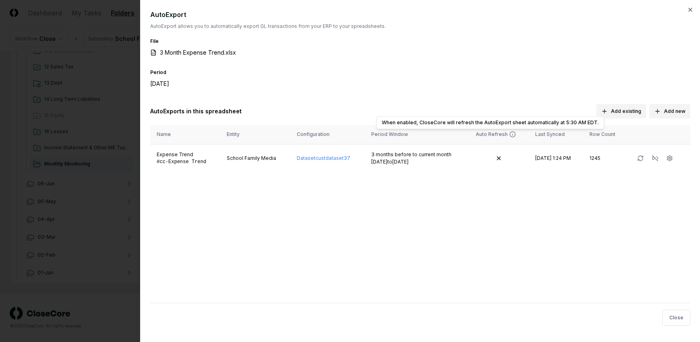
click at [487, 135] on div "Auto Refresh" at bounding box center [492, 134] width 32 height 7
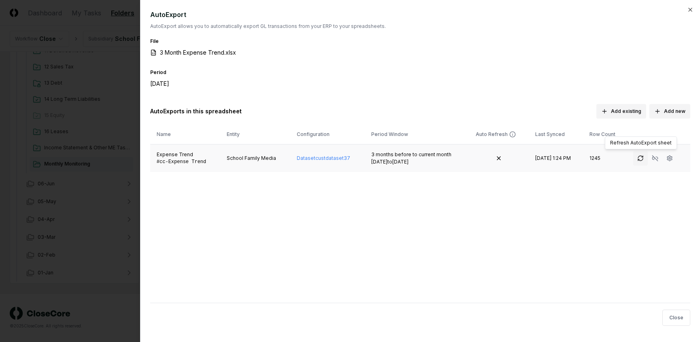
click at [641, 160] on icon "button" at bounding box center [640, 159] width 5 height 2
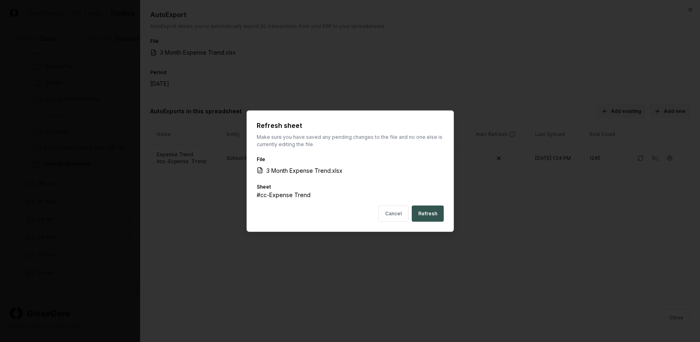
click at [434, 214] on button "Refresh" at bounding box center [428, 214] width 32 height 16
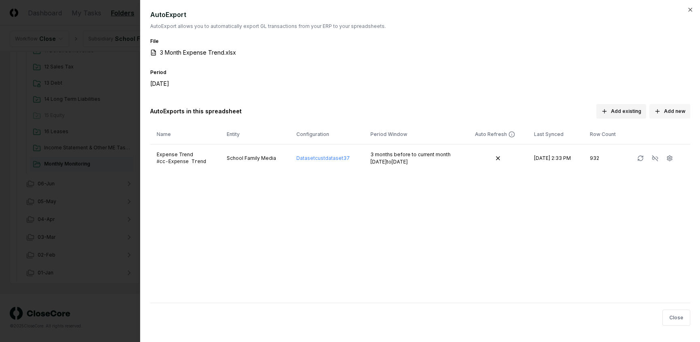
click at [672, 115] on button "Add new" at bounding box center [669, 111] width 41 height 15
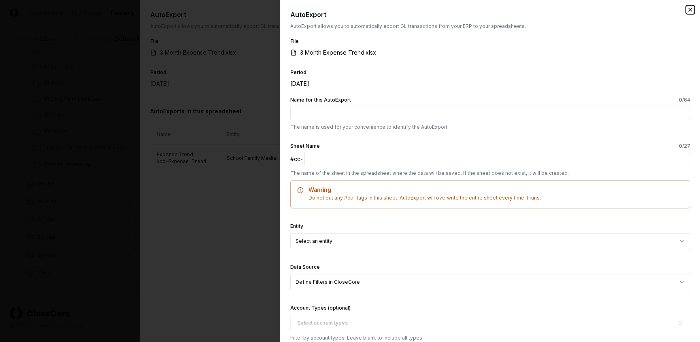
click at [689, 10] on icon "button" at bounding box center [690, 9] width 3 height 3
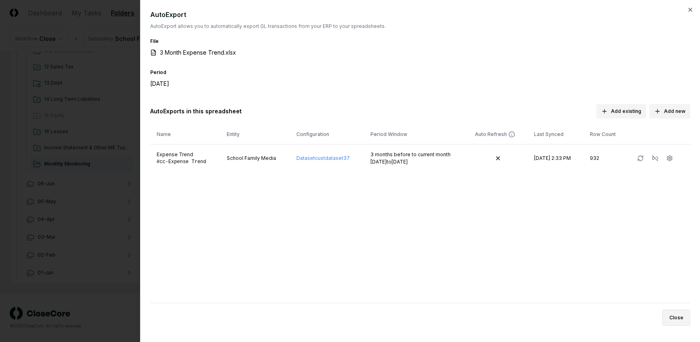
click at [676, 317] on button "Close" at bounding box center [676, 318] width 28 height 16
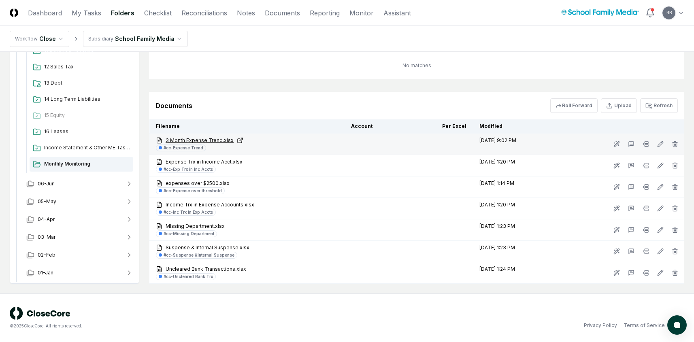
click at [217, 141] on link "3 Month Expense Trend.xlsx" at bounding box center [247, 140] width 182 height 7
click at [619, 144] on icon at bounding box center [616, 144] width 6 height 6
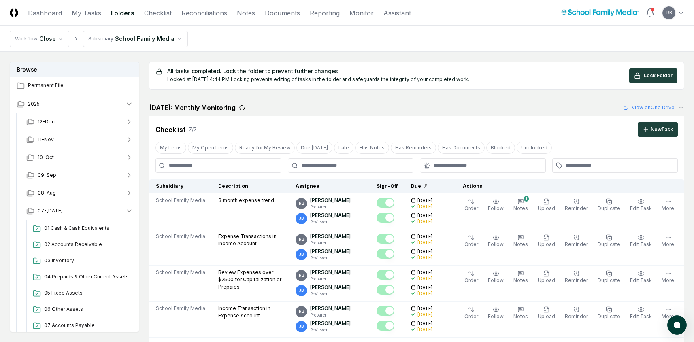
scroll to position [484, 0]
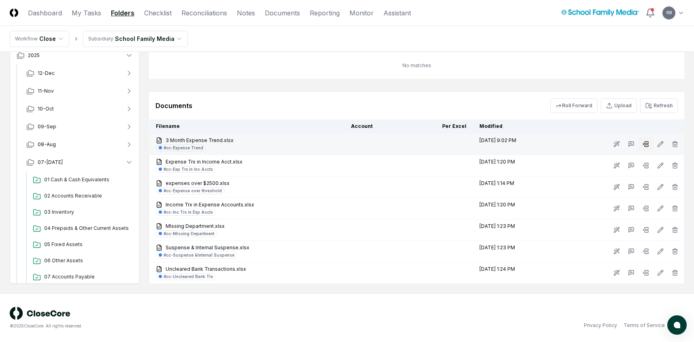
click at [643, 143] on icon at bounding box center [646, 144] width 6 height 6
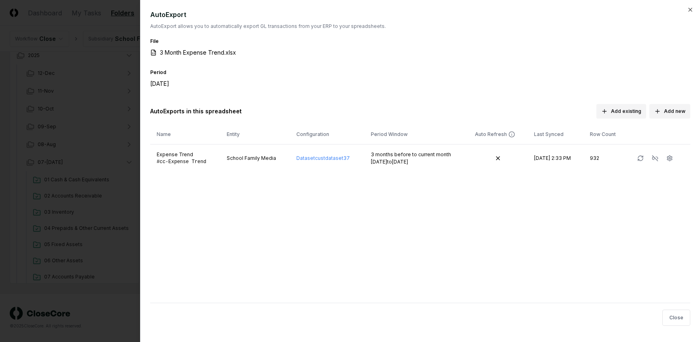
drag, startPoint x: 165, startPoint y: 86, endPoint x: 193, endPoint y: 85, distance: 27.6
click at [193, 85] on div "[DATE]" at bounding box center [217, 83] width 134 height 9
drag, startPoint x: 197, startPoint y: 27, endPoint x: 361, endPoint y: 27, distance: 164.4
click at [361, 27] on p "AutoExport allows you to automatically export GL transactions from your ERP to …" at bounding box center [420, 26] width 540 height 7
click at [693, 10] on icon "button" at bounding box center [690, 9] width 6 height 6
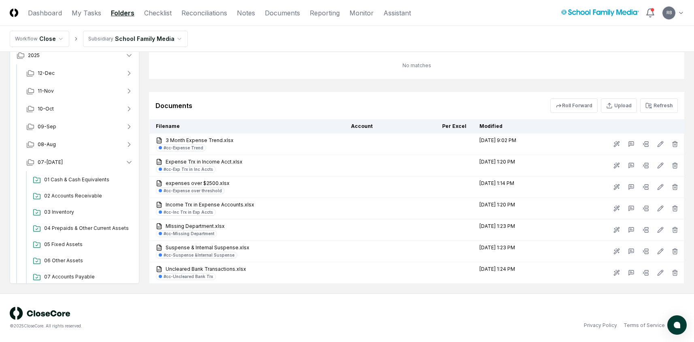
click at [249, 314] on div "© 2025 CloseCore. All rights reserved." at bounding box center [178, 318] width 337 height 22
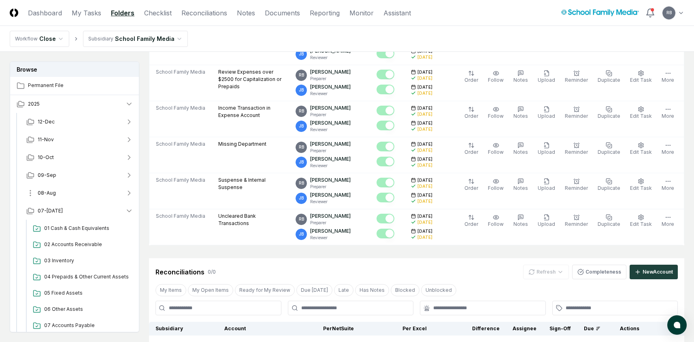
click at [46, 194] on span "08-Aug" at bounding box center [47, 192] width 18 height 7
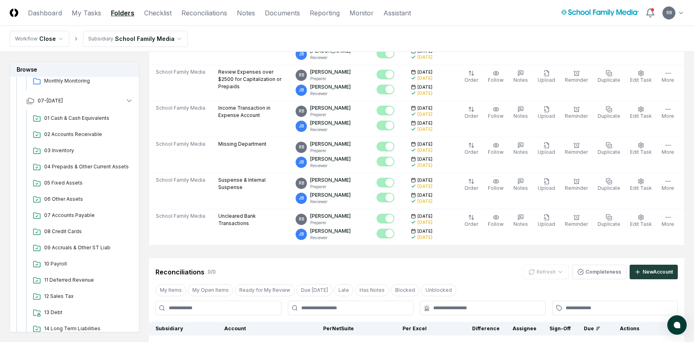
scroll to position [202, 0]
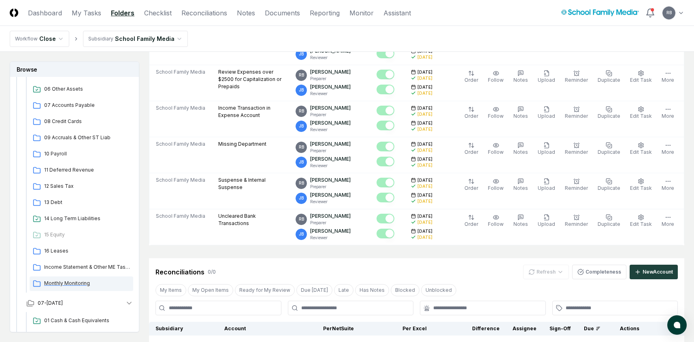
click at [60, 282] on span "Monthly Monitoring" at bounding box center [87, 283] width 86 height 7
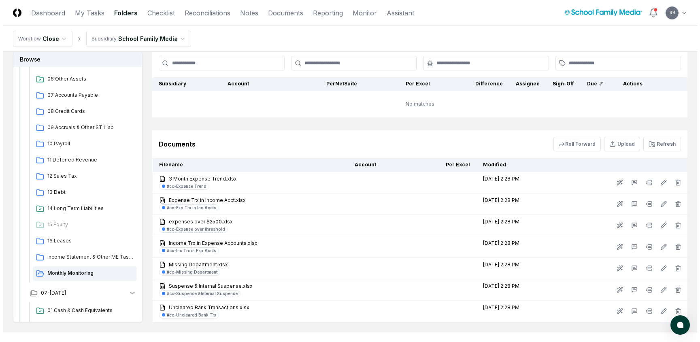
scroll to position [405, 0]
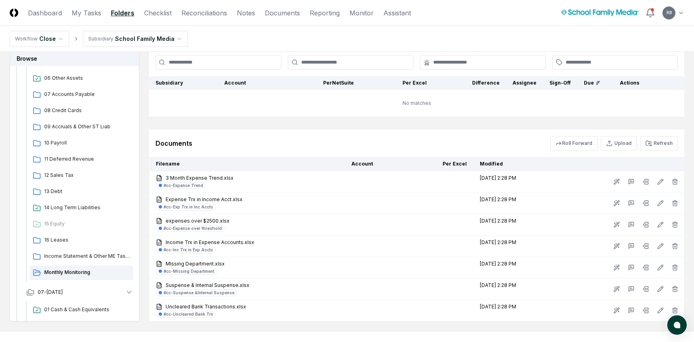
click at [200, 32] on nav "Workflow Close Subsidiary School Family Media" at bounding box center [347, 39] width 694 height 26
click at [653, 146] on button "Refresh" at bounding box center [659, 143] width 38 height 15
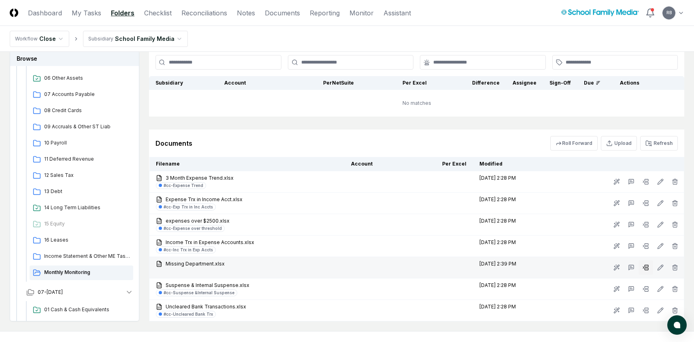
click at [646, 268] on icon at bounding box center [646, 267] width 6 height 6
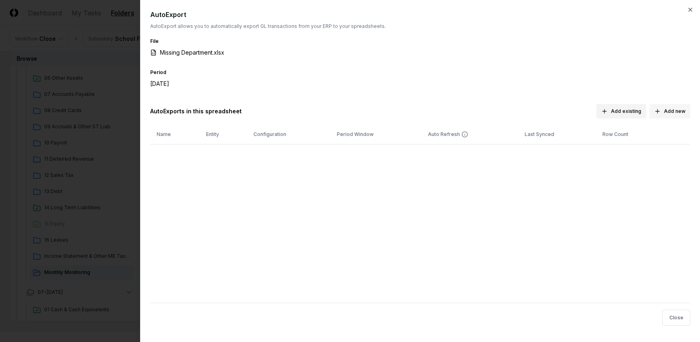
click at [672, 110] on button "Add new" at bounding box center [669, 111] width 41 height 15
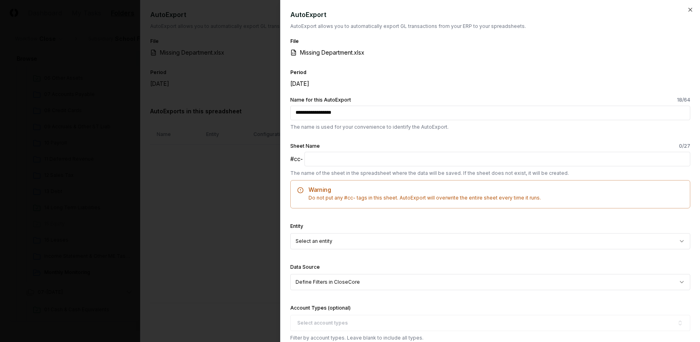
type input "**********"
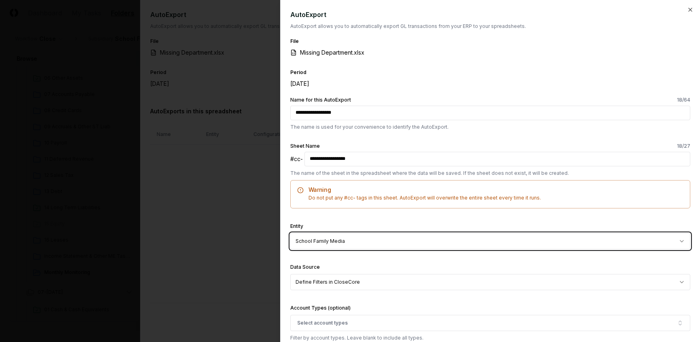
scroll to position [121, 0]
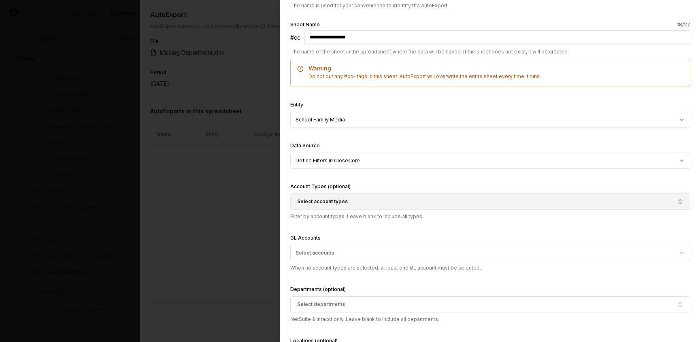
click at [335, 204] on span "Select account types" at bounding box center [322, 201] width 51 height 7
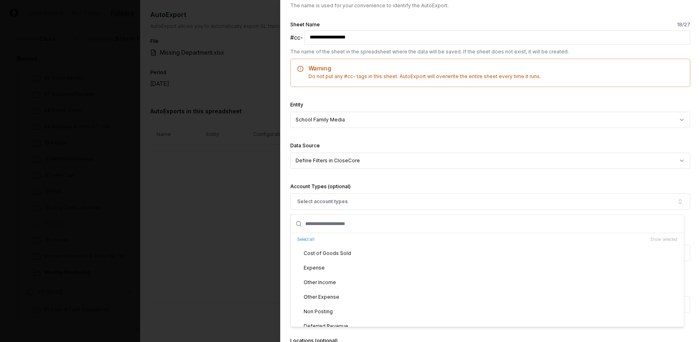
scroll to position [162, 0]
click at [326, 251] on div "Cost of Goods Sold" at bounding box center [322, 251] width 57 height 7
click at [326, 264] on div "Expense" at bounding box center [487, 266] width 393 height 15
click at [329, 278] on div "Other Income" at bounding box center [315, 280] width 42 height 7
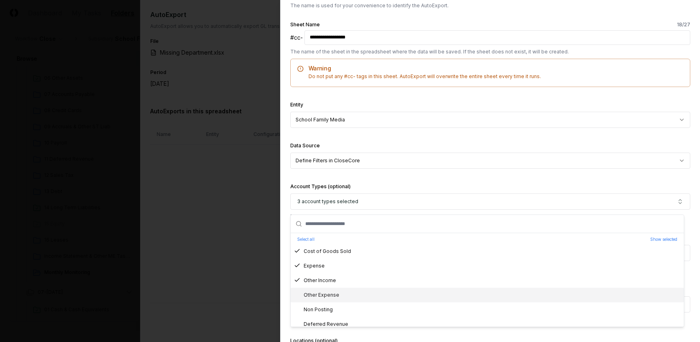
click at [334, 297] on div "Other Expense" at bounding box center [316, 295] width 45 height 7
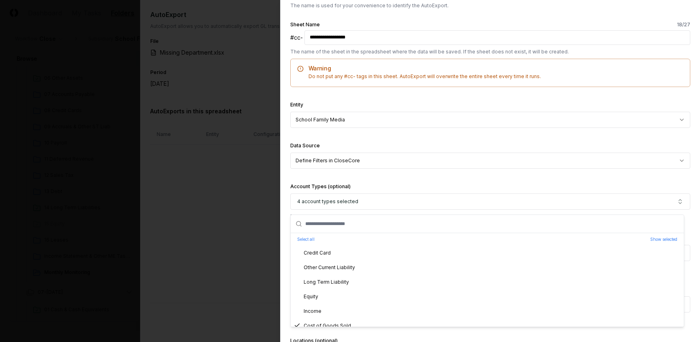
scroll to position [81, 0]
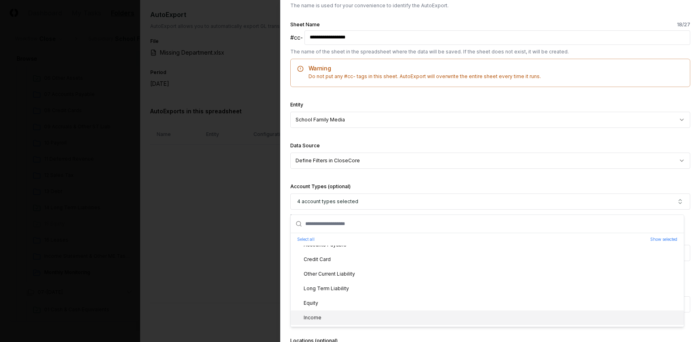
click at [321, 318] on div "Income" at bounding box center [487, 318] width 393 height 15
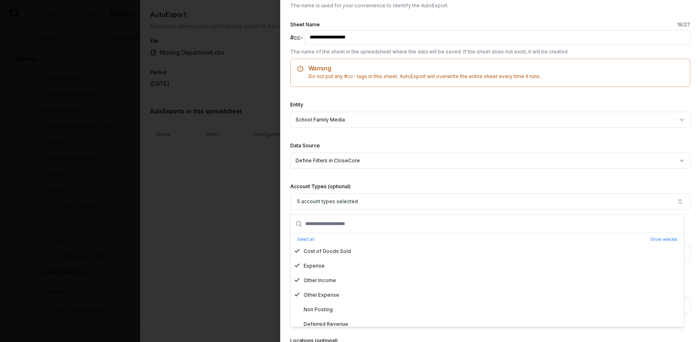
scroll to position [211, 0]
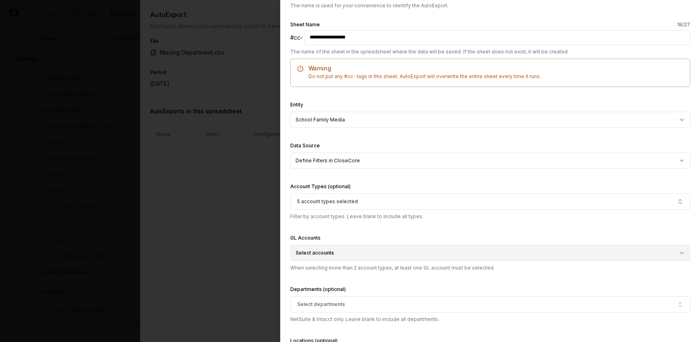
click at [325, 253] on button "Select accounts" at bounding box center [490, 253] width 400 height 16
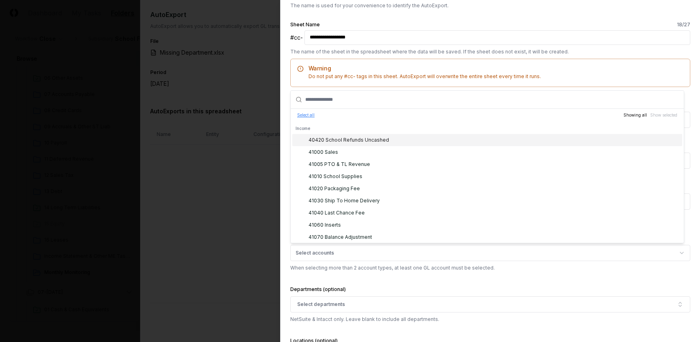
click at [307, 115] on button "Select all" at bounding box center [305, 115] width 17 height 6
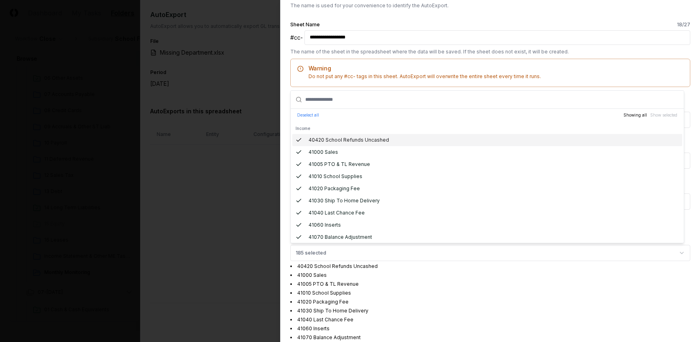
click at [692, 108] on div "**********" at bounding box center [490, 171] width 420 height 342
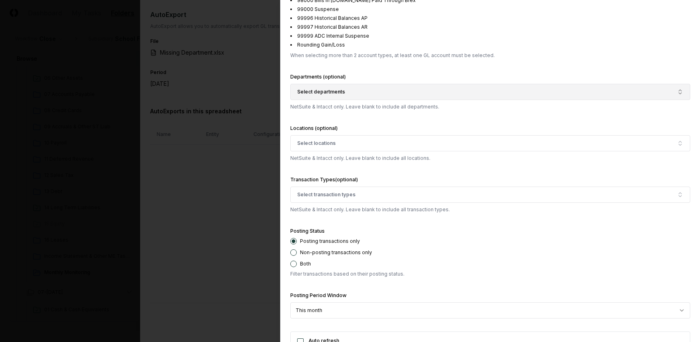
scroll to position [1943, 0]
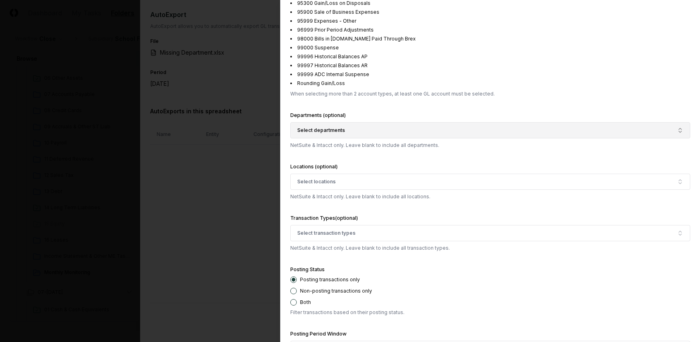
click at [333, 129] on span "Select departments" at bounding box center [321, 130] width 48 height 7
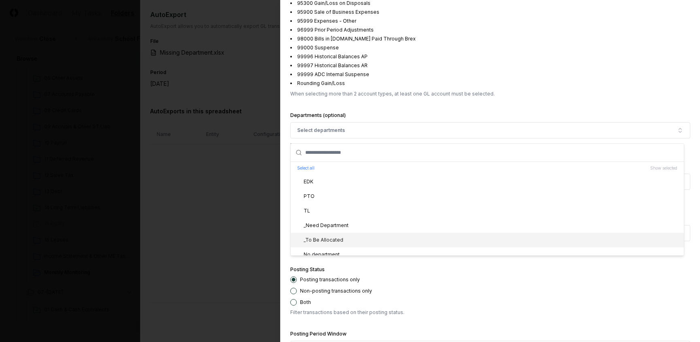
scroll to position [6, 0]
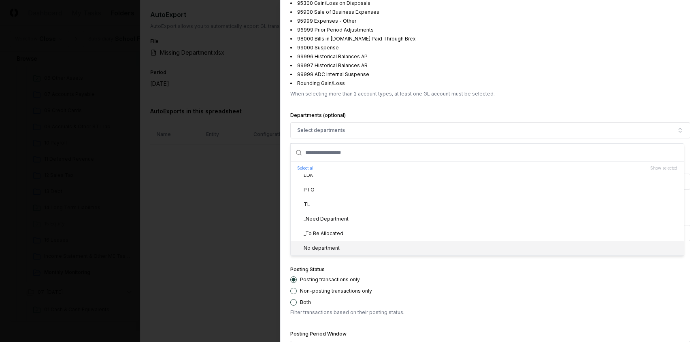
click at [323, 246] on div "No department" at bounding box center [317, 248] width 46 height 7
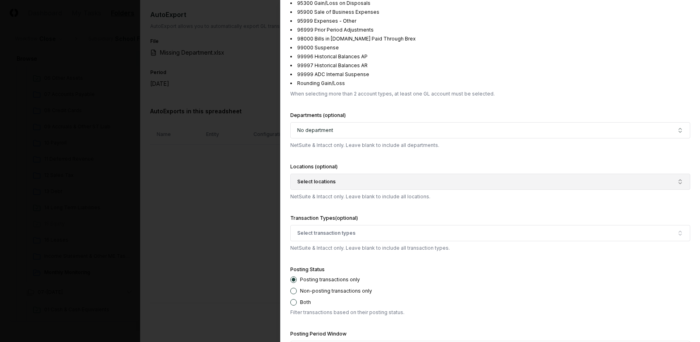
scroll to position [2080, 0]
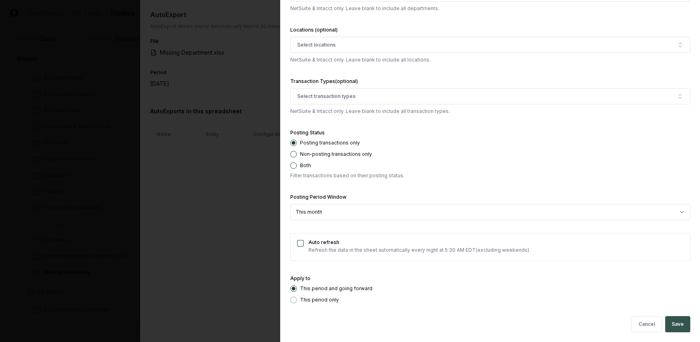
click at [674, 327] on button "Save" at bounding box center [677, 324] width 25 height 16
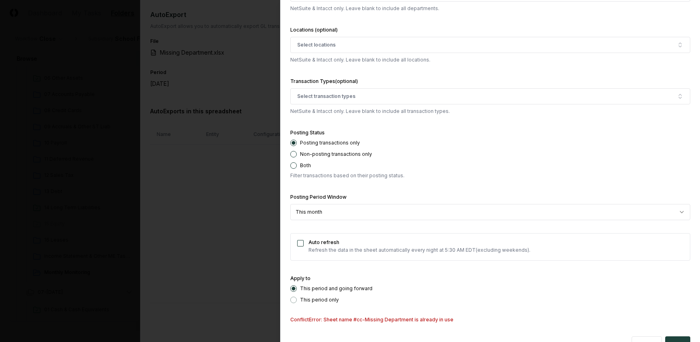
scroll to position [2100, 0]
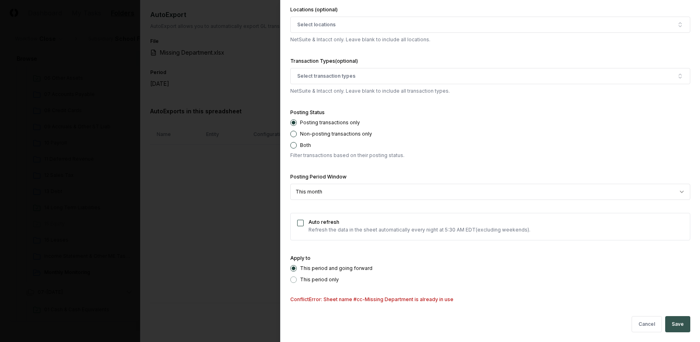
click at [671, 323] on button "Save" at bounding box center [677, 324] width 25 height 16
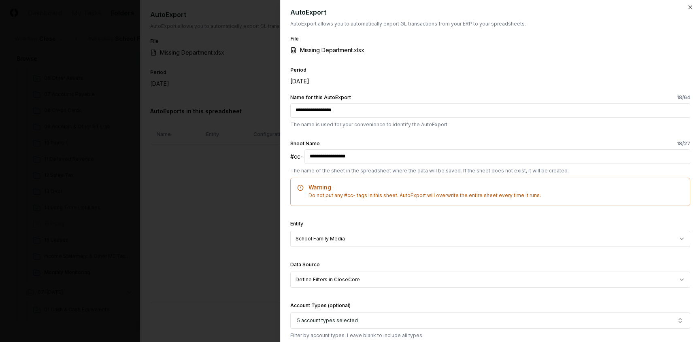
scroll to position [0, 0]
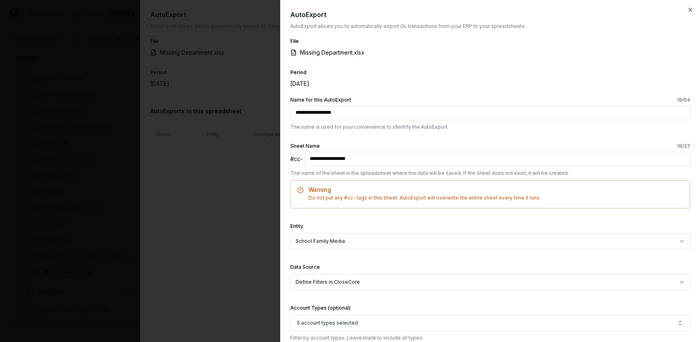
click at [355, 127] on p "The name is used for your convenience to identify the AutoExport." at bounding box center [490, 126] width 400 height 7
click at [377, 115] on input "**********" at bounding box center [490, 113] width 400 height 15
click at [689, 10] on icon "button" at bounding box center [690, 9] width 3 height 3
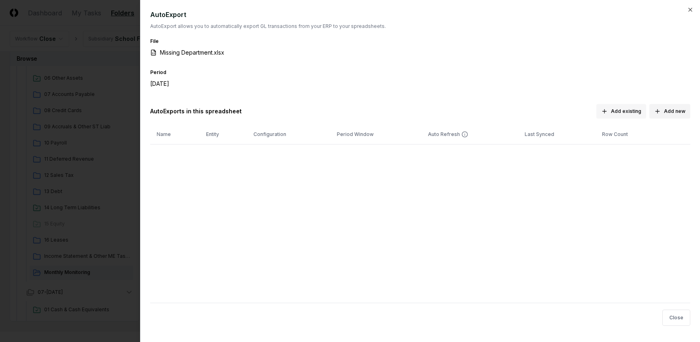
click at [621, 109] on button "Add existing" at bounding box center [621, 111] width 50 height 15
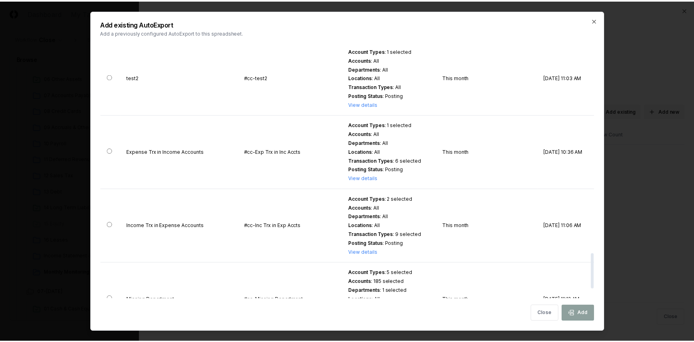
scroll to position [1539, 0]
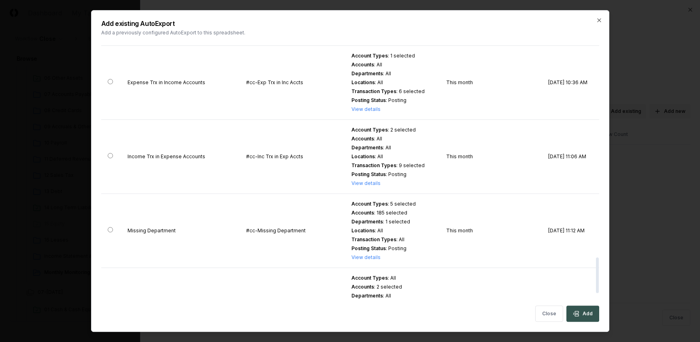
click at [578, 315] on icon "button" at bounding box center [576, 314] width 6 height 6
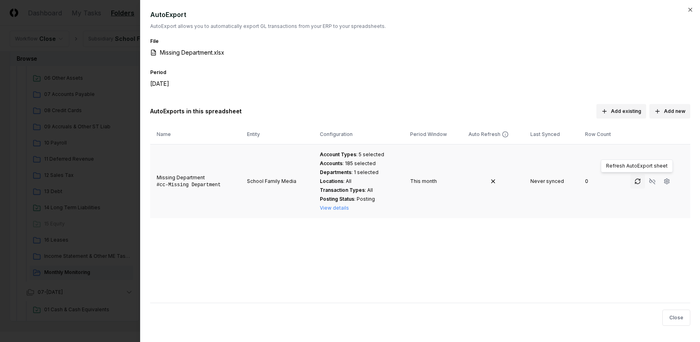
click at [634, 180] on icon "button" at bounding box center [637, 181] width 6 height 6
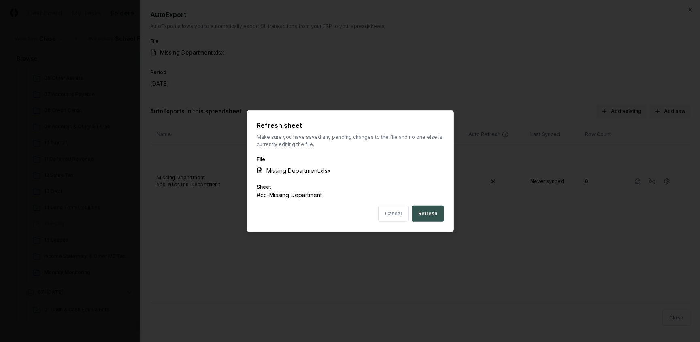
click at [438, 214] on button "Refresh" at bounding box center [428, 214] width 32 height 16
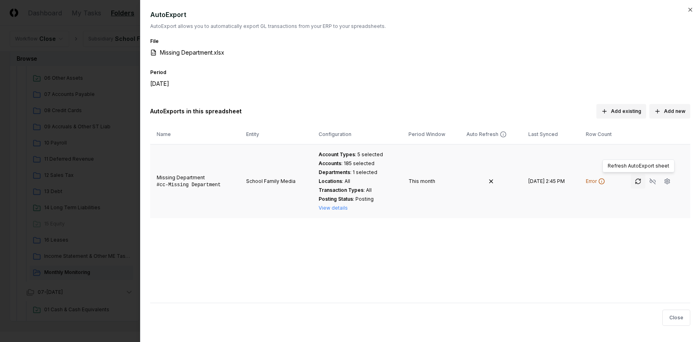
click at [635, 182] on icon "button" at bounding box center [638, 181] width 6 height 6
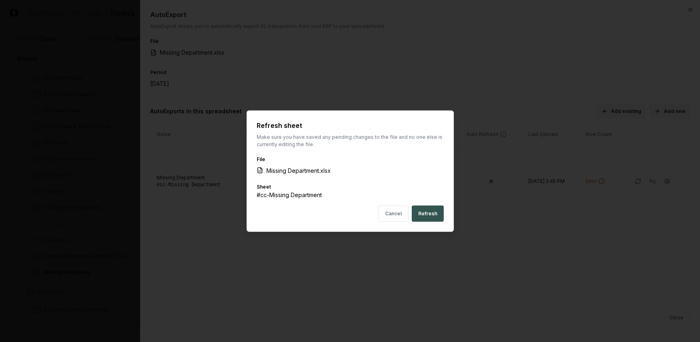
click at [432, 212] on button "Refresh" at bounding box center [428, 214] width 32 height 16
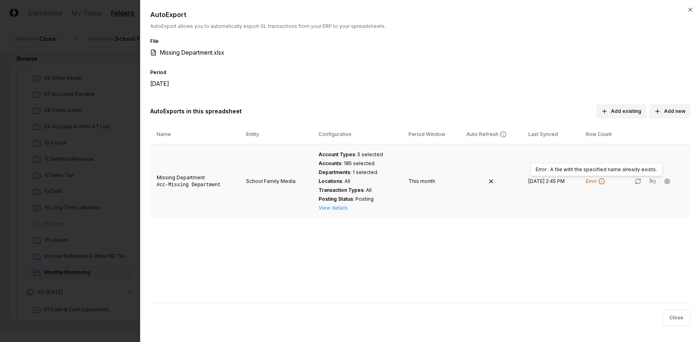
click at [601, 181] on icon at bounding box center [601, 181] width 6 height 6
click at [690, 8] on icon "button" at bounding box center [690, 9] width 6 height 6
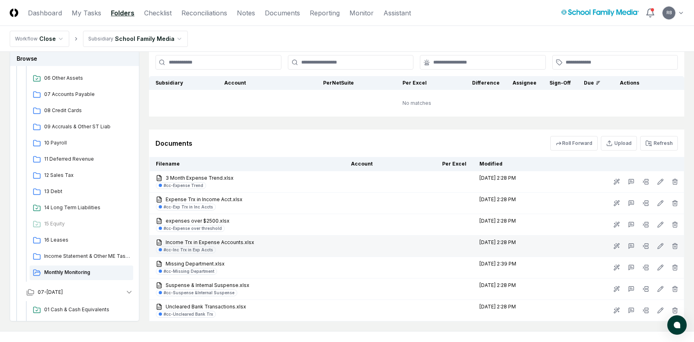
scroll to position [443, 0]
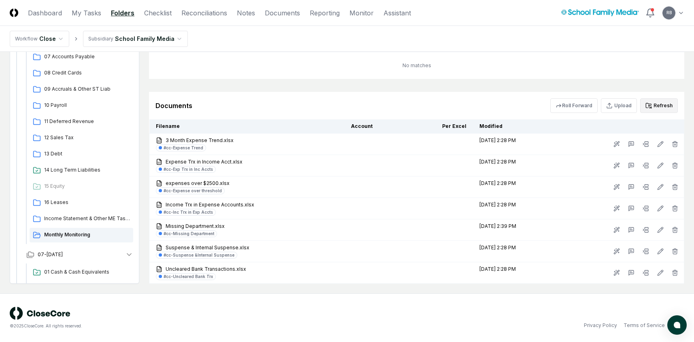
click at [666, 108] on button "Refresh" at bounding box center [659, 105] width 38 height 15
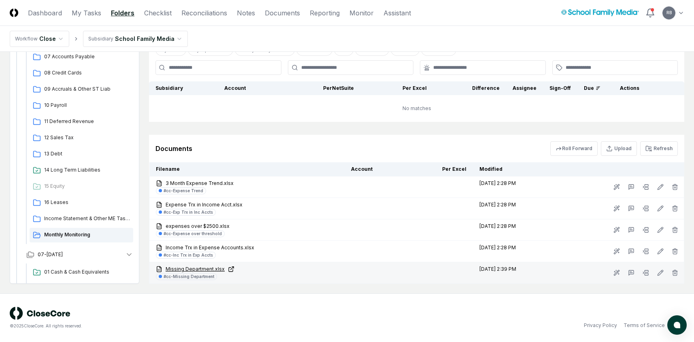
click at [230, 269] on icon at bounding box center [231, 269] width 6 height 6
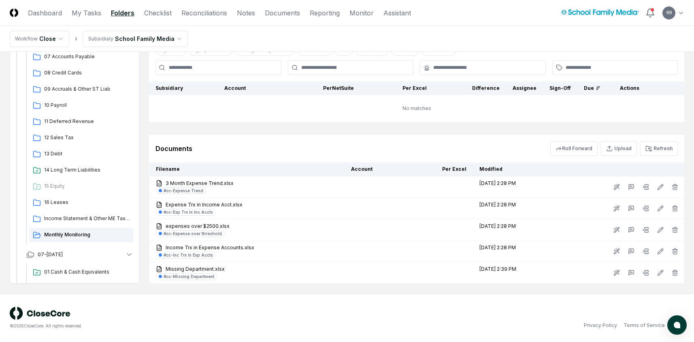
click at [256, 315] on div "© 2025 CloseCore. All rights reserved." at bounding box center [178, 318] width 337 height 22
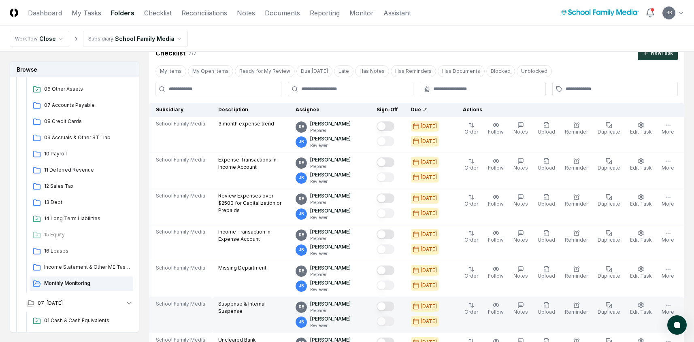
scroll to position [0, 0]
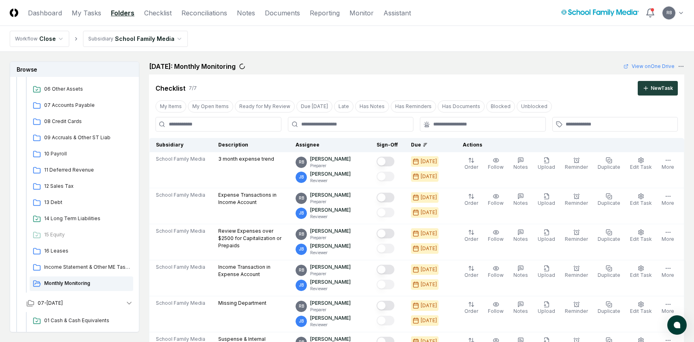
click at [242, 38] on nav "Workflow Close Subsidiary School Family Media" at bounding box center [347, 39] width 694 height 26
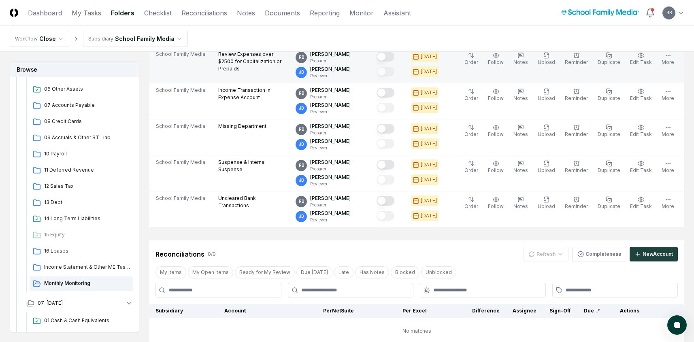
scroll to position [400, 0]
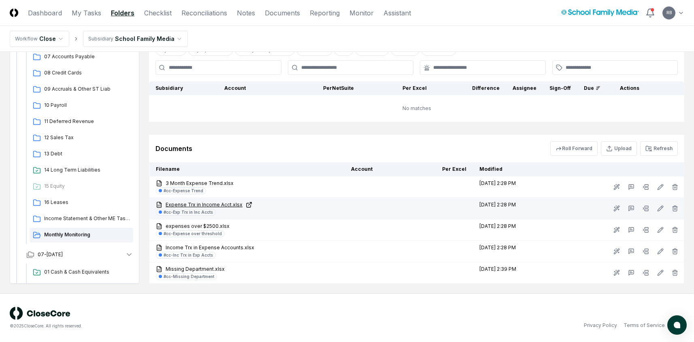
click at [222, 204] on link "Expense Trx in Income Acct.xlsx" at bounding box center [247, 204] width 182 height 7
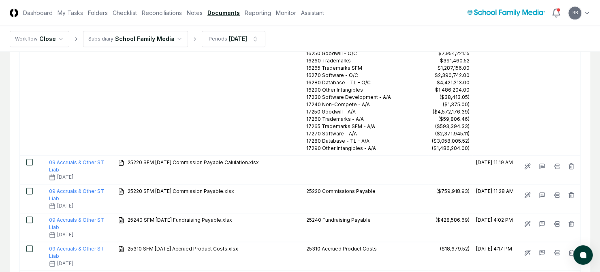
scroll to position [1381, 0]
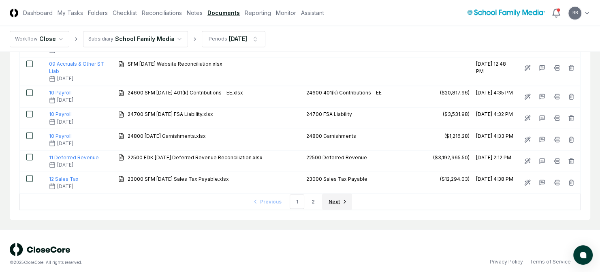
click at [326, 195] on link "Next" at bounding box center [337, 201] width 30 height 16
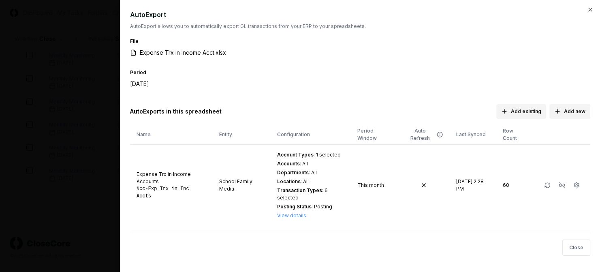
scroll to position [366, 0]
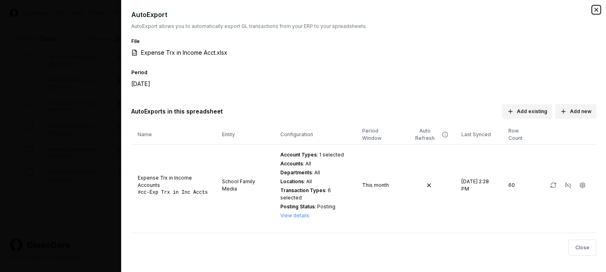
click at [597, 7] on icon "button" at bounding box center [596, 9] width 6 height 6
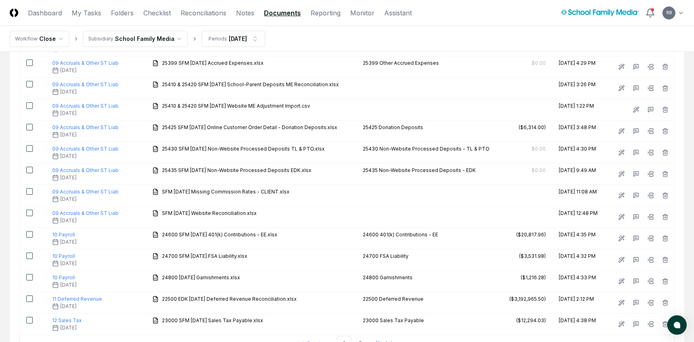
scroll to position [1060, 0]
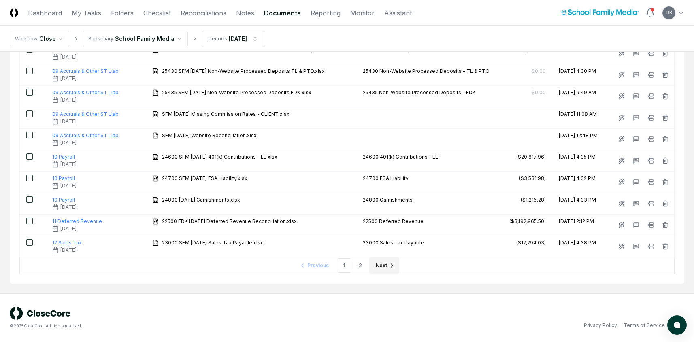
click at [384, 267] on span "Next" at bounding box center [381, 265] width 11 height 7
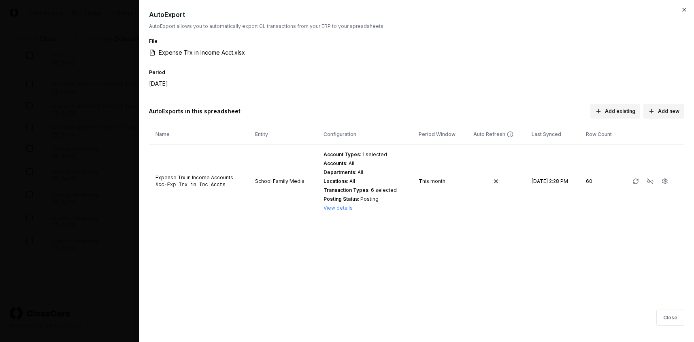
scroll to position [229, 0]
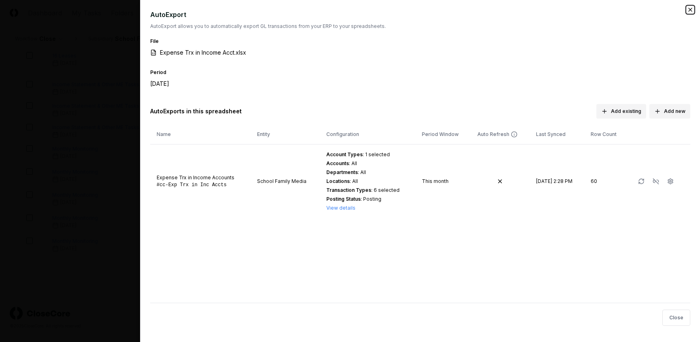
click at [690, 11] on icon "button" at bounding box center [690, 9] width 6 height 6
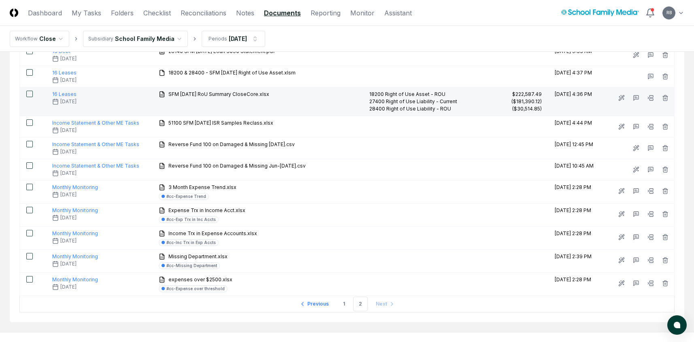
scroll to position [229, 0]
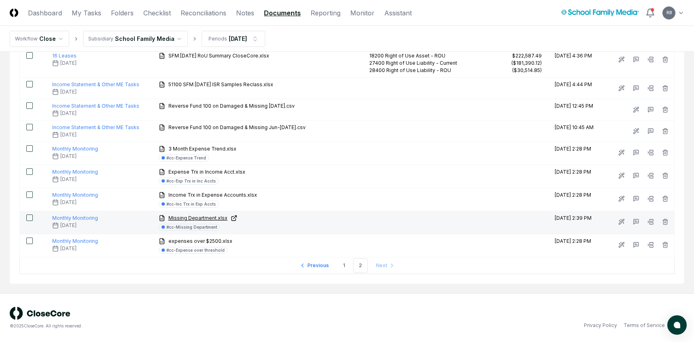
click at [181, 219] on span "Missing Department.xlsx" at bounding box center [197, 218] width 59 height 7
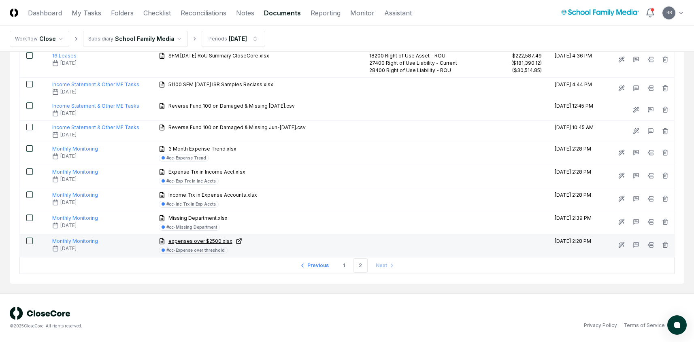
click at [185, 241] on span "expenses over $2500.xlsx" at bounding box center [200, 241] width 64 height 7
